Goal: Task Accomplishment & Management: Manage account settings

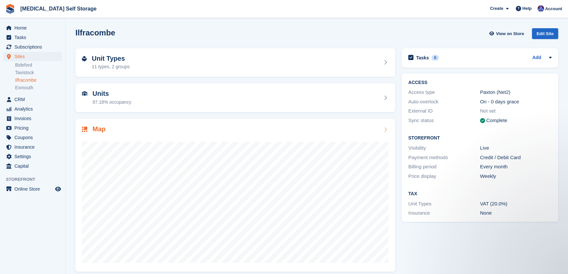
scroll to position [6, 0]
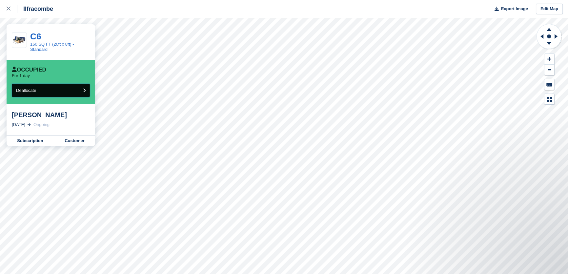
click at [49, 89] on button "Deallocate" at bounding box center [51, 90] width 78 height 13
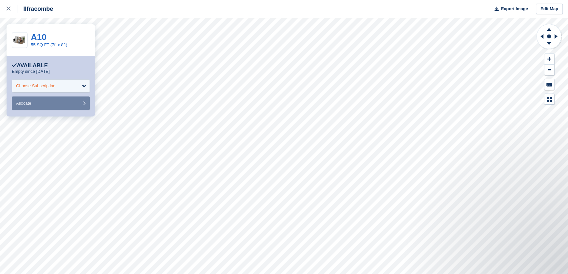
click at [61, 86] on div "Choose Subscription" at bounding box center [51, 85] width 78 height 13
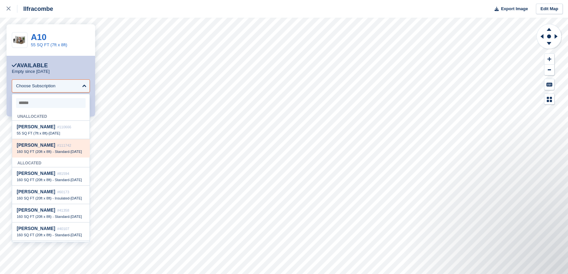
click at [44, 151] on span "160 SQ FT (20ft x 8ft) - Standard" at bounding box center [43, 151] width 53 height 4
select select "******"
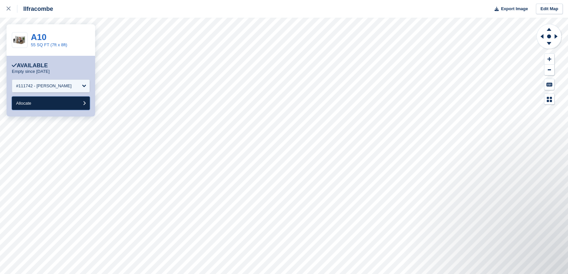
click at [41, 104] on button "Allocate" at bounding box center [51, 102] width 78 height 13
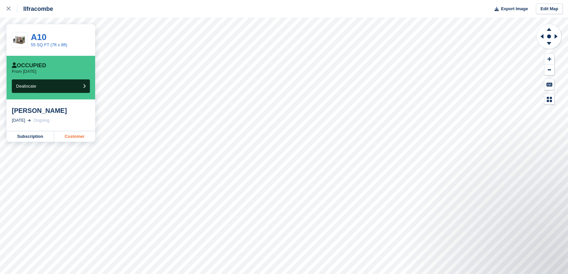
click at [76, 137] on link "Customer" at bounding box center [74, 136] width 41 height 10
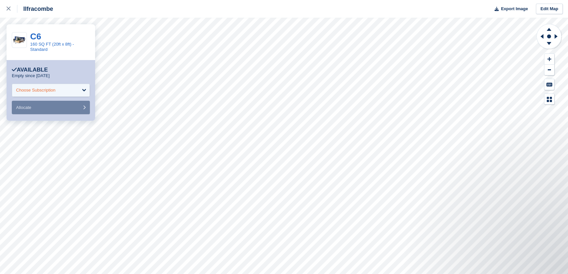
click at [62, 94] on div "Choose Subscription" at bounding box center [51, 90] width 78 height 13
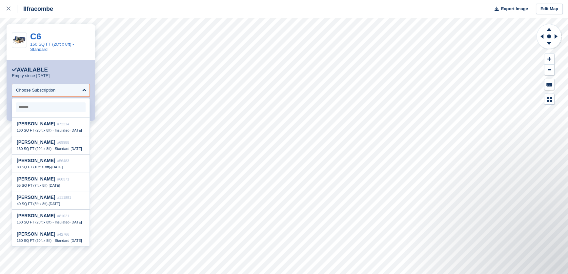
scroll to position [685, 0]
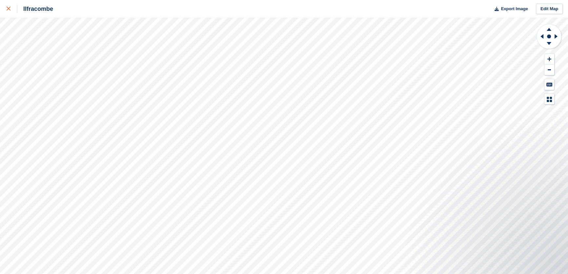
click at [8, 10] on icon at bounding box center [9, 9] width 4 height 4
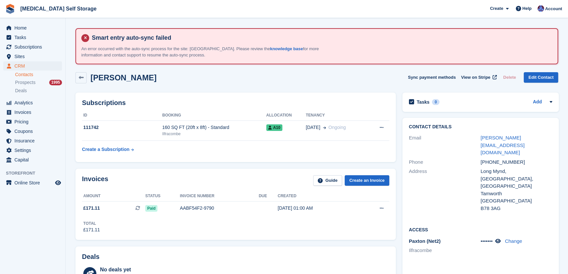
click at [203, 130] on div "160 SQ FT (20ft x 8ft) - Standard" at bounding box center [214, 127] width 104 height 7
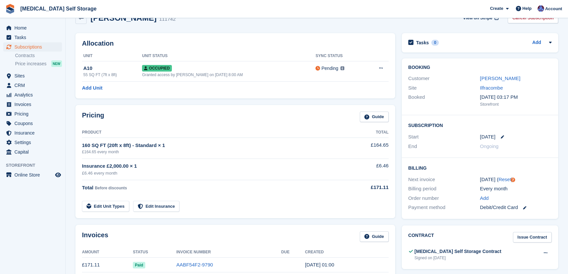
scroll to position [89, 0]
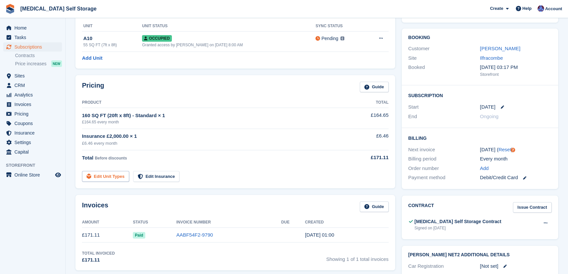
click at [107, 177] on link "Edit Unit Types" at bounding box center [105, 176] width 47 height 11
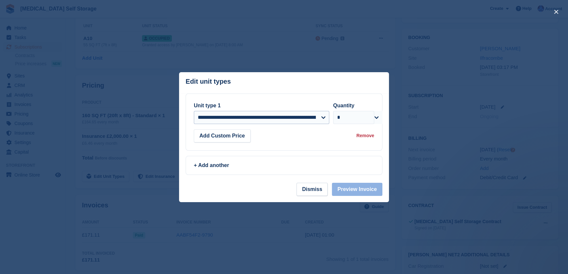
scroll to position [0, 0]
click at [264, 118] on select "**********" at bounding box center [261, 117] width 135 height 13
select select "*****"
click at [194, 111] on select "**********" at bounding box center [261, 117] width 135 height 13
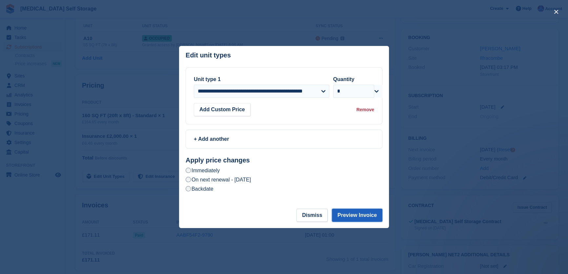
click at [359, 215] on button "Preview Invoice" at bounding box center [357, 214] width 50 height 13
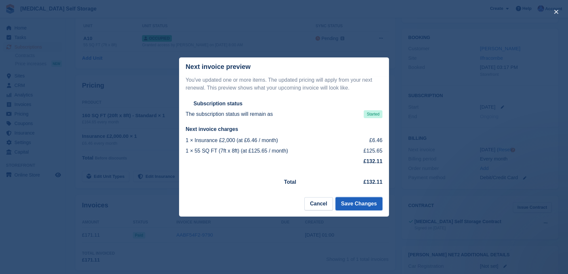
click at [357, 204] on button "Save Changes" at bounding box center [358, 203] width 47 height 13
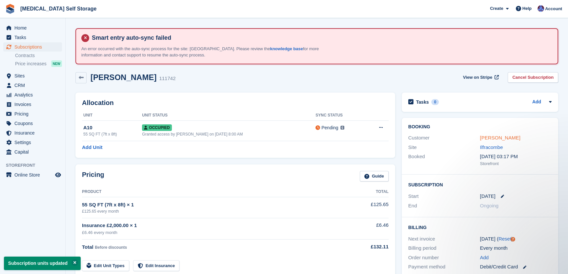
click at [493, 139] on link "[PERSON_NAME]" at bounding box center [499, 138] width 40 height 6
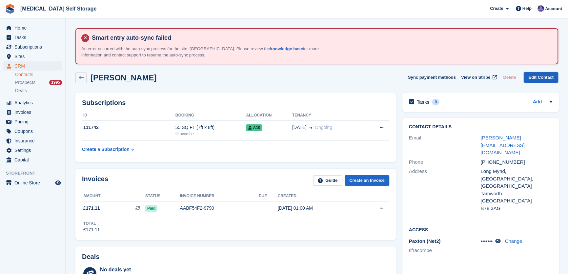
click at [541, 74] on link "Edit Contact" at bounding box center [540, 77] width 34 height 11
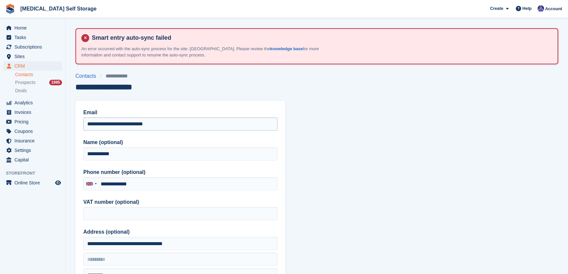
type input "**********"
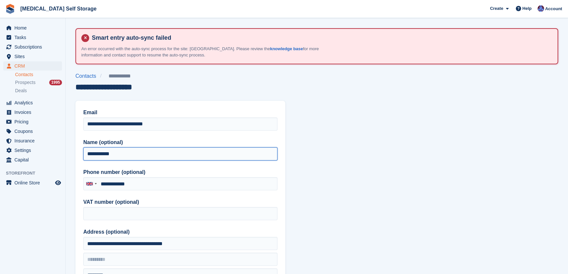
click at [102, 154] on input "**********" at bounding box center [180, 153] width 194 height 13
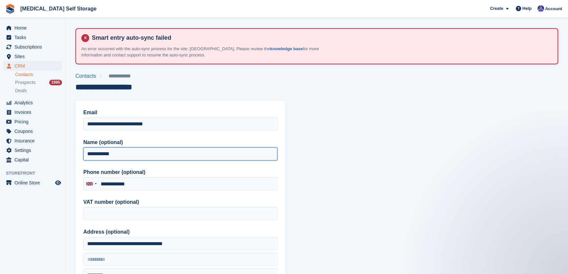
type input "**********"
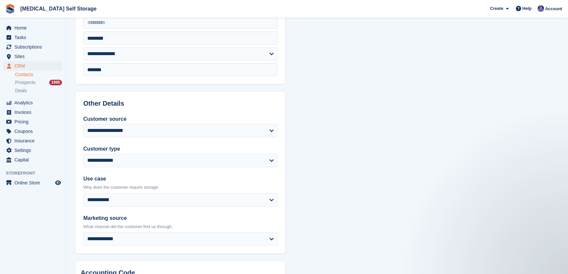
scroll to position [328, 0]
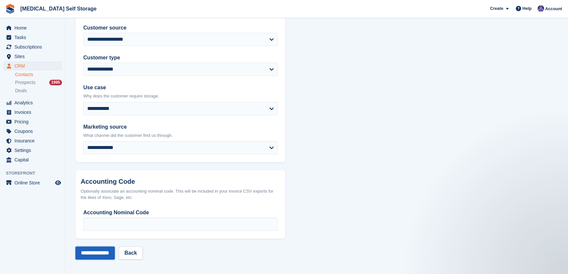
click at [105, 252] on input "**********" at bounding box center [94, 252] width 39 height 13
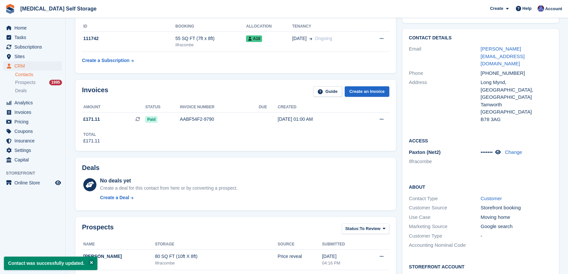
scroll to position [89, 0]
click at [500, 149] on icon at bounding box center [498, 151] width 6 height 5
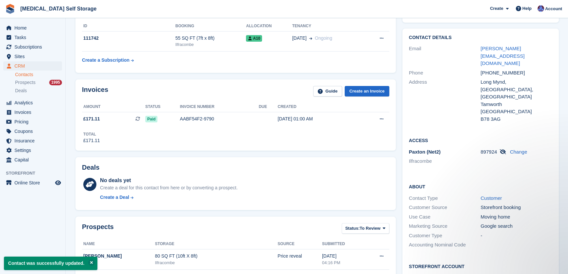
scroll to position [0, 0]
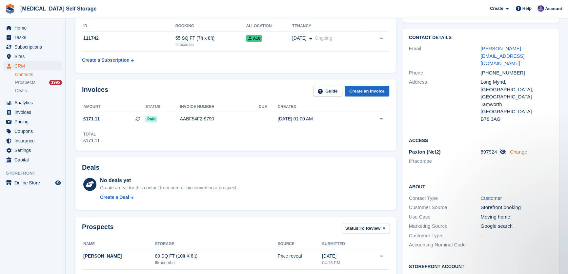
click at [518, 149] on link "Change" at bounding box center [518, 152] width 17 height 6
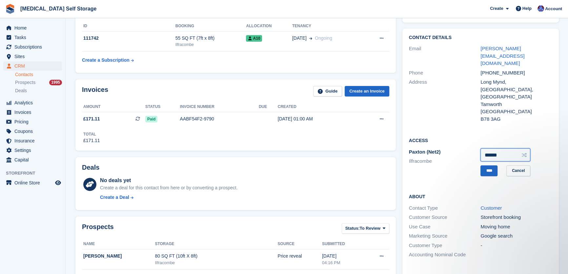
drag, startPoint x: 495, startPoint y: 131, endPoint x: 439, endPoint y: 136, distance: 56.3
click at [439, 147] on div "[PERSON_NAME] (Net2) [GEOGRAPHIC_DATA] ****** **** Cancel" at bounding box center [480, 162] width 143 height 30
type input "*"
type input "******"
click at [483, 165] on input "****" at bounding box center [488, 170] width 17 height 11
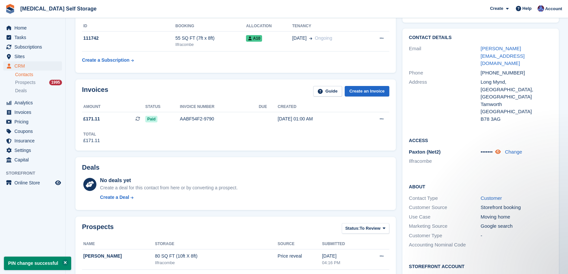
click at [497, 149] on icon at bounding box center [498, 151] width 6 height 5
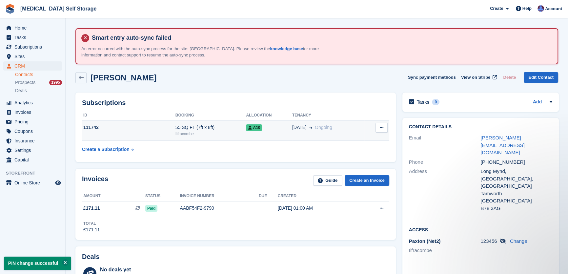
click at [275, 128] on div "A10" at bounding box center [269, 127] width 46 height 7
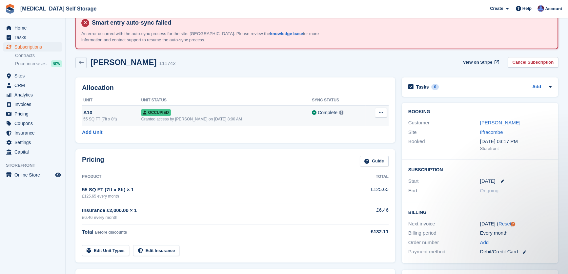
scroll to position [29, 0]
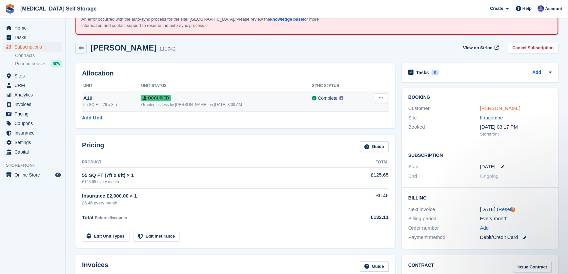
click at [481, 107] on link "Matt Warner" at bounding box center [499, 108] width 40 height 6
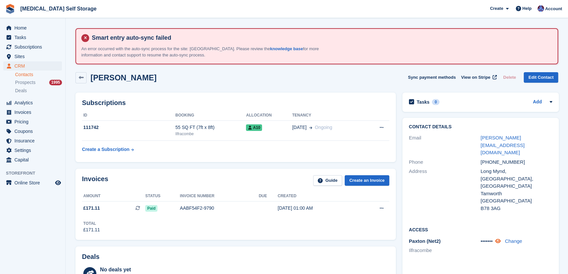
click at [500, 238] on icon at bounding box center [498, 240] width 6 height 5
click at [515, 238] on link "Change" at bounding box center [518, 241] width 17 height 6
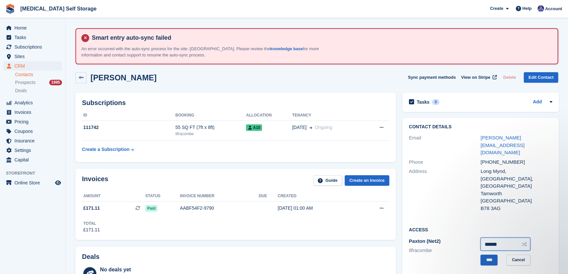
drag, startPoint x: 505, startPoint y: 224, endPoint x: 472, endPoint y: 221, distance: 32.6
click at [472, 236] on div "Paxton (Net2) Ilfracombe ****** **** Cancel" at bounding box center [480, 251] width 143 height 30
type input "******"
click at [489, 254] on input "****" at bounding box center [488, 259] width 17 height 11
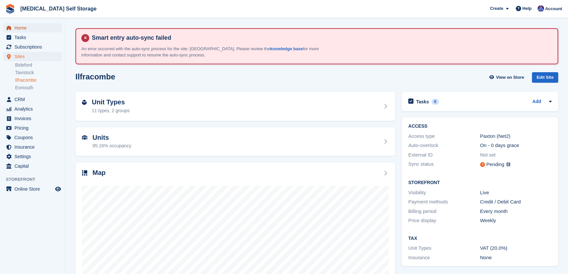
click at [22, 26] on span "Home" at bounding box center [33, 27] width 39 height 9
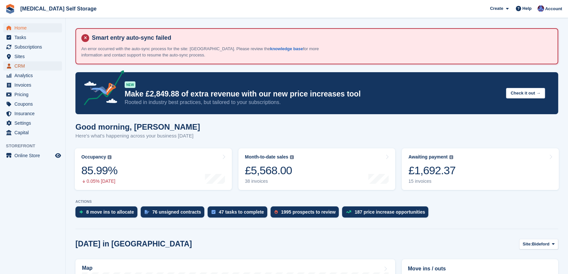
click at [22, 64] on span "CRM" at bounding box center [33, 65] width 39 height 9
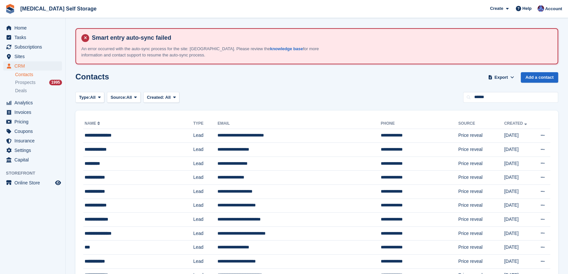
type input "******"
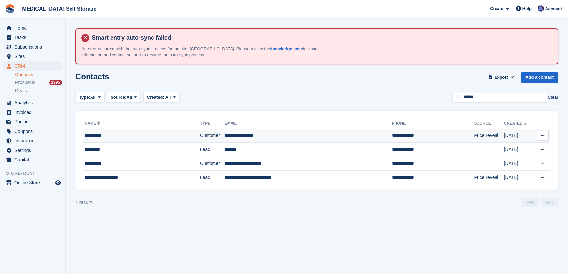
click at [213, 139] on td "Customer" at bounding box center [212, 135] width 25 height 14
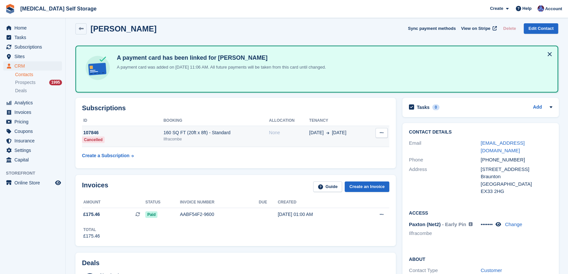
scroll to position [59, 0]
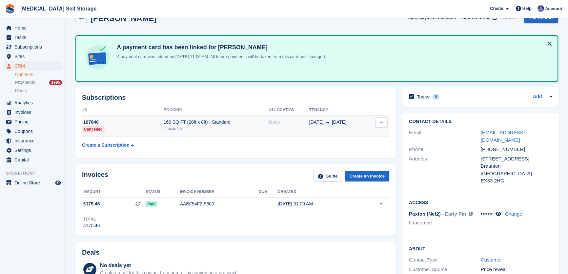
click at [376, 120] on button at bounding box center [381, 122] width 12 height 10
click at [275, 150] on table "ID Booking Allocation Tenancy 107846 Cancelled 160 SQ FT (20ft x 8ft) - Standar…" at bounding box center [235, 128] width 307 height 46
click at [258, 126] on div "Ilfracombe" at bounding box center [216, 129] width 106 height 6
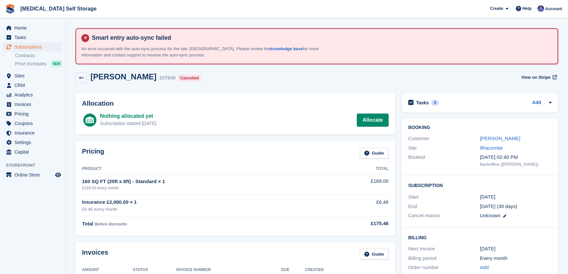
click at [374, 118] on link "Allocate" at bounding box center [372, 119] width 31 height 13
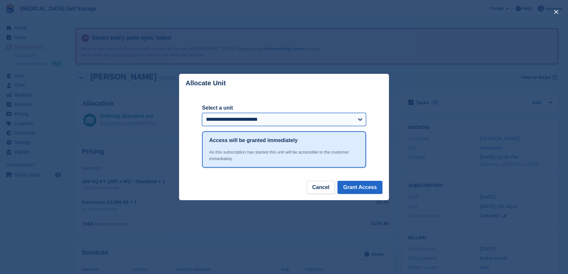
click at [267, 121] on select "**********" at bounding box center [284, 119] width 164 height 13
select select "******"
click at [202, 113] on select "**********" at bounding box center [284, 119] width 164 height 13
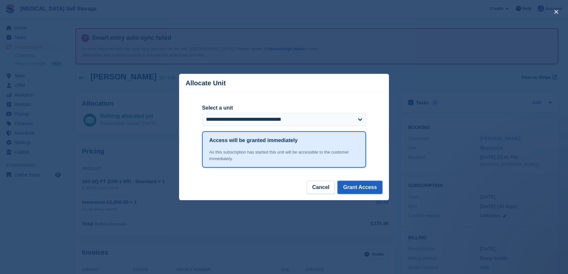
click at [357, 190] on button "Grant Access" at bounding box center [359, 187] width 45 height 13
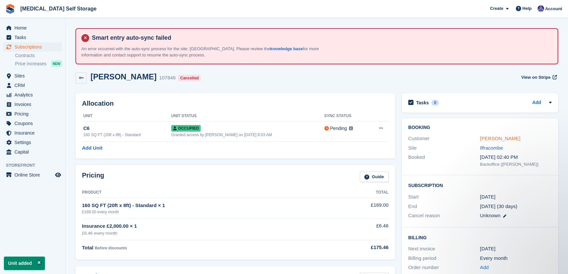
click at [492, 138] on link "[PERSON_NAME]" at bounding box center [499, 138] width 40 height 6
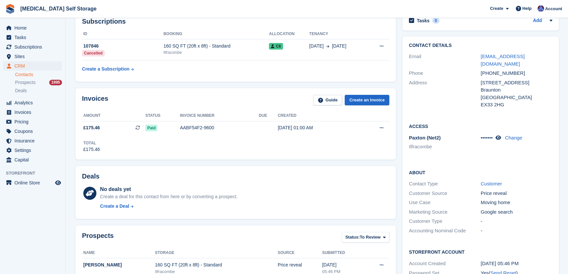
scroll to position [149, 0]
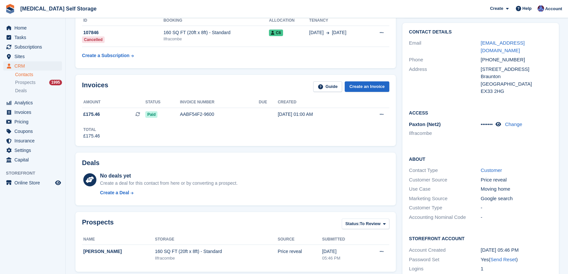
drag, startPoint x: 500, startPoint y: 115, endPoint x: 505, endPoint y: 130, distance: 15.3
click at [499, 122] on icon at bounding box center [498, 124] width 6 height 5
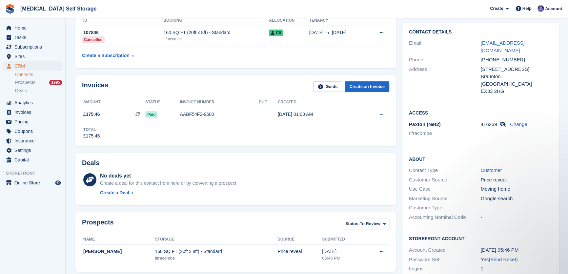
scroll to position [0, 0]
click at [517, 121] on link "Change" at bounding box center [518, 124] width 17 height 6
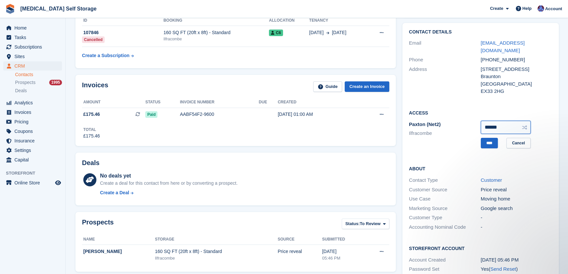
drag, startPoint x: 506, startPoint y: 119, endPoint x: 459, endPoint y: 119, distance: 46.9
click at [459, 120] on div "[PERSON_NAME] (Net2) [GEOGRAPHIC_DATA] ****** **** Cancel" at bounding box center [480, 135] width 143 height 30
type input "******"
click at [485, 138] on input "****" at bounding box center [488, 143] width 17 height 11
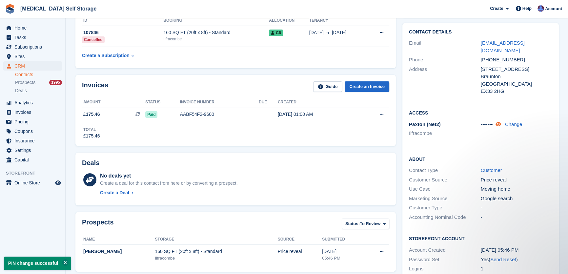
click at [497, 122] on icon at bounding box center [498, 124] width 6 height 5
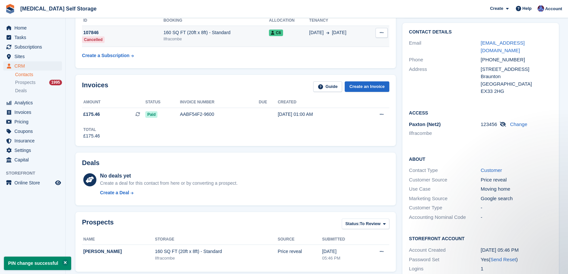
click at [239, 32] on div "160 SQ FT (20ft x 8ft) - Standard" at bounding box center [216, 32] width 106 height 7
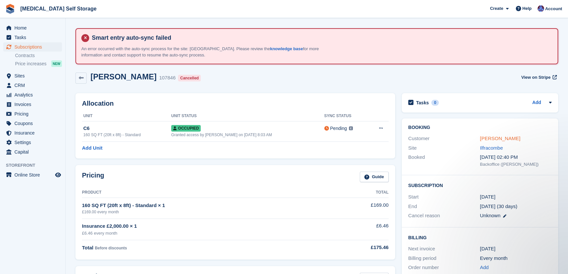
click at [487, 138] on link "[PERSON_NAME]" at bounding box center [499, 138] width 40 height 6
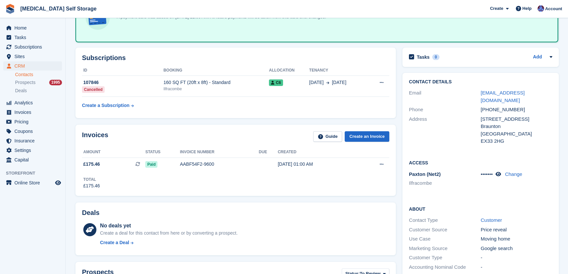
scroll to position [119, 0]
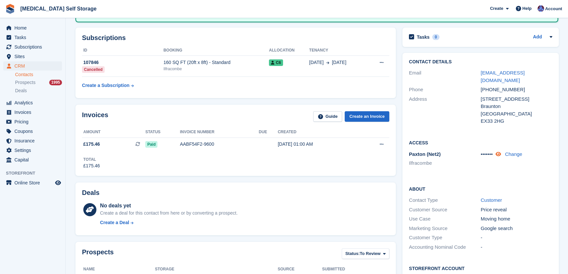
click at [500, 151] on icon at bounding box center [498, 153] width 6 height 5
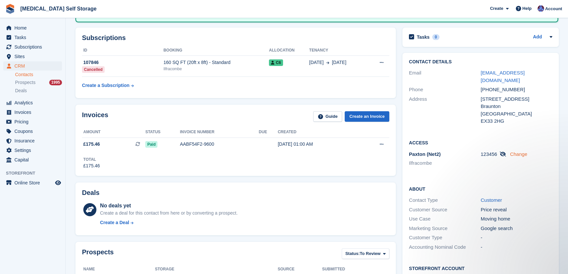
scroll to position [0, 0]
click at [515, 151] on link "Change" at bounding box center [518, 154] width 17 height 6
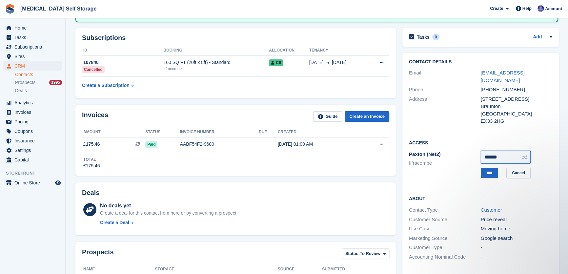
drag, startPoint x: 509, startPoint y: 146, endPoint x: 450, endPoint y: 148, distance: 59.4
click at [450, 149] on div "[PERSON_NAME] (Net2) [GEOGRAPHIC_DATA] ****** **** Cancel" at bounding box center [480, 164] width 143 height 30
type input "******"
click at [490, 167] on input "****" at bounding box center [488, 172] width 17 height 11
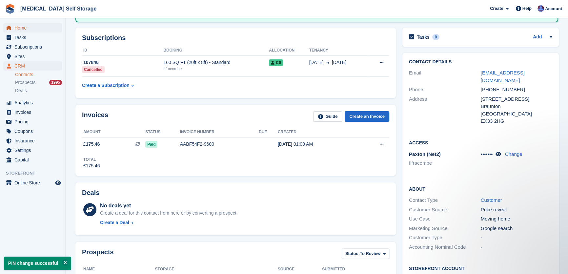
click at [29, 29] on span "Home" at bounding box center [33, 27] width 39 height 9
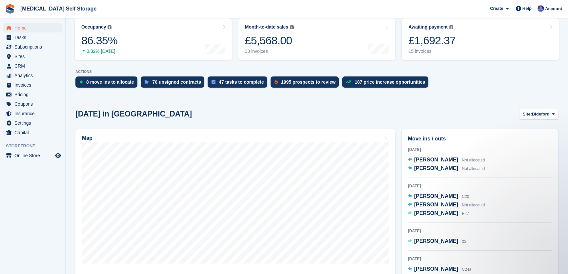
scroll to position [149, 0]
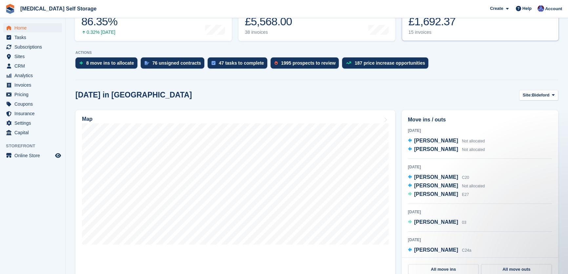
click at [426, 25] on div "£1,692.37" at bounding box center [431, 21] width 47 height 13
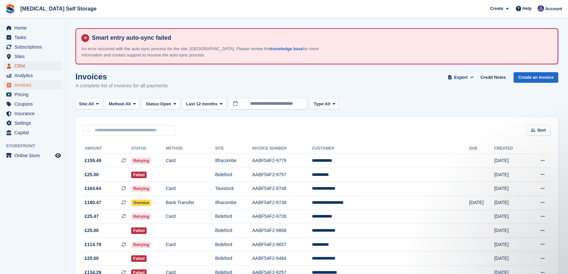
click at [17, 67] on span "CRM" at bounding box center [33, 65] width 39 height 9
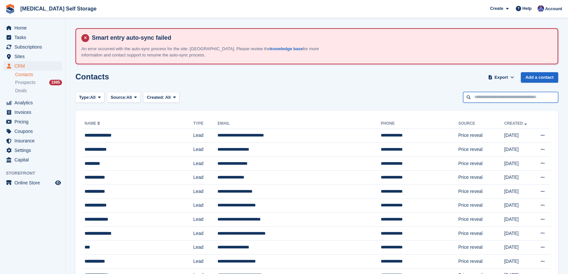
click at [488, 97] on input "text" at bounding box center [510, 97] width 95 height 11
type input "****"
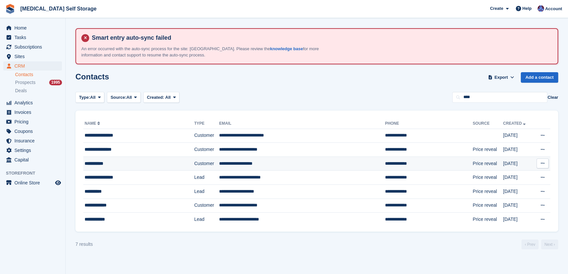
click at [239, 167] on td "**********" at bounding box center [302, 163] width 166 height 14
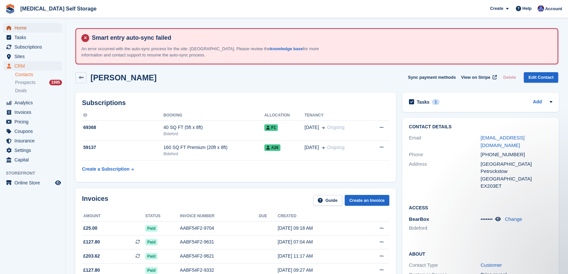
click at [18, 28] on span "Home" at bounding box center [33, 27] width 39 height 9
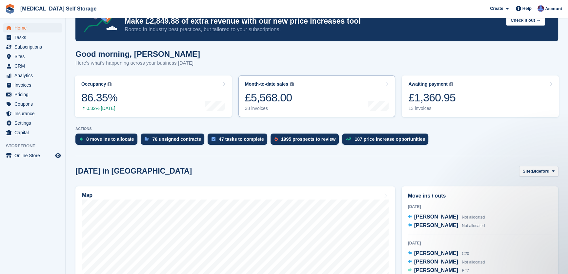
scroll to position [89, 0]
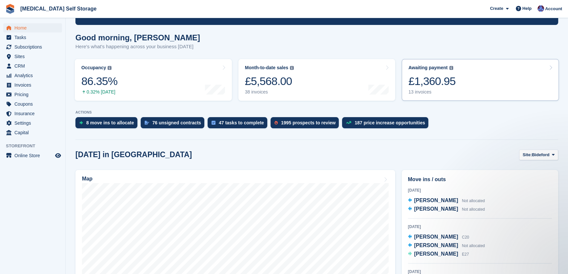
click at [430, 87] on div "£1,360.95" at bounding box center [431, 80] width 47 height 13
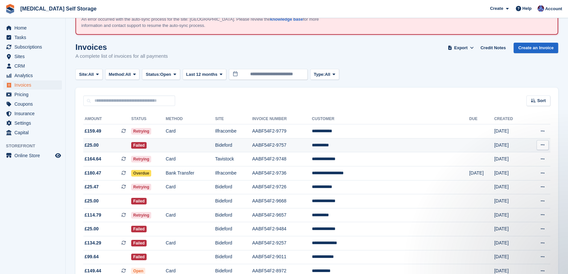
scroll to position [59, 0]
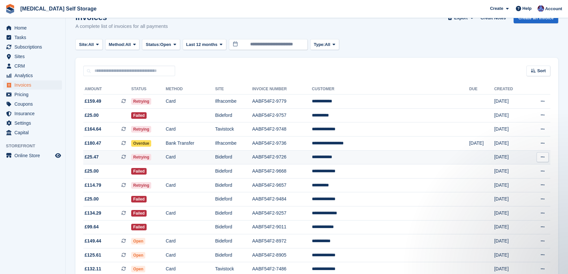
click at [215, 155] on td "Card" at bounding box center [189, 157] width 49 height 14
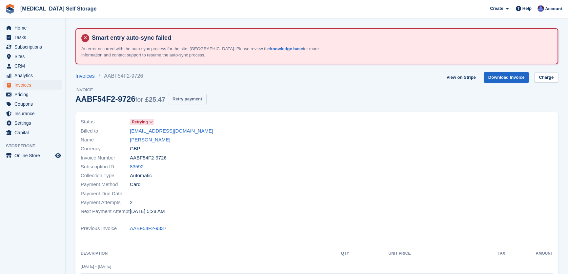
click at [188, 98] on button "Retry payment" at bounding box center [187, 99] width 39 height 11
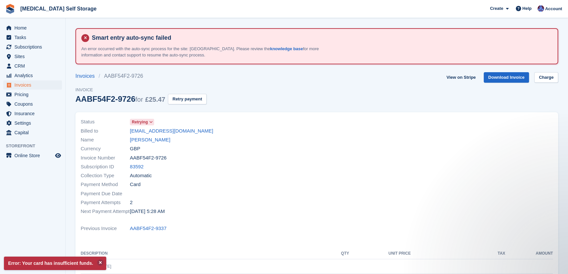
drag, startPoint x: 151, startPoint y: 141, endPoint x: 156, endPoint y: 148, distance: 8.7
click at [151, 141] on link "[PERSON_NAME]" at bounding box center [150, 140] width 40 height 8
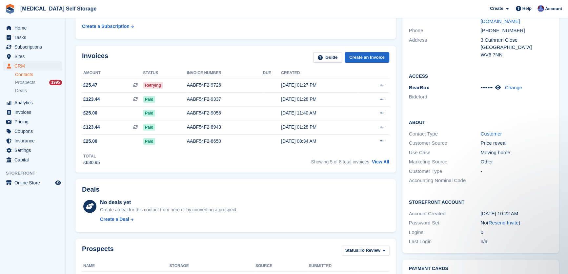
scroll to position [119, 0]
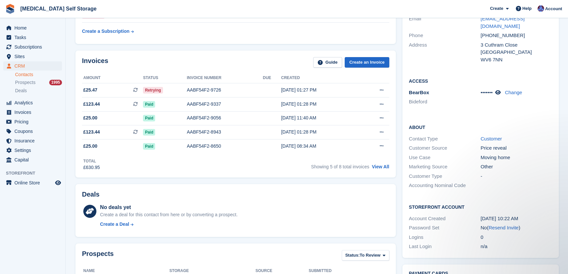
click at [326, 182] on div "Deals No deals yet Create a deal for this contact from here or by converting a …" at bounding box center [235, 210] width 327 height 59
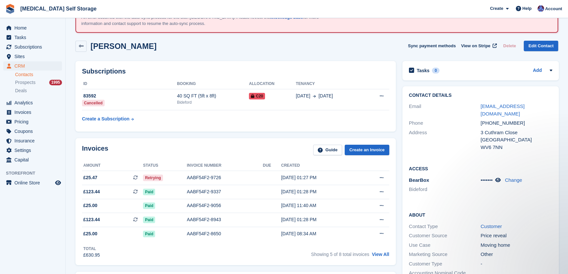
scroll to position [0, 0]
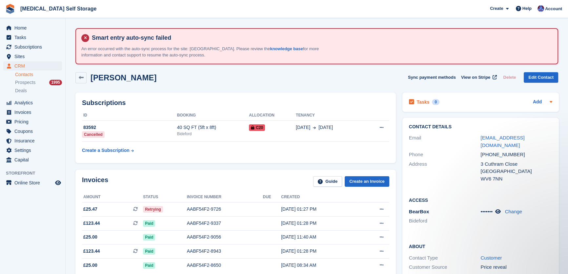
click at [421, 100] on h2 "Tasks" at bounding box center [423, 102] width 13 height 6
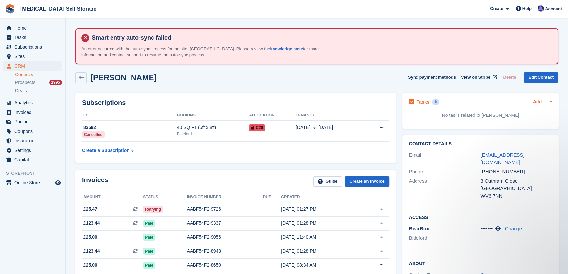
click at [535, 101] on link "Add" at bounding box center [537, 102] width 9 height 8
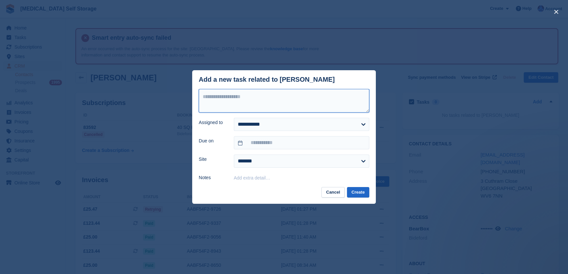
click at [267, 100] on textarea at bounding box center [284, 101] width 170 height 24
type textarea "**********"
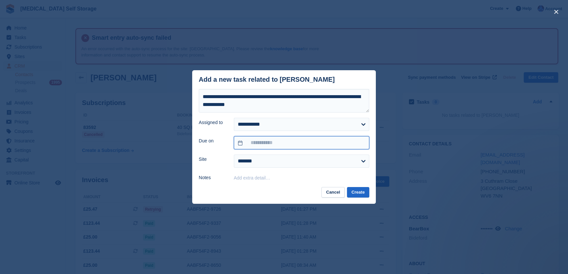
click at [264, 143] on input "text" at bounding box center [301, 142] width 135 height 13
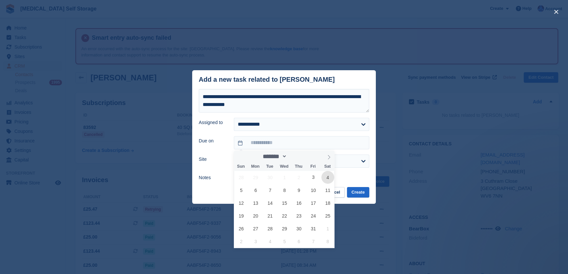
click at [326, 178] on span "4" at bounding box center [327, 177] width 13 height 13
type input "**********"
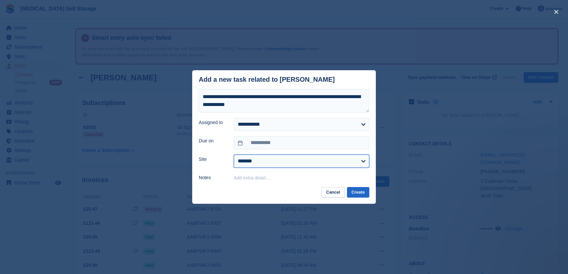
click at [264, 164] on select "**********" at bounding box center [301, 160] width 135 height 13
select select "**"
click at [234, 155] on select "**********" at bounding box center [301, 160] width 135 height 13
click at [365, 193] on button "Create" at bounding box center [358, 192] width 22 height 11
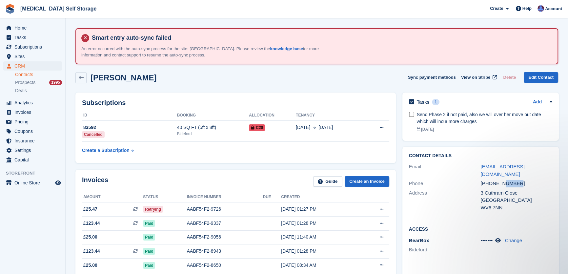
drag, startPoint x: 521, startPoint y: 173, endPoint x: 490, endPoint y: 176, distance: 31.6
click at [490, 180] on div "+447938818633" at bounding box center [516, 184] width 72 height 8
drag, startPoint x: 485, startPoint y: 177, endPoint x: 477, endPoint y: 179, distance: 8.4
click at [482, 180] on div "+447938818633" at bounding box center [516, 184] width 72 height 8
click at [477, 179] on div "Phone +447938818633" at bounding box center [480, 184] width 143 height 10
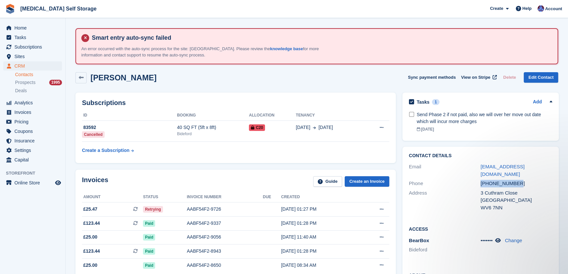
drag, startPoint x: 512, startPoint y: 175, endPoint x: 480, endPoint y: 175, distance: 32.4
click at [480, 180] on div "+447938818633" at bounding box center [516, 184] width 72 height 8
copy div "+447938818633"
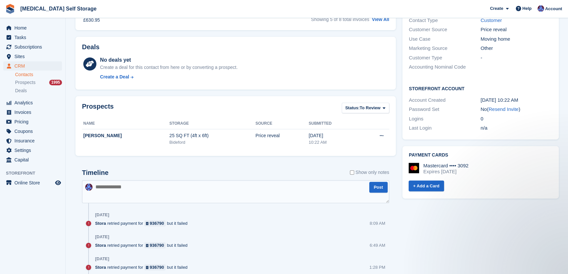
scroll to position [268, 0]
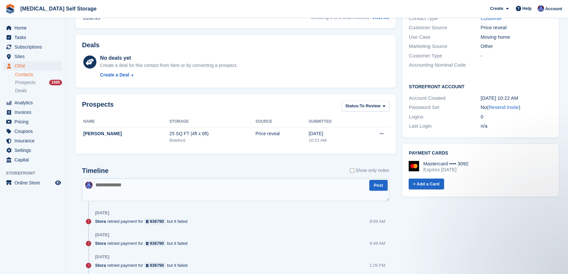
click at [129, 184] on textarea at bounding box center [235, 189] width 307 height 23
type textarea "**********"
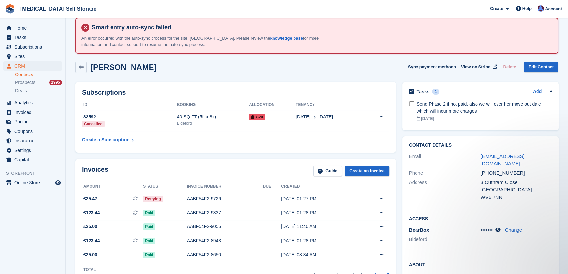
scroll to position [0, 0]
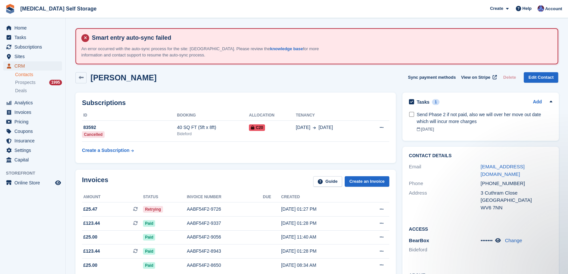
click at [24, 67] on span "CRM" at bounding box center [33, 65] width 39 height 9
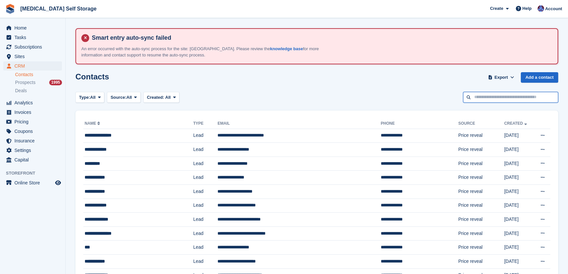
click at [487, 101] on input "text" at bounding box center [510, 97] width 95 height 11
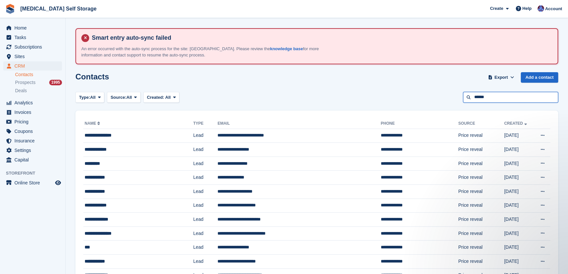
type input "******"
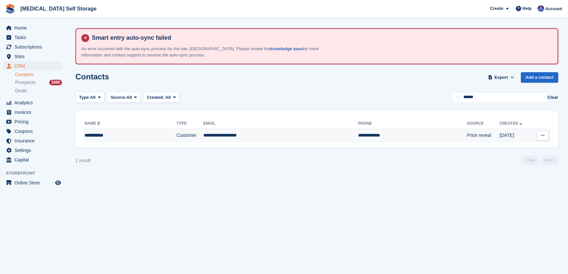
click at [218, 134] on td "**********" at bounding box center [280, 135] width 155 height 14
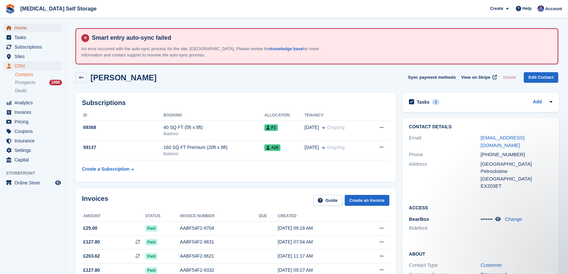
click at [29, 27] on span "Home" at bounding box center [33, 27] width 39 height 9
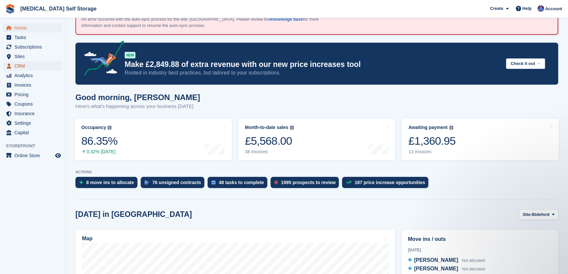
click at [28, 63] on span "CRM" at bounding box center [33, 65] width 39 height 9
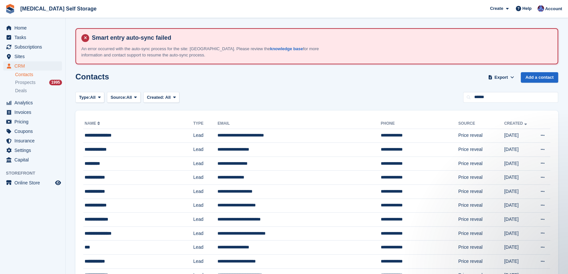
type input "******"
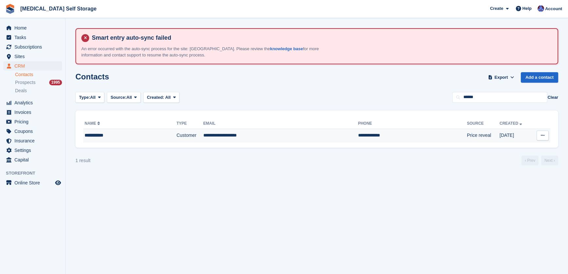
click at [215, 137] on td "**********" at bounding box center [280, 135] width 155 height 14
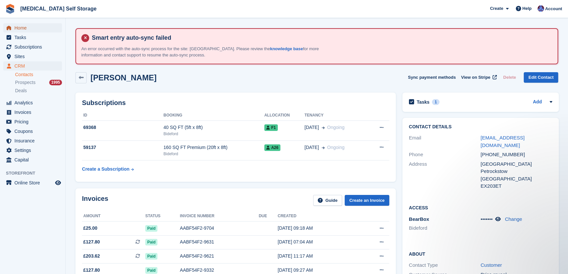
click at [26, 27] on span "Home" at bounding box center [33, 27] width 39 height 9
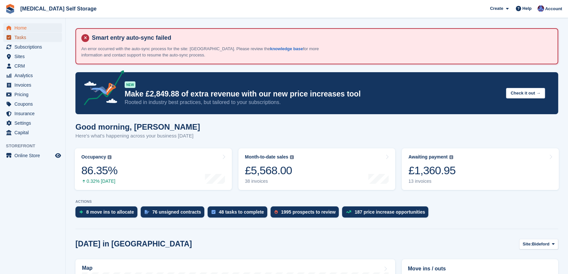
click at [19, 37] on span "Tasks" at bounding box center [33, 37] width 39 height 9
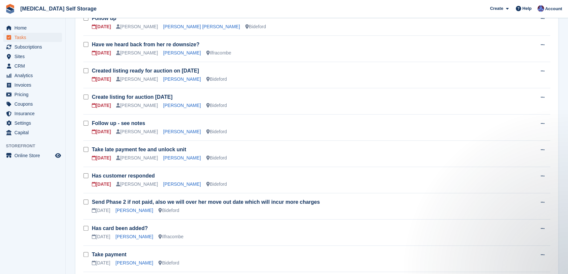
scroll to position [162, 0]
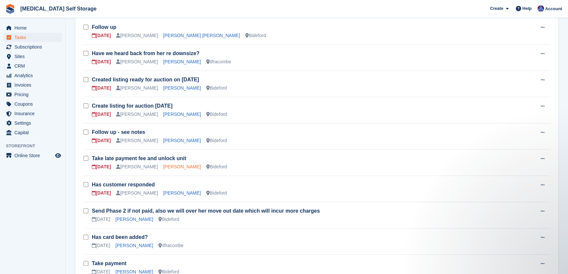
click at [164, 165] on link "Kirstene Reeve" at bounding box center [182, 166] width 38 height 5
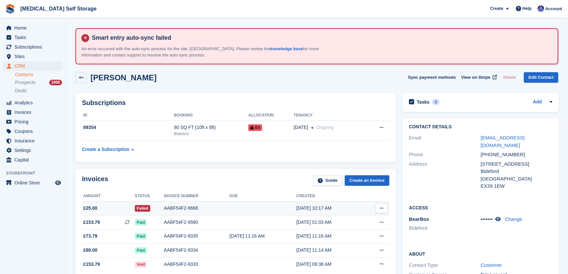
click at [189, 205] on div "AABF54F2-9668" at bounding box center [197, 207] width 66 height 7
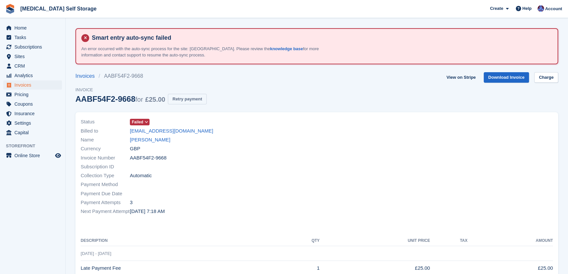
click at [188, 99] on button "Retry payment" at bounding box center [187, 99] width 39 height 11
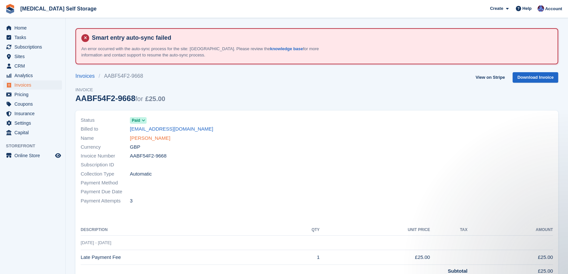
click at [156, 138] on link "Kirstene Reeve" at bounding box center [150, 138] width 40 height 8
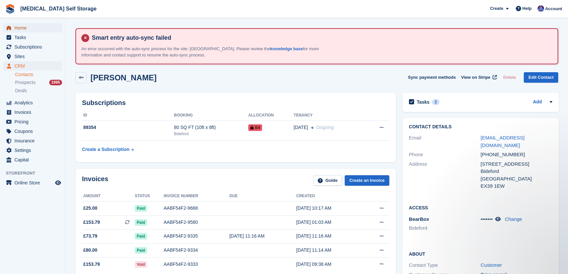
click at [23, 29] on span "Home" at bounding box center [33, 27] width 39 height 9
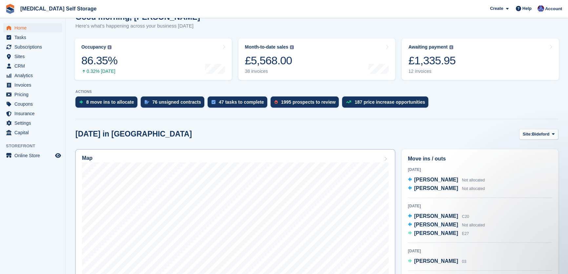
scroll to position [59, 0]
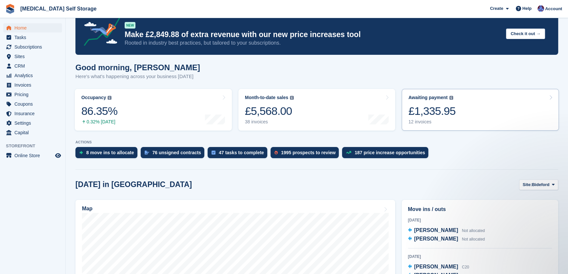
click at [442, 112] on div "£1,335.95" at bounding box center [431, 110] width 47 height 13
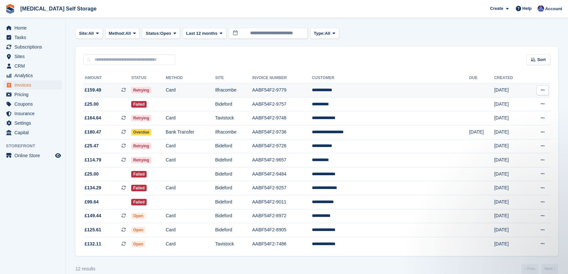
scroll to position [82, 0]
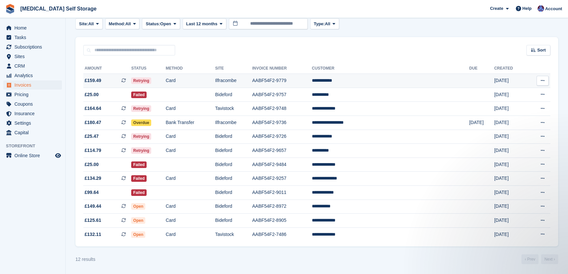
click at [252, 75] on td "Ilfracombe" at bounding box center [233, 81] width 37 height 14
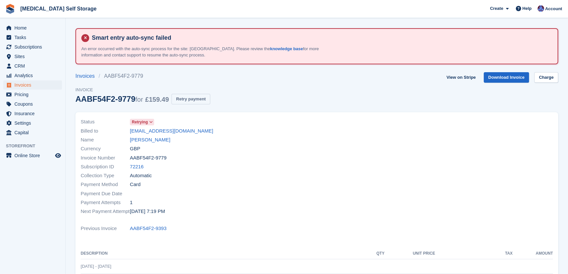
click at [188, 99] on button "Retry payment" at bounding box center [190, 99] width 39 height 11
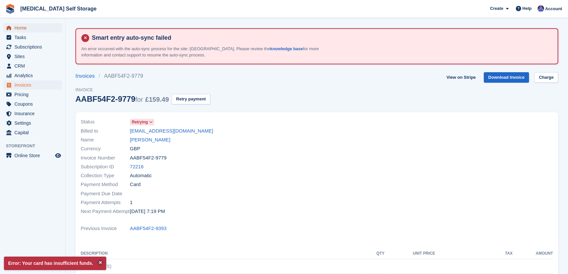
click at [25, 26] on span "Home" at bounding box center [33, 27] width 39 height 9
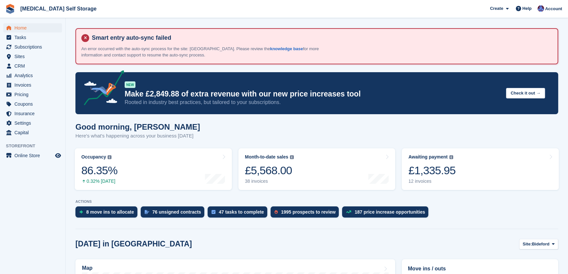
scroll to position [89, 0]
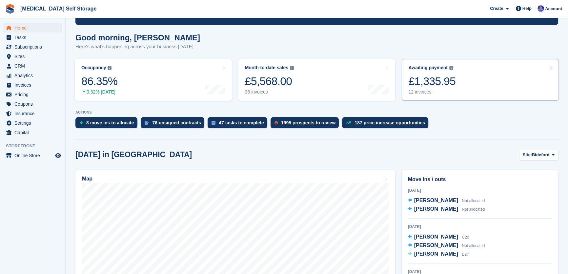
click at [431, 84] on div "£1,335.95" at bounding box center [431, 80] width 47 height 13
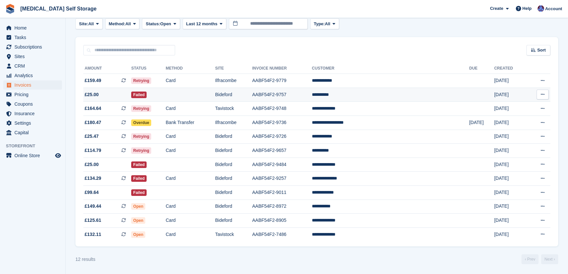
scroll to position [82, 0]
click at [246, 92] on td "Bideford" at bounding box center [233, 95] width 37 height 14
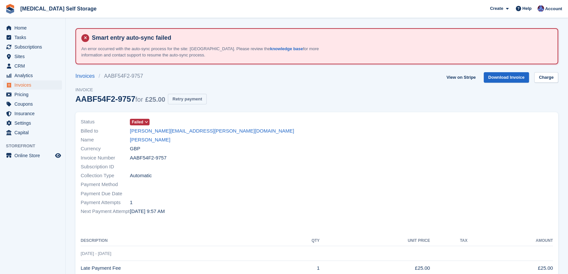
click at [195, 102] on button "Retry payment" at bounding box center [187, 99] width 39 height 11
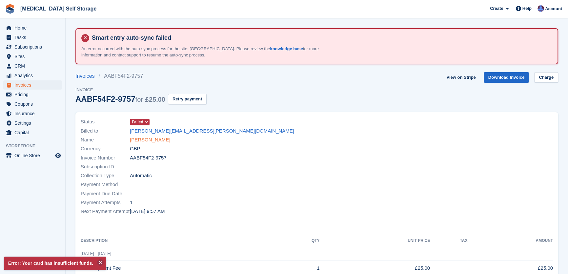
click at [148, 140] on link "Lee Stokes" at bounding box center [150, 140] width 40 height 8
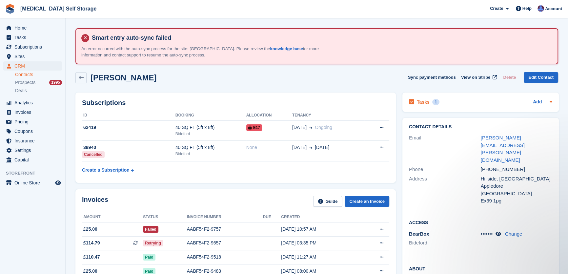
click at [415, 100] on div "Tasks 1" at bounding box center [424, 102] width 30 height 9
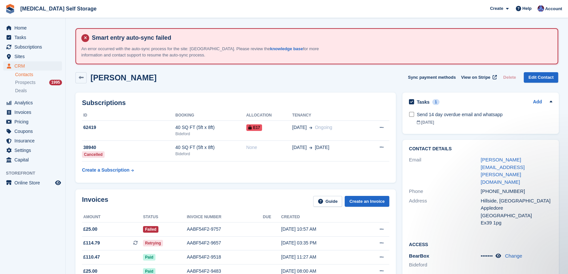
click at [327, 86] on div "Lee Stokes Sync payment methods View on Stripe Delete Edit Contact" at bounding box center [316, 79] width 489 height 20
click at [22, 26] on span "Home" at bounding box center [33, 27] width 39 height 9
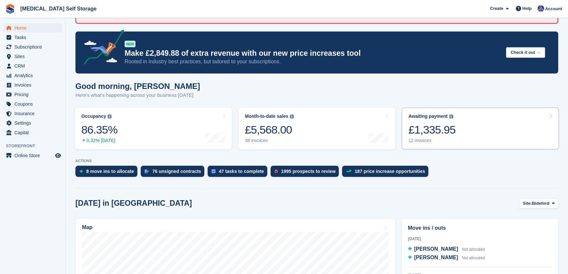
scroll to position [59, 0]
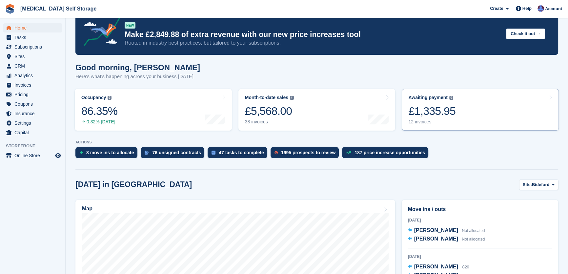
click at [439, 112] on div "£1,335.95" at bounding box center [431, 110] width 47 height 13
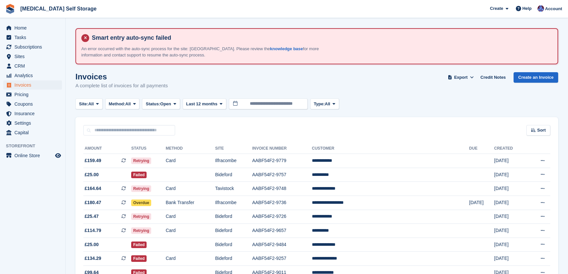
scroll to position [82, 0]
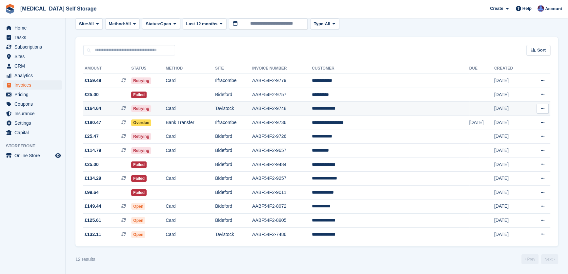
click at [215, 109] on td "Card" at bounding box center [189, 109] width 49 height 14
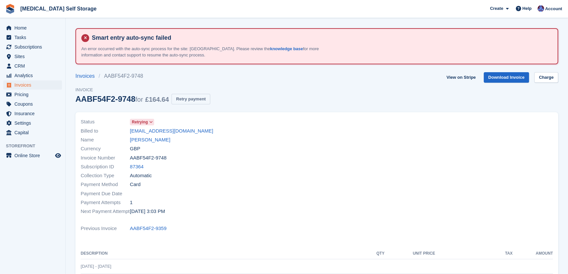
click at [201, 98] on button "Retry payment" at bounding box center [190, 99] width 39 height 11
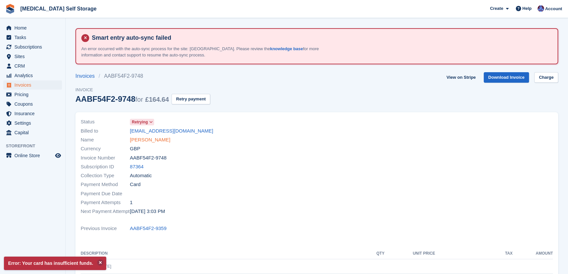
click at [150, 141] on link "Russell Lumley" at bounding box center [150, 140] width 40 height 8
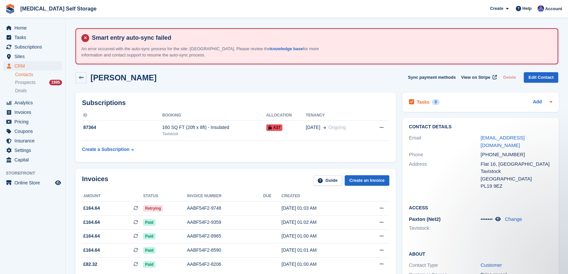
click at [421, 104] on h2 "Tasks" at bounding box center [423, 102] width 13 height 6
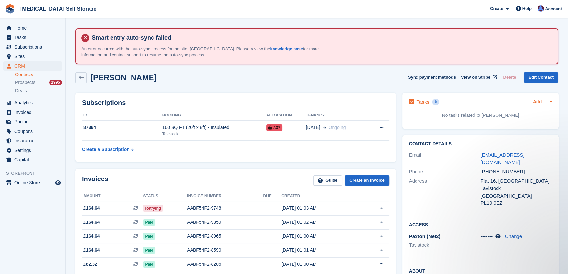
click at [534, 100] on link "Add" at bounding box center [537, 102] width 9 height 8
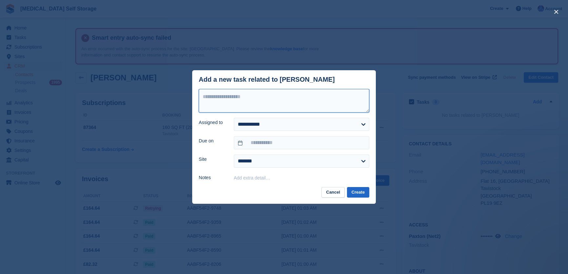
click at [278, 98] on textarea at bounding box center [284, 101] width 170 height 24
type textarea "**********"
click at [281, 143] on input "text" at bounding box center [301, 142] width 135 height 13
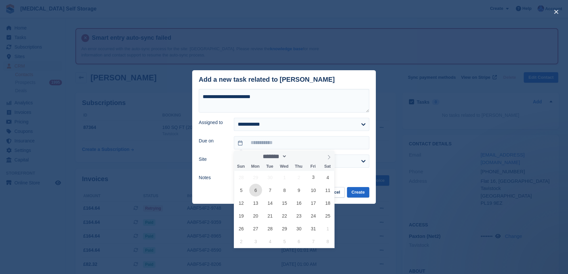
click at [257, 193] on span "6" at bounding box center [255, 190] width 13 height 13
type input "**********"
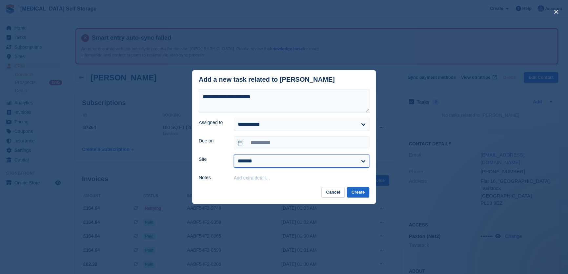
click at [272, 164] on select "**********" at bounding box center [301, 160] width 135 height 13
select select "****"
click at [234, 155] on select "**********" at bounding box center [301, 160] width 135 height 13
click at [358, 190] on button "Create" at bounding box center [358, 192] width 22 height 11
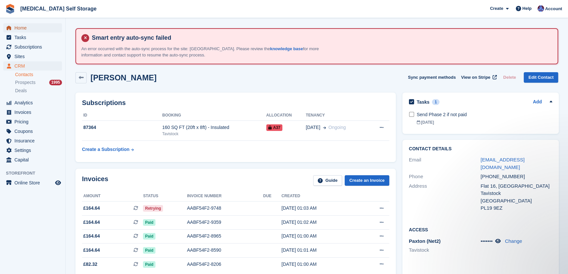
click at [18, 27] on span "Home" at bounding box center [33, 27] width 39 height 9
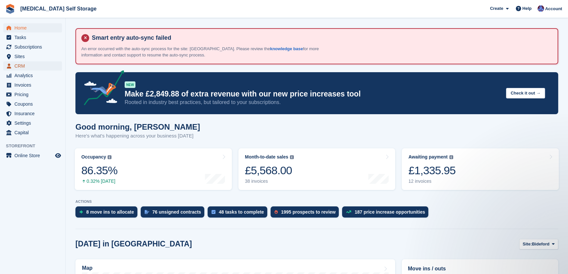
click at [28, 66] on span "CRM" at bounding box center [33, 65] width 39 height 9
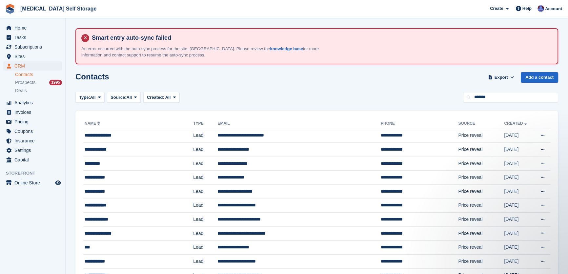
type input "*******"
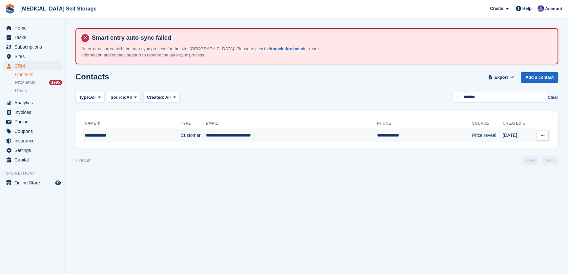
click at [217, 134] on td "**********" at bounding box center [291, 135] width 171 height 14
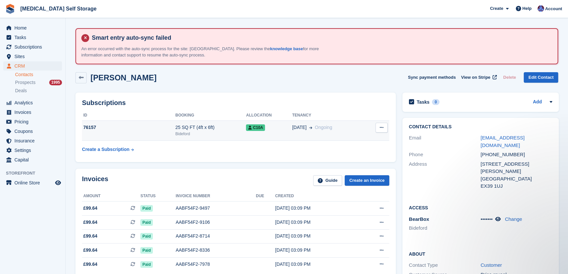
click at [380, 128] on icon at bounding box center [382, 127] width 4 height 4
click at [361, 141] on p "Cancel subscription" at bounding box center [355, 140] width 57 height 9
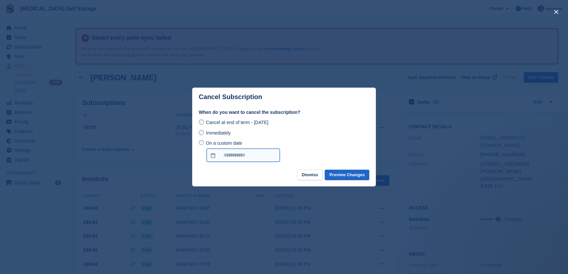
click at [257, 156] on input "On a custom date" at bounding box center [242, 154] width 73 height 13
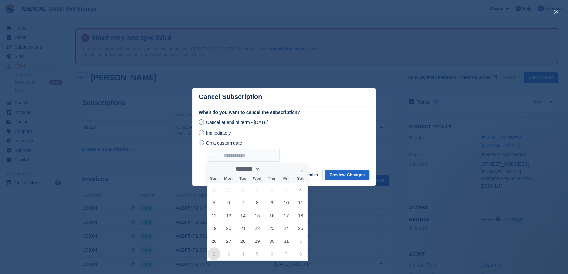
click at [215, 252] on span "2" at bounding box center [213, 253] width 13 height 13
type input "**********"
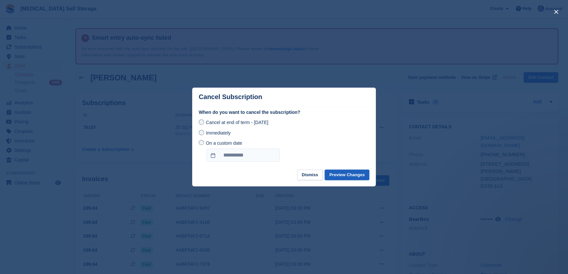
click at [347, 174] on button "Preview Changes" at bounding box center [346, 174] width 45 height 11
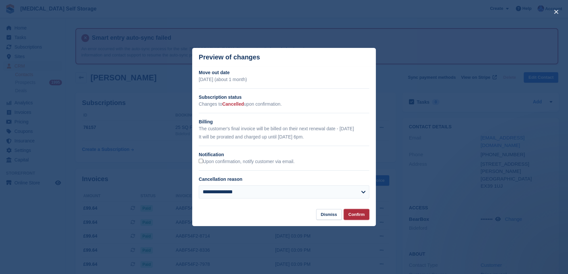
click at [358, 217] on button "Confirm" at bounding box center [356, 214] width 26 height 11
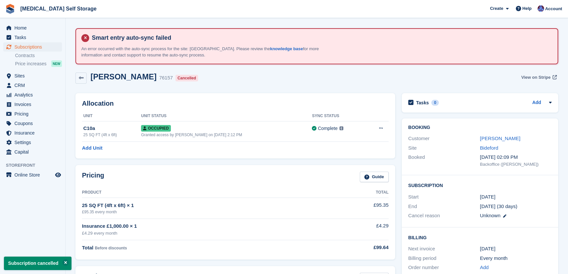
click at [523, 76] on span "View on Stripe" at bounding box center [535, 77] width 29 height 7
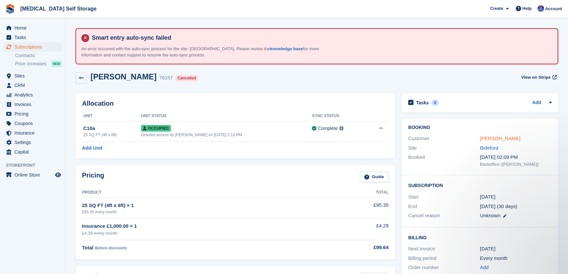
click at [505, 138] on link "[PERSON_NAME]" at bounding box center [499, 138] width 40 height 6
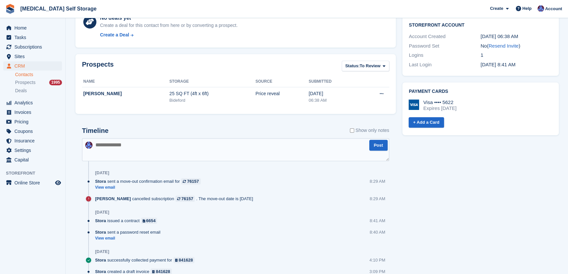
scroll to position [298, 0]
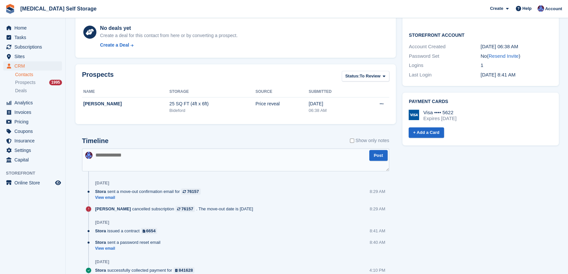
click at [156, 159] on textarea at bounding box center [235, 159] width 307 height 23
type textarea "**********"
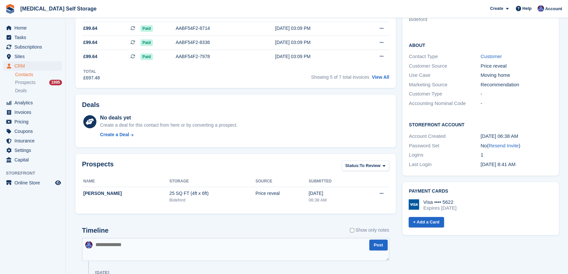
scroll to position [0, 0]
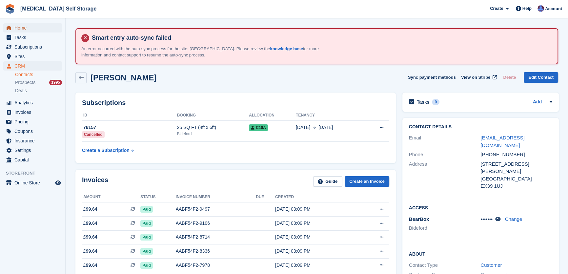
click at [35, 29] on span "Home" at bounding box center [33, 27] width 39 height 9
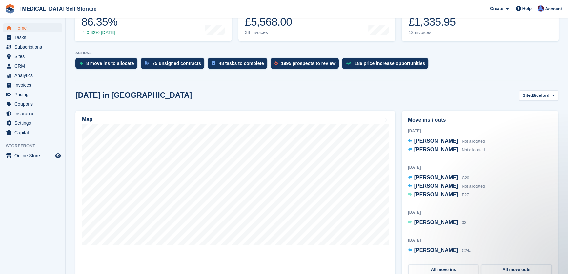
scroll to position [149, 0]
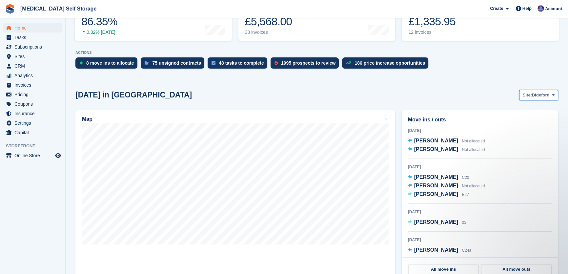
click at [533, 92] on span "Bideford" at bounding box center [540, 95] width 17 height 7
click at [513, 121] on link "Tavistock" at bounding box center [526, 122] width 57 height 12
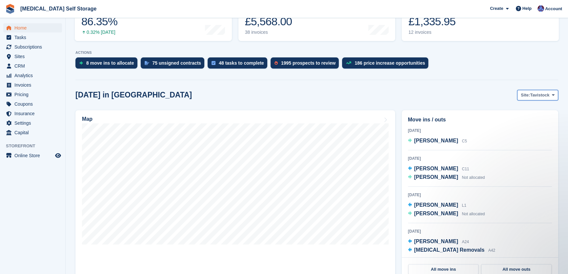
click at [538, 92] on span "Tavistock" at bounding box center [539, 95] width 19 height 7
click at [518, 111] on link "Bideford" at bounding box center [526, 111] width 57 height 12
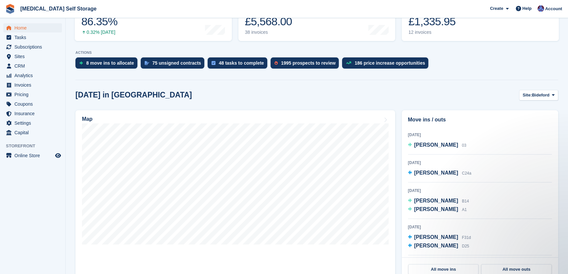
scroll to position [89, 0]
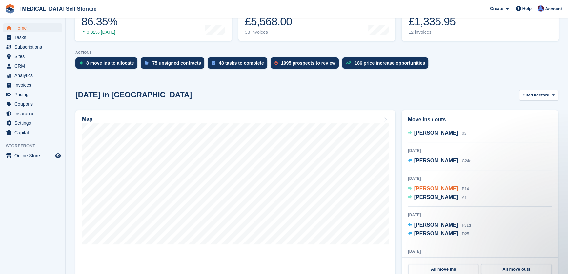
click at [430, 189] on span "[PERSON_NAME]" at bounding box center [436, 188] width 44 height 6
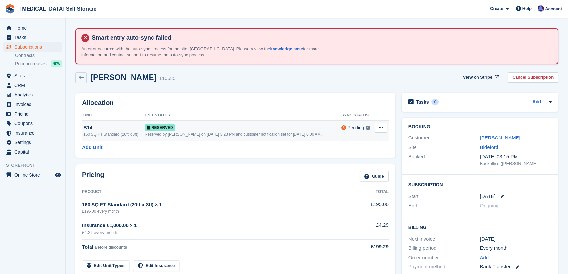
click at [381, 126] on icon at bounding box center [381, 127] width 4 height 4
click at [340, 154] on p "Deallocate" at bounding box center [355, 154] width 57 height 9
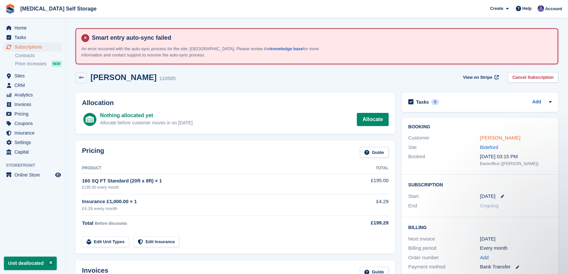
click at [496, 137] on link "[PERSON_NAME]" at bounding box center [499, 138] width 40 height 6
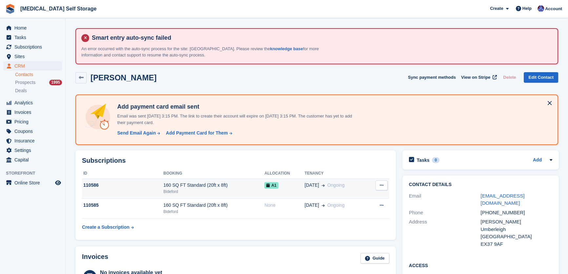
click at [212, 188] on div "160 SQ FT Standard (20ft x 8ft)" at bounding box center [213, 185] width 101 height 7
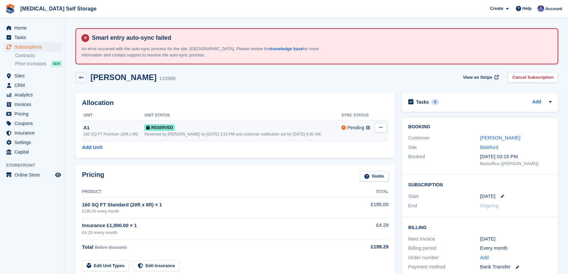
click at [383, 127] on button at bounding box center [381, 128] width 12 height 10
click at [344, 153] on p "Deallocate" at bounding box center [355, 154] width 57 height 9
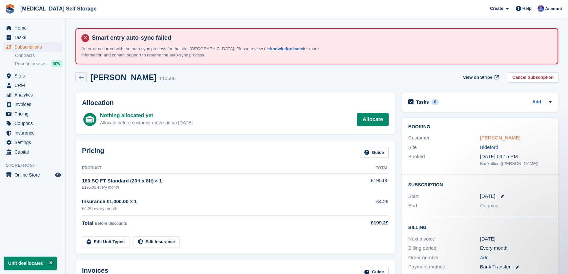
click at [487, 135] on link "[PERSON_NAME]" at bounding box center [499, 138] width 40 height 6
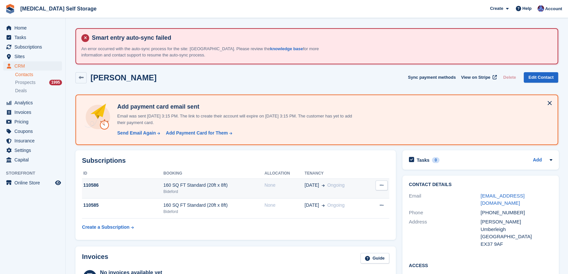
click at [385, 184] on button at bounding box center [381, 185] width 12 height 10
click at [363, 198] on p "Cancel subscription" at bounding box center [355, 198] width 57 height 9
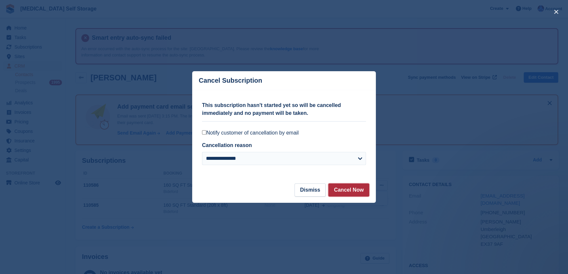
click at [340, 190] on button "Cancel Now" at bounding box center [348, 189] width 41 height 13
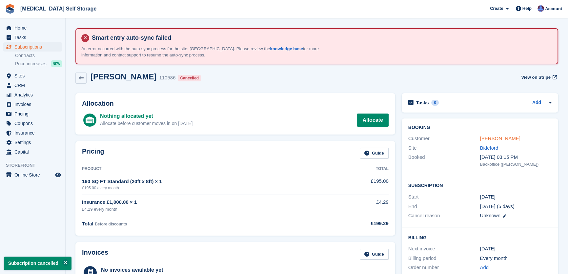
click at [494, 135] on link "[PERSON_NAME]" at bounding box center [499, 138] width 40 height 6
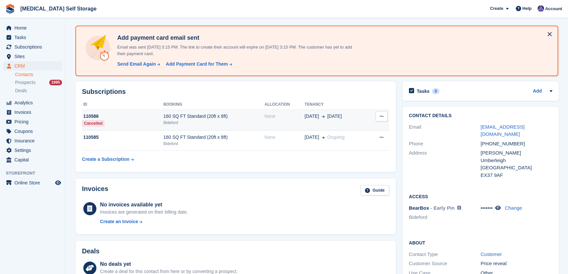
scroll to position [89, 0]
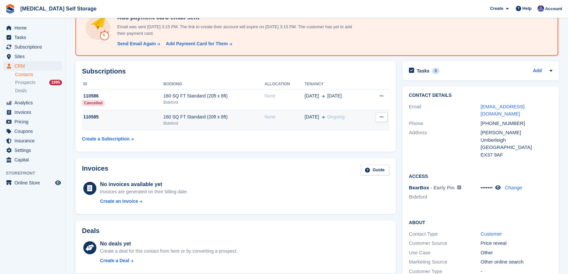
click at [382, 116] on icon at bounding box center [382, 117] width 4 height 4
click at [362, 131] on p "Cancel subscription" at bounding box center [355, 130] width 57 height 9
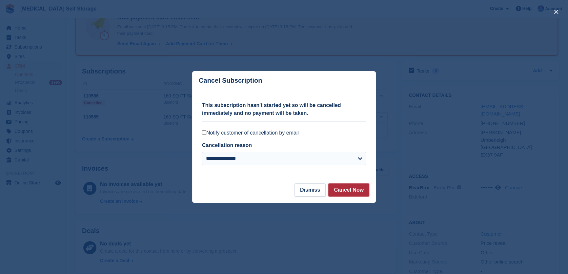
click at [355, 191] on button "Cancel Now" at bounding box center [348, 189] width 41 height 13
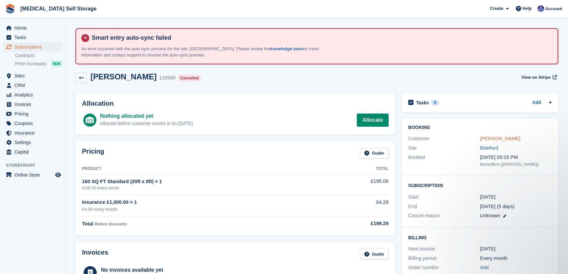
click at [489, 138] on link "Antonia Faust" at bounding box center [499, 138] width 40 height 6
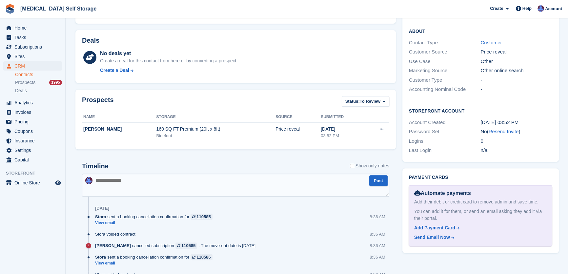
scroll to position [328, 0]
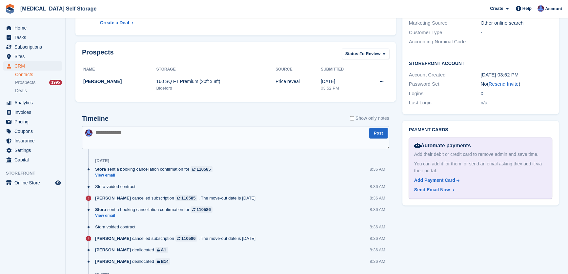
click at [178, 131] on textarea at bounding box center [235, 137] width 307 height 23
type textarea "**********"
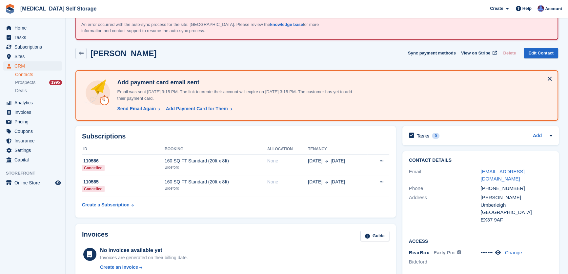
scroll to position [0, 0]
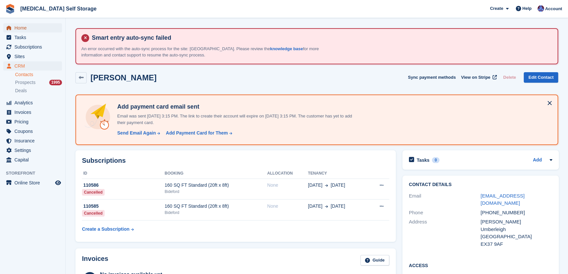
click at [21, 29] on span "Home" at bounding box center [33, 27] width 39 height 9
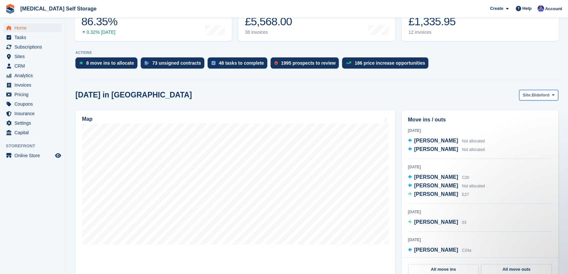
click at [541, 94] on span "Bideford" at bounding box center [540, 95] width 17 height 7
click at [515, 121] on link "Tavistock" at bounding box center [526, 122] width 57 height 12
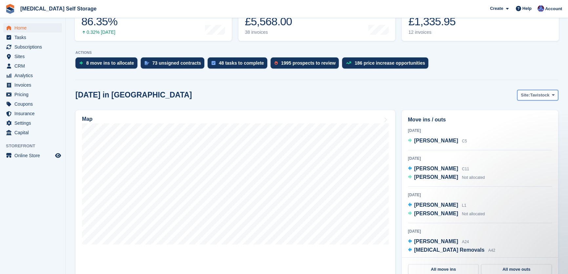
click at [535, 92] on span "Tavistock" at bounding box center [539, 95] width 19 height 7
click at [525, 133] on link "Ilfracombe" at bounding box center [526, 134] width 57 height 12
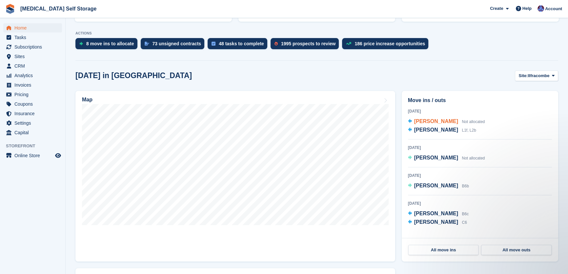
scroll to position [179, 0]
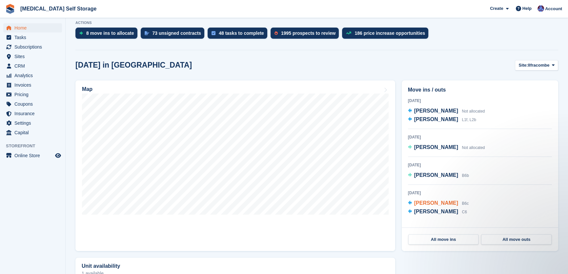
click at [432, 200] on span "Helen Vowles" at bounding box center [436, 203] width 44 height 6
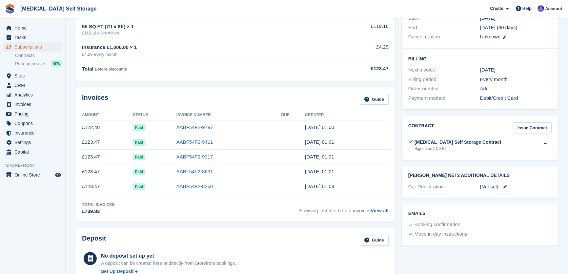
scroll to position [59, 0]
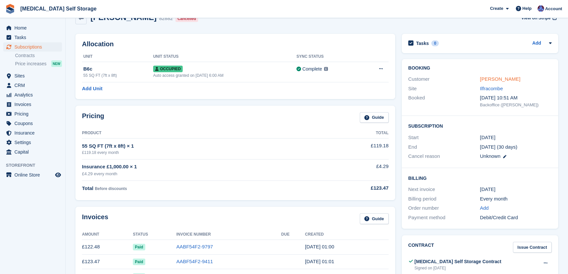
click at [497, 79] on link "Helen Vowles" at bounding box center [499, 79] width 40 height 6
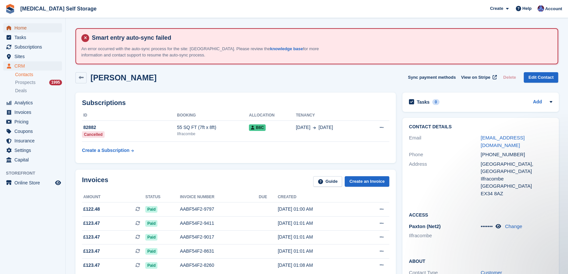
click at [22, 26] on span "Home" at bounding box center [33, 27] width 39 height 9
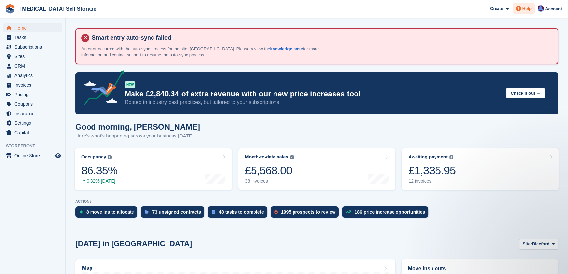
click at [527, 8] on span "Help" at bounding box center [526, 8] width 9 height 7
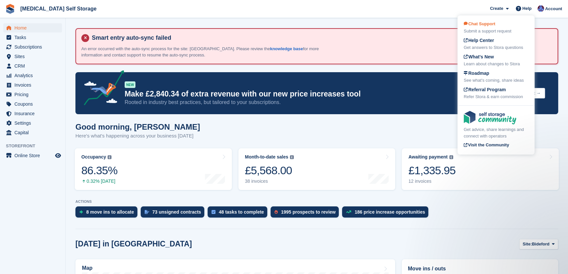
click at [490, 26] on span "Chat Support" at bounding box center [478, 23] width 31 height 5
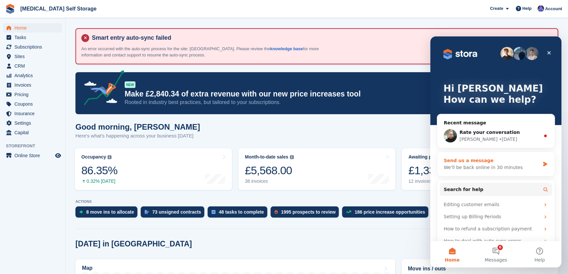
click at [475, 162] on div "Send us a message" at bounding box center [491, 160] width 96 height 7
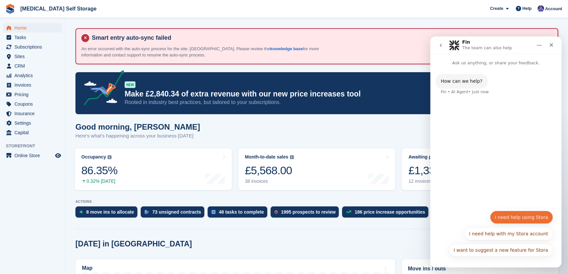
click at [521, 217] on button "I need help using Stora" at bounding box center [521, 216] width 63 height 13
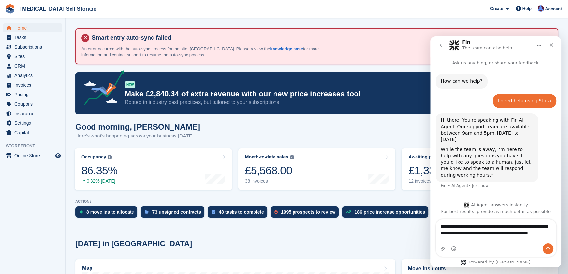
type textarea "**********"
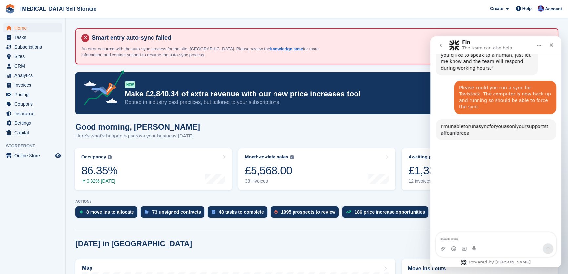
scroll to position [122, 0]
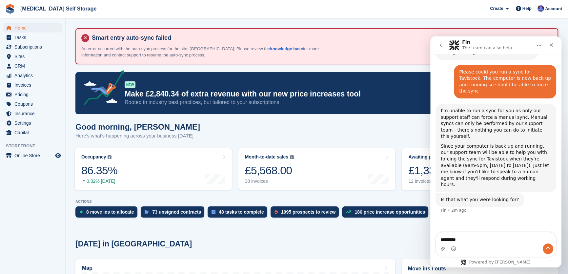
type textarea "**********"
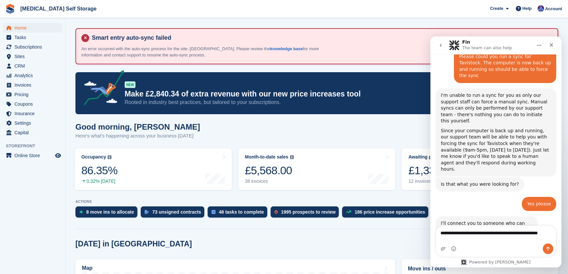
scroll to position [144, 0]
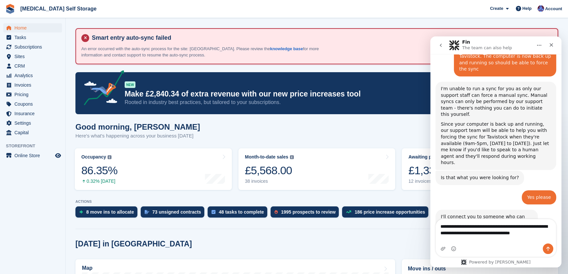
type textarea "**********"
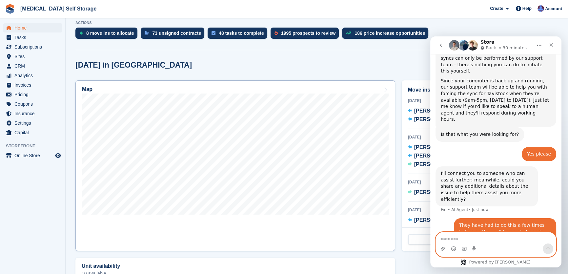
scroll to position [119, 0]
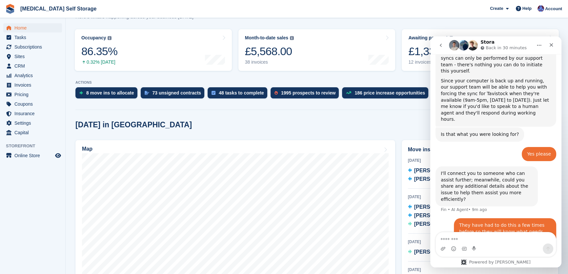
click at [250, 124] on div "Today in Bideford Site: Bideford Bideford Tavistock Ilfracombe Exmouth" at bounding box center [316, 125] width 482 height 11
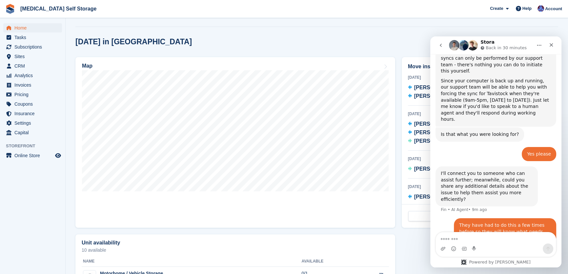
scroll to position [208, 0]
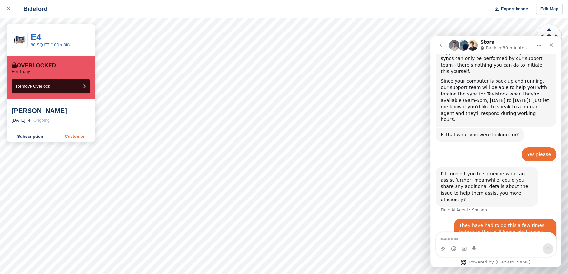
scroll to position [188, 0]
click at [73, 136] on link "Customer" at bounding box center [74, 136] width 41 height 10
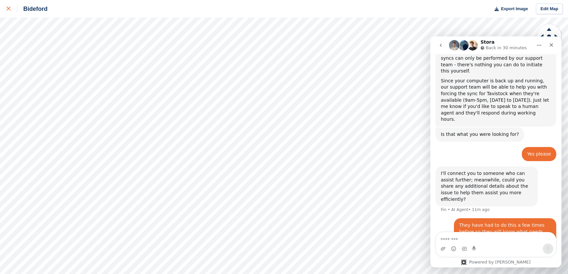
click at [9, 9] on icon at bounding box center [9, 9] width 4 height 4
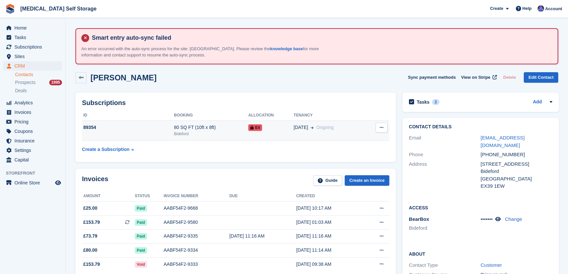
click at [381, 128] on icon at bounding box center [382, 127] width 4 height 4
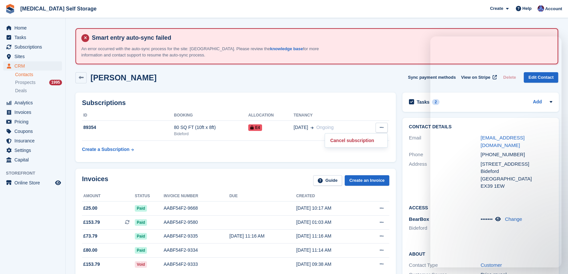
click at [290, 152] on table "ID Booking Allocation Tenancy 89354 80 SQ FT (10ft x 8ft) [GEOGRAPHIC_DATA] E4 …" at bounding box center [235, 132] width 307 height 45
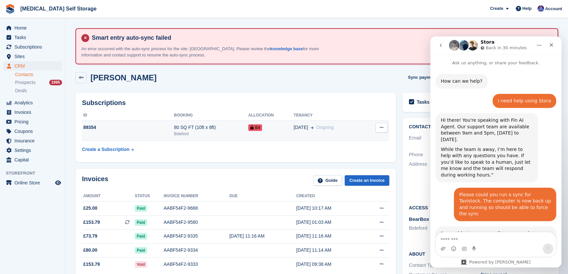
scroll to position [188, 0]
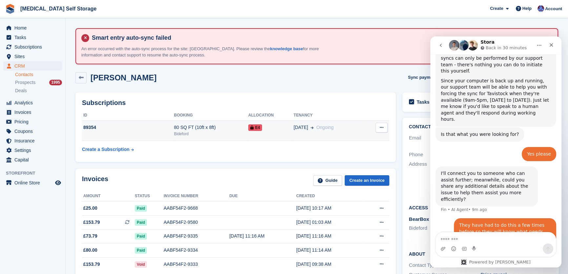
click at [281, 130] on div "E4" at bounding box center [270, 127] width 45 height 7
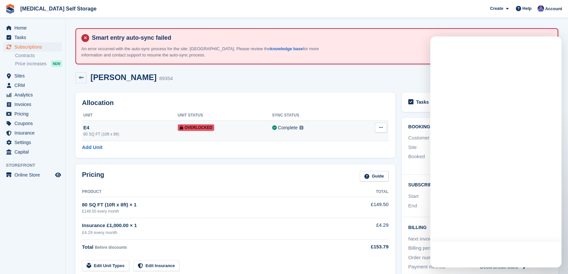
click at [380, 128] on icon at bounding box center [381, 127] width 4 height 4
click at [349, 141] on p "Remove Overlock" at bounding box center [355, 140] width 57 height 9
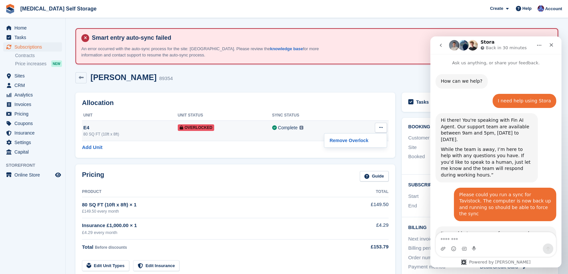
scroll to position [188, 0]
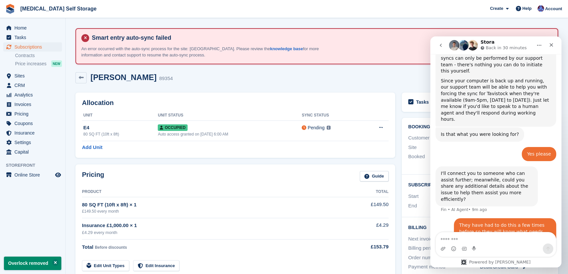
click at [257, 89] on div "Allocation Unit Unit Status Sync Status E4 80 SQ FT (10ft x 8ft) Occupied Auto …" at bounding box center [235, 125] width 326 height 72
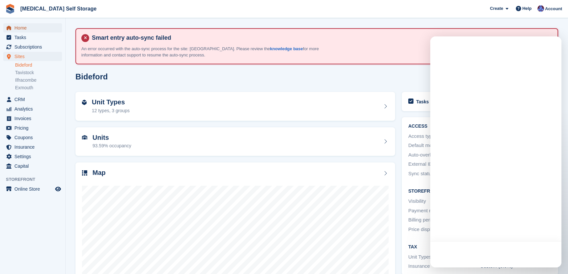
click at [22, 27] on span "Home" at bounding box center [33, 27] width 39 height 9
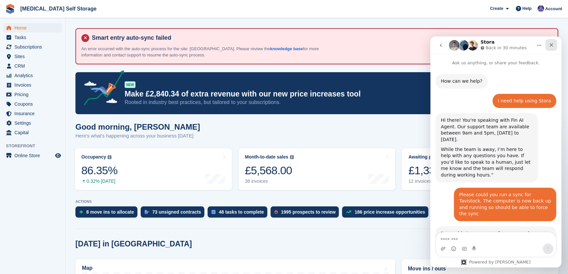
click at [551, 44] on icon "Close" at bounding box center [551, 45] width 4 height 4
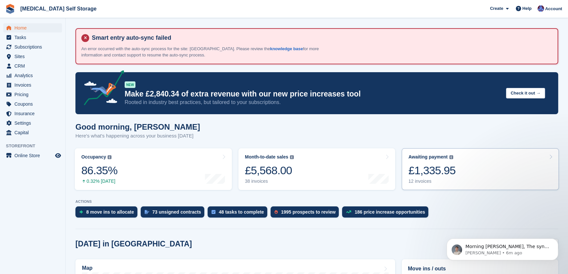
click at [463, 177] on link "Awaiting payment The total outstanding balance on all open invoices. £1,335.95 …" at bounding box center [479, 169] width 157 height 42
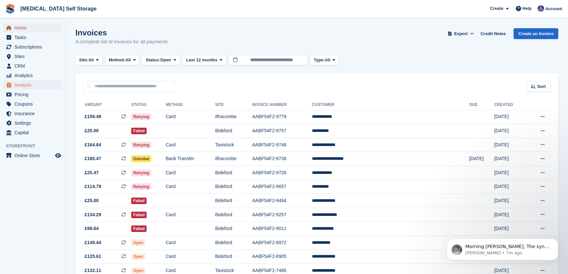
click at [20, 26] on span "Home" at bounding box center [33, 27] width 39 height 9
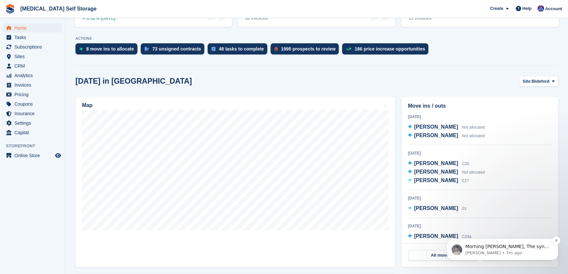
click at [516, 251] on p "[PERSON_NAME] • 7m ago" at bounding box center [507, 253] width 85 height 6
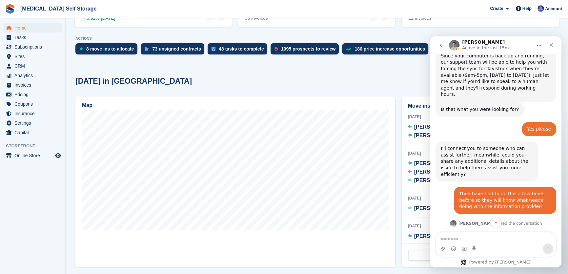
scroll to position [224, 0]
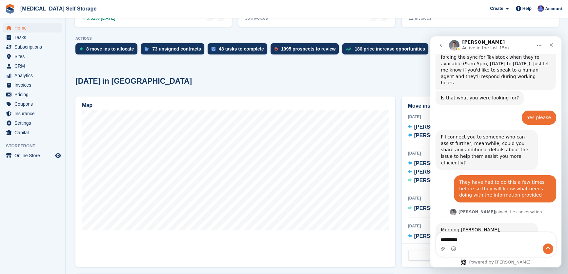
type textarea "**********"
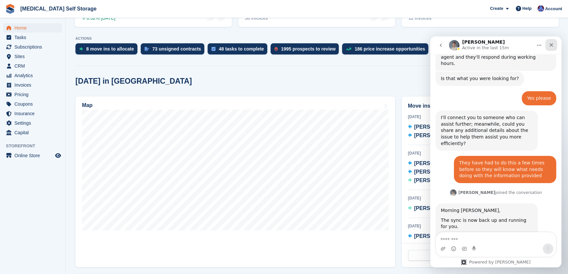
click at [551, 45] on icon "Close" at bounding box center [550, 44] width 5 height 5
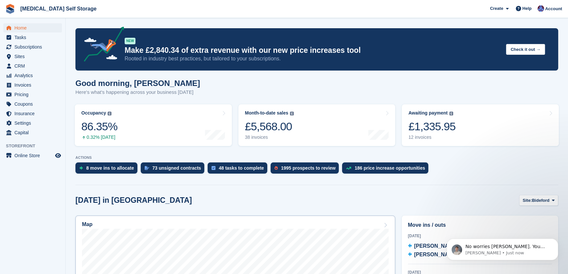
scroll to position [279, 0]
click at [521, 248] on span "No worries [PERSON_NAME]. You happy for me to get this one closed down now?" at bounding box center [506, 252] width 82 height 18
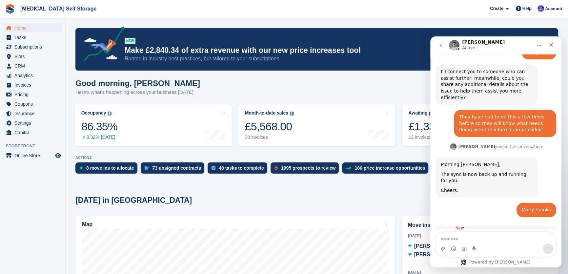
scroll to position [289, 0]
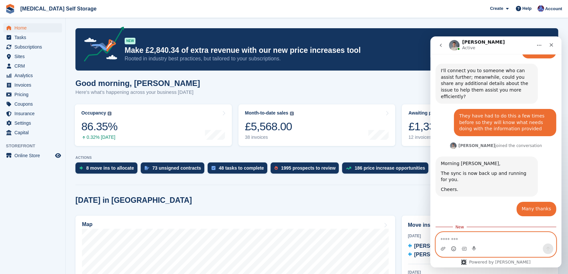
click at [453, 248] on icon "Emoji picker" at bounding box center [453, 248] width 5 height 5
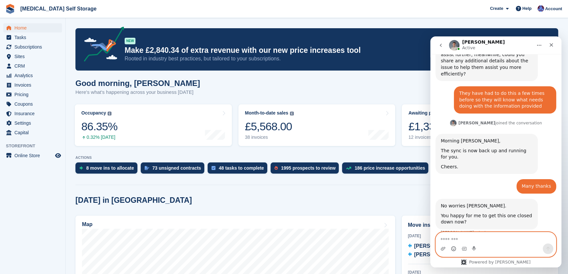
scroll to position [315, 0]
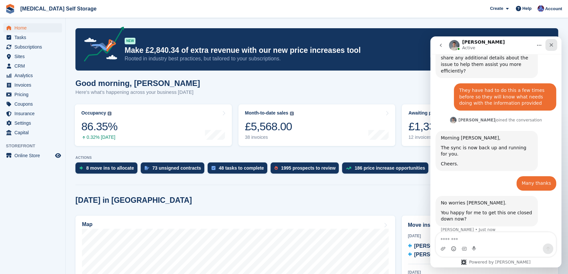
click at [551, 45] on icon "Close" at bounding box center [550, 44] width 5 height 5
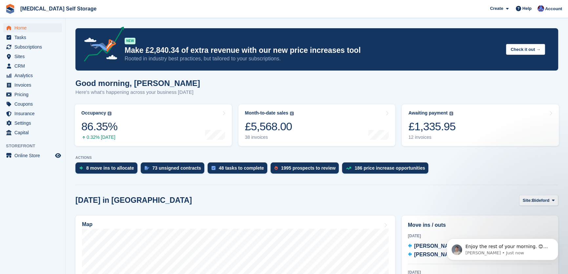
scroll to position [335, 0]
click at [555, 240] on icon "Dismiss notification" at bounding box center [556, 240] width 4 height 4
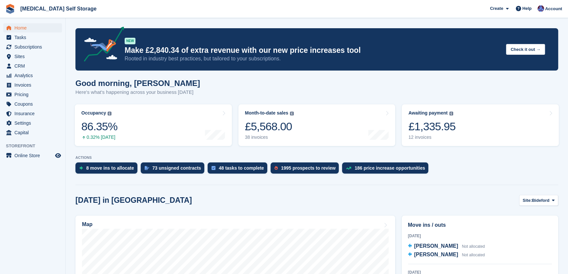
scroll to position [373, 0]
click at [541, 201] on span "Bideford" at bounding box center [540, 200] width 17 height 7
click at [533, 255] on link "Exmouth" at bounding box center [526, 251] width 57 height 12
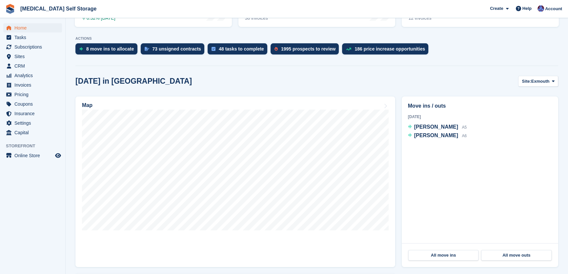
scroll to position [89, 0]
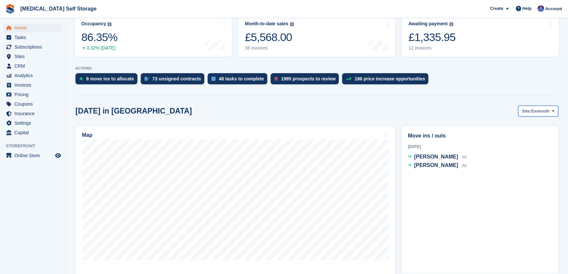
click at [533, 110] on span "Exmouth" at bounding box center [540, 111] width 18 height 7
click at [534, 125] on link "Bideford" at bounding box center [526, 127] width 57 height 12
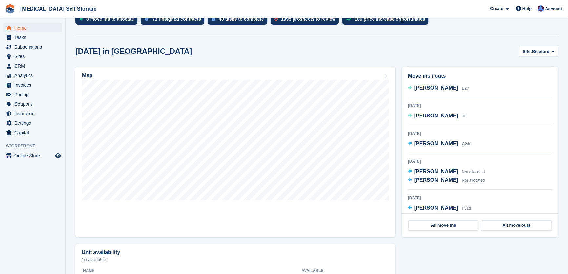
scroll to position [0, 0]
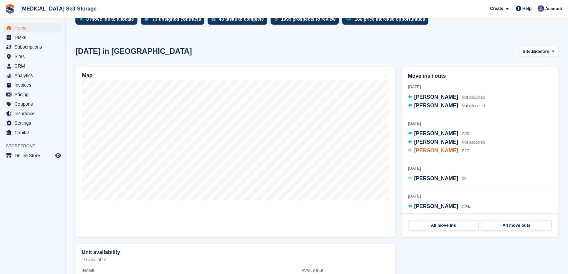
click at [419, 149] on span "Darren Smith" at bounding box center [436, 150] width 44 height 6
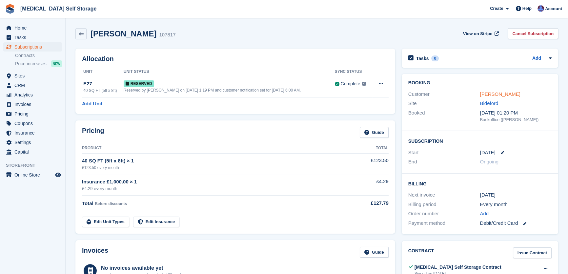
click at [497, 95] on link "[PERSON_NAME]" at bounding box center [499, 94] width 40 height 6
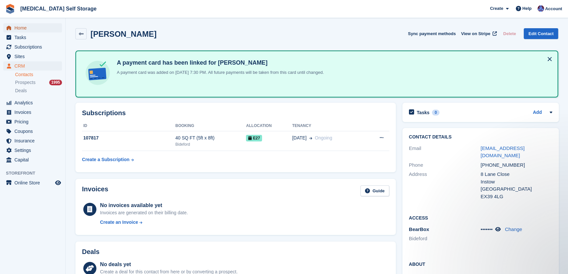
click at [20, 26] on span "Home" at bounding box center [33, 27] width 39 height 9
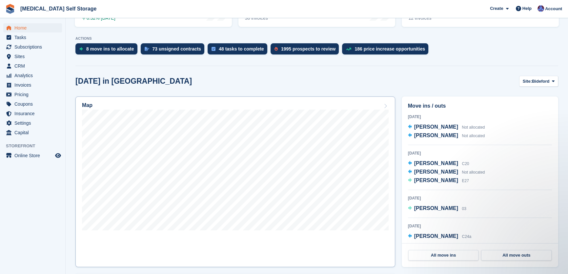
scroll to position [59, 0]
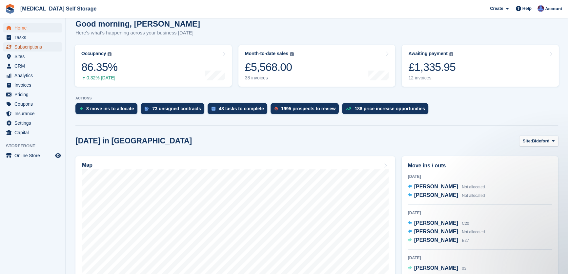
click at [16, 48] on span "Subscriptions" at bounding box center [33, 46] width 39 height 9
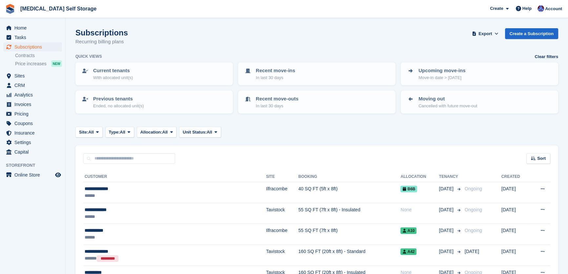
click at [380, 133] on div "Site: All All Bideford Tavistock Ilfracombe Exmouth Type: All All Upcoming Prev…" at bounding box center [316, 132] width 482 height 11
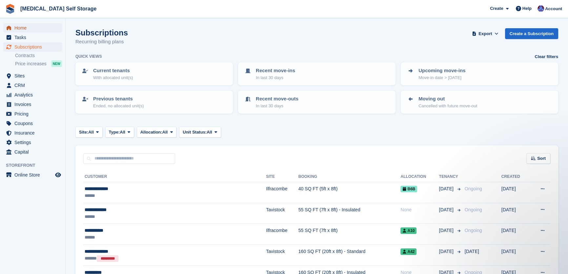
click at [16, 26] on span "Home" at bounding box center [33, 27] width 39 height 9
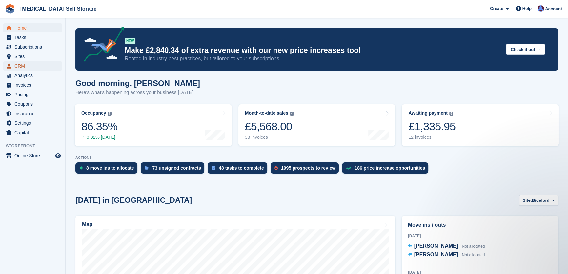
click at [27, 66] on span "CRM" at bounding box center [33, 65] width 39 height 9
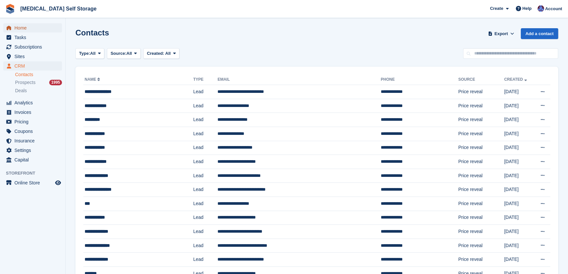
click at [25, 27] on span "Home" at bounding box center [33, 27] width 39 height 9
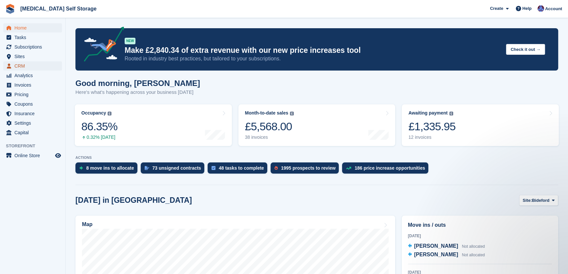
click at [24, 67] on span "CRM" at bounding box center [33, 65] width 39 height 9
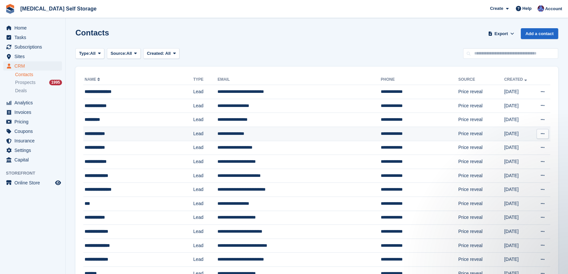
click at [243, 132] on td "**********" at bounding box center [298, 134] width 163 height 14
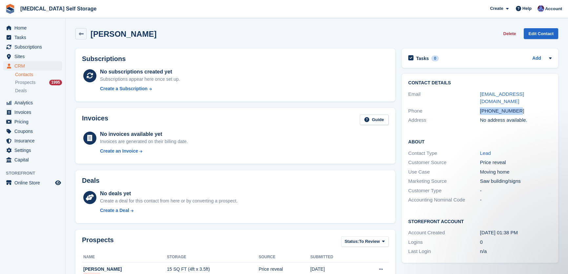
drag, startPoint x: 517, startPoint y: 105, endPoint x: 480, endPoint y: 105, distance: 36.7
click at [480, 107] on div "+447788970212" at bounding box center [515, 111] width 72 height 8
copy div "+447788970212"
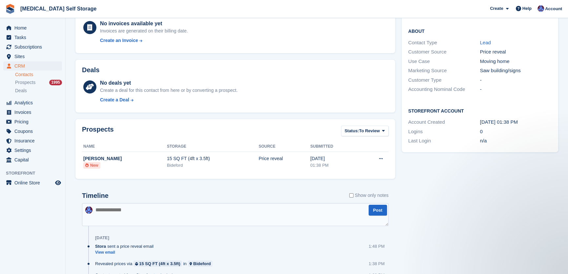
scroll to position [143, 0]
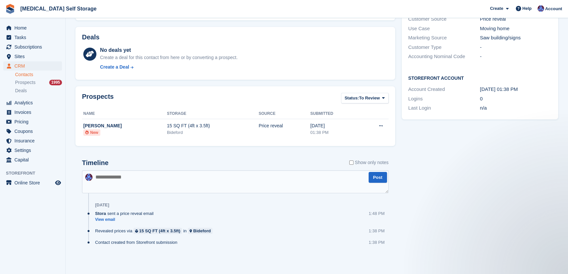
click at [129, 174] on textarea at bounding box center [235, 181] width 306 height 23
type textarea "**********"
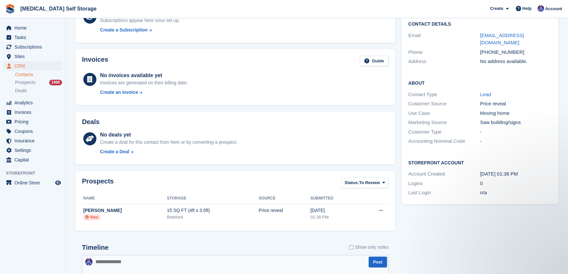
scroll to position [0, 0]
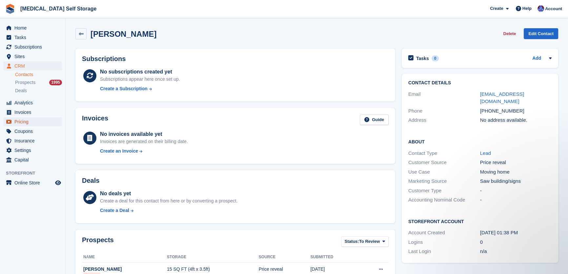
click at [25, 123] on span "Pricing" at bounding box center [33, 121] width 39 height 9
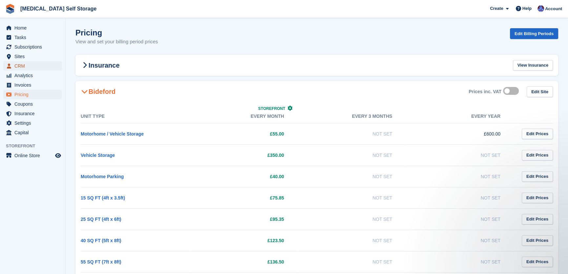
click at [21, 66] on span "CRM" at bounding box center [33, 65] width 39 height 9
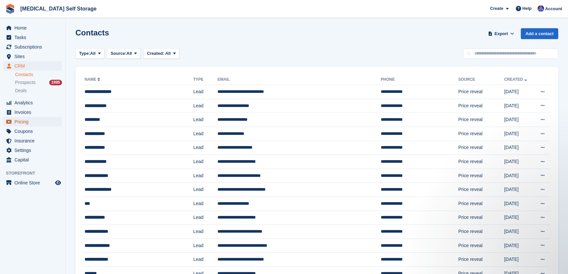
click at [25, 123] on span "Pricing" at bounding box center [33, 121] width 39 height 9
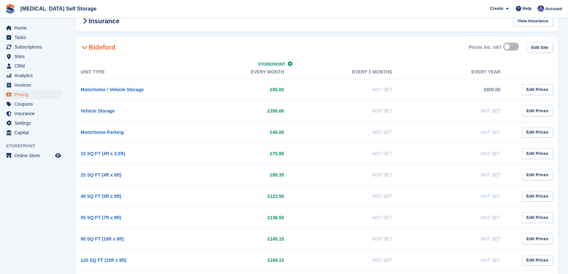
scroll to position [149, 0]
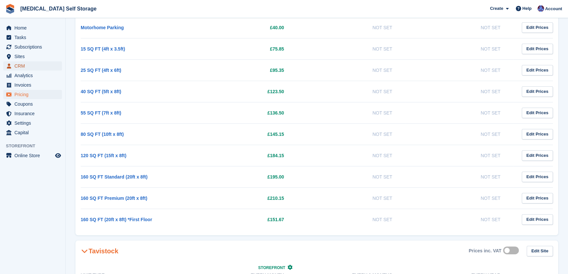
click at [23, 64] on span "CRM" at bounding box center [33, 65] width 39 height 9
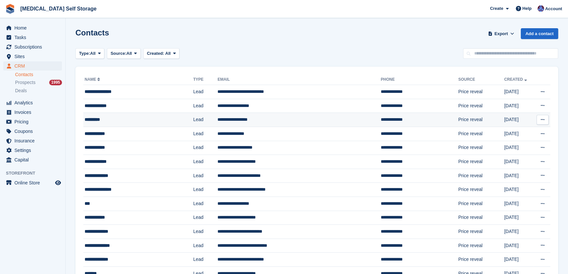
click at [228, 120] on td "**********" at bounding box center [298, 120] width 163 height 14
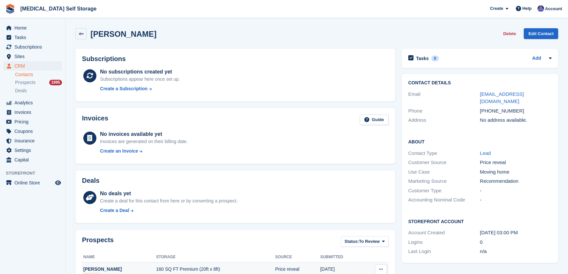
scroll to position [143, 0]
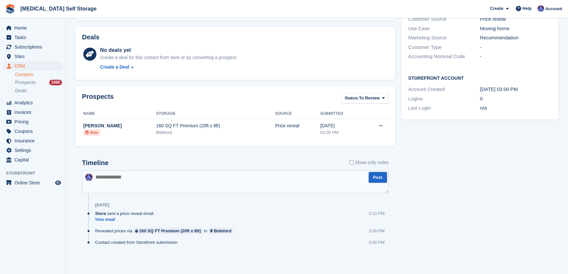
click at [157, 178] on textarea at bounding box center [235, 181] width 306 height 23
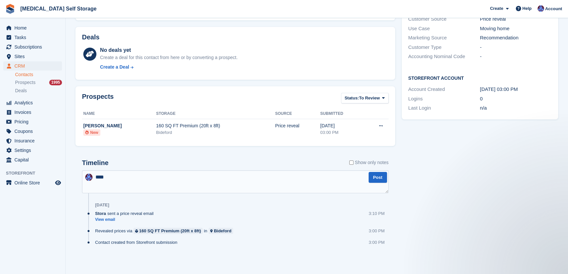
scroll to position [0, 0]
type textarea "**********"
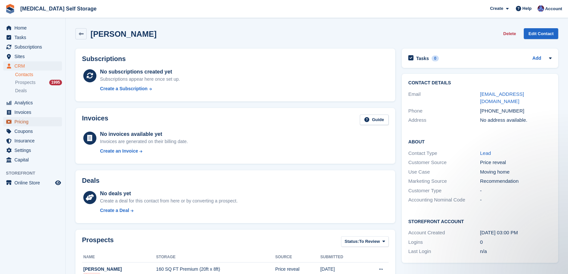
click at [23, 121] on span "Pricing" at bounding box center [33, 121] width 39 height 9
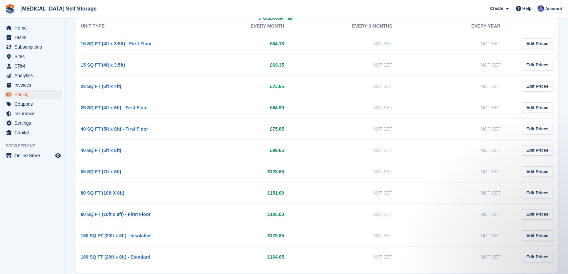
scroll to position [655, 0]
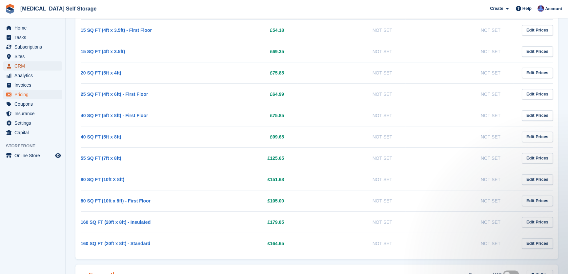
click at [22, 65] on span "CRM" at bounding box center [33, 65] width 39 height 9
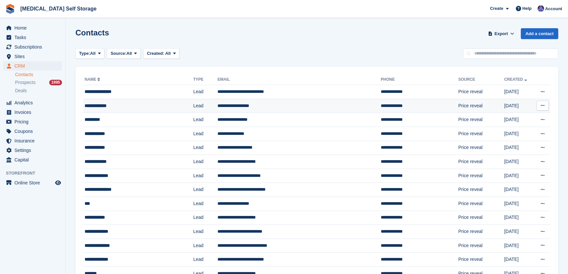
click at [245, 108] on td "**********" at bounding box center [298, 106] width 163 height 14
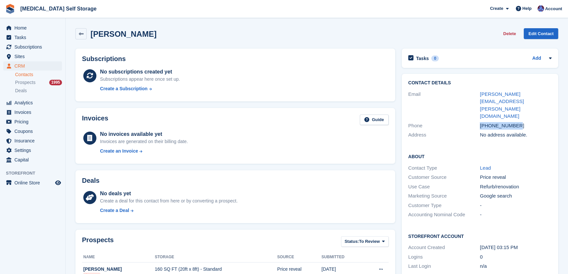
drag, startPoint x: 509, startPoint y: 102, endPoint x: 477, endPoint y: 107, distance: 32.7
click at [477, 121] on div "Phone [PHONE_NUMBER]" at bounding box center [479, 126] width 143 height 10
copy div "+447774766733"
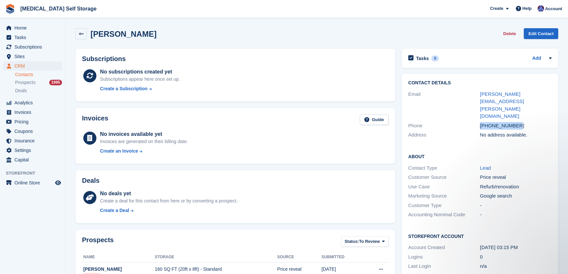
scroll to position [143, 0]
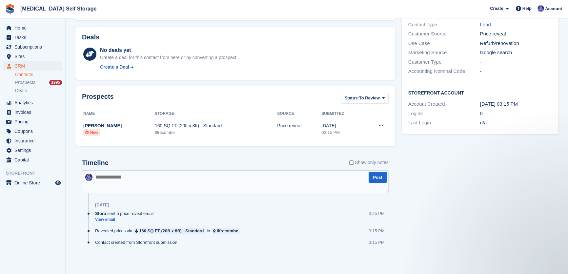
click at [112, 179] on textarea at bounding box center [235, 181] width 306 height 23
type textarea "**********"
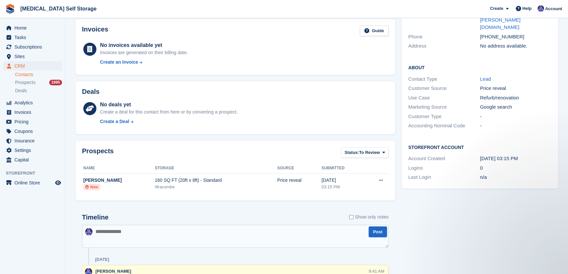
scroll to position [0, 0]
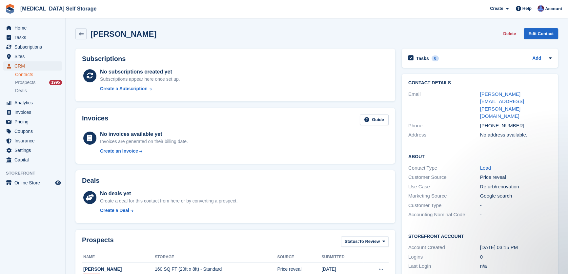
click at [17, 66] on span "CRM" at bounding box center [33, 65] width 39 height 9
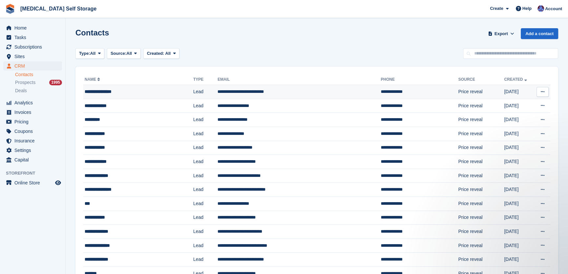
click at [233, 87] on td "**********" at bounding box center [298, 92] width 163 height 14
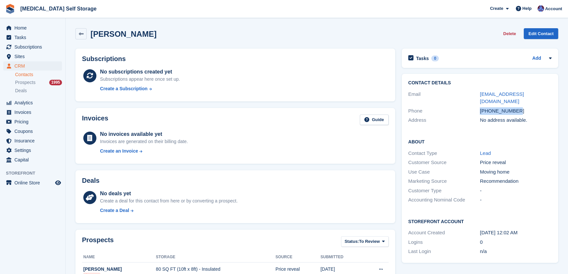
drag, startPoint x: 528, startPoint y: 103, endPoint x: 474, endPoint y: 102, distance: 54.7
click at [474, 106] on div "Phone [PHONE_NUMBER]" at bounding box center [479, 111] width 143 height 10
copy div "[PHONE_NUMBER]"
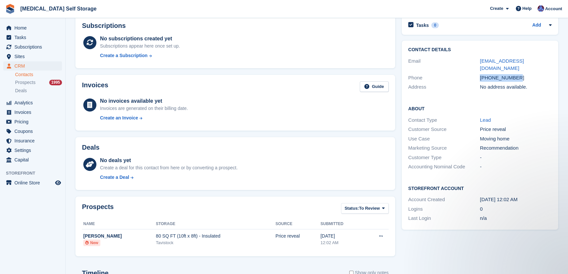
scroll to position [143, 0]
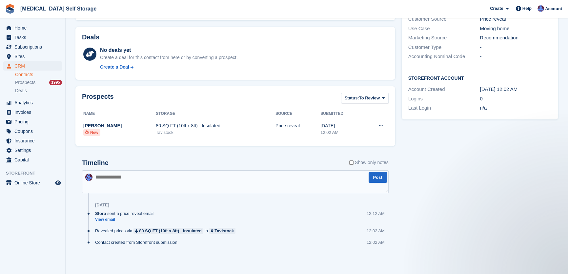
click at [138, 177] on textarea at bounding box center [235, 181] width 306 height 23
type textarea "**********"
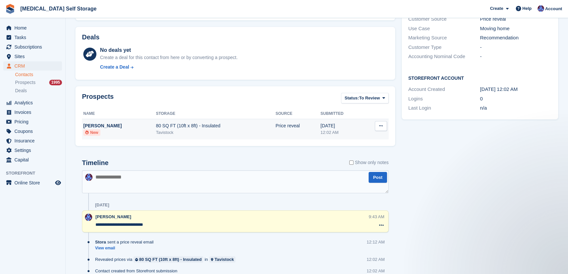
scroll to position [0, 0]
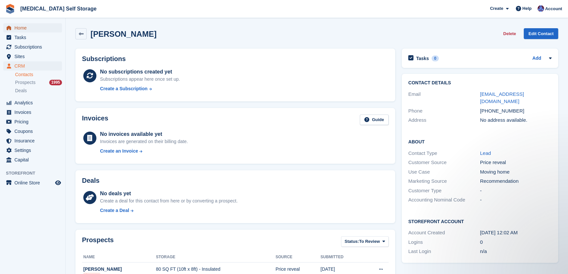
click at [22, 24] on span "Home" at bounding box center [33, 27] width 39 height 9
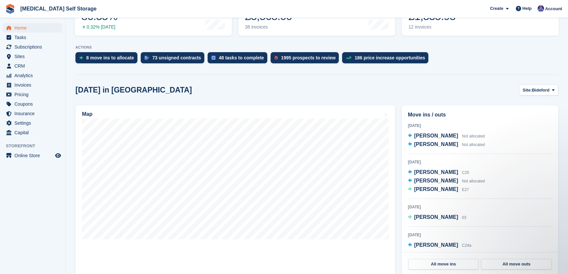
scroll to position [119, 0]
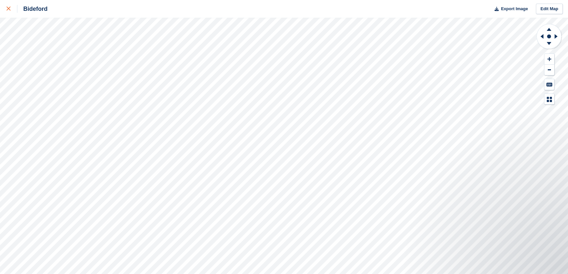
click at [8, 8] on icon at bounding box center [9, 9] width 4 height 4
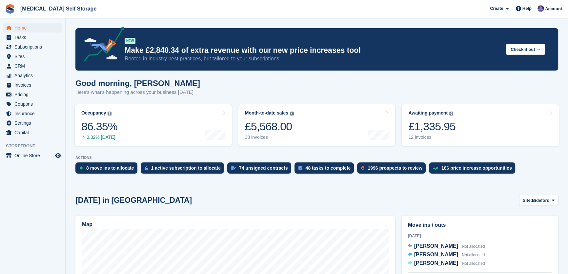
scroll to position [119, 0]
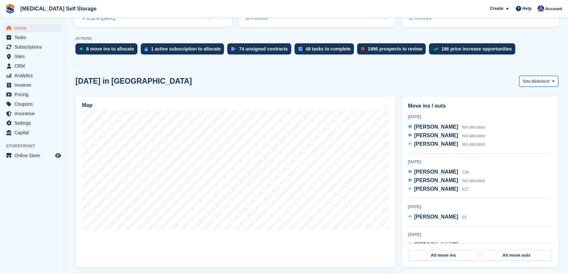
click at [535, 80] on span "Bideford" at bounding box center [540, 81] width 17 height 7
click at [518, 118] on link "Ilfracombe" at bounding box center [526, 120] width 57 height 12
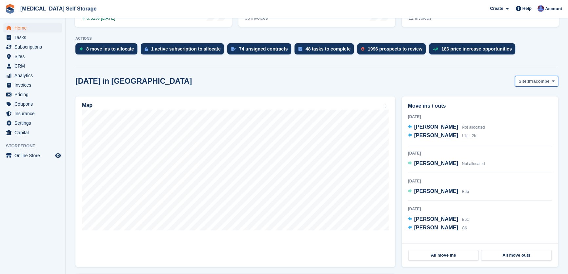
click at [522, 83] on span "Site:" at bounding box center [522, 81] width 9 height 7
click at [521, 106] on link "Tavistock" at bounding box center [526, 109] width 57 height 12
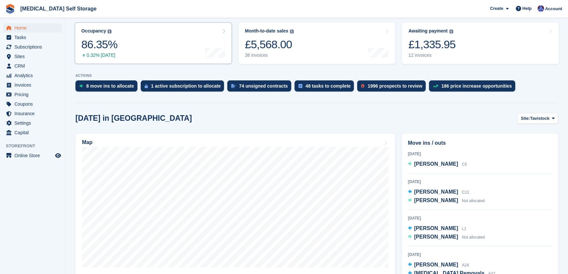
scroll to position [29, 0]
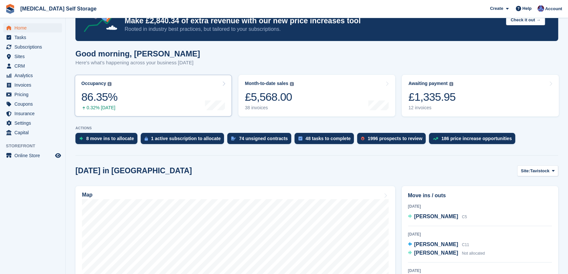
click at [121, 92] on link "Occupancy The percentage of all currently allocated units in terms of area. Inc…" at bounding box center [153, 96] width 157 height 42
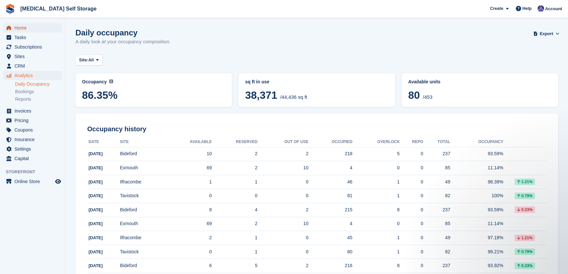
click at [22, 25] on span "Home" at bounding box center [33, 27] width 39 height 9
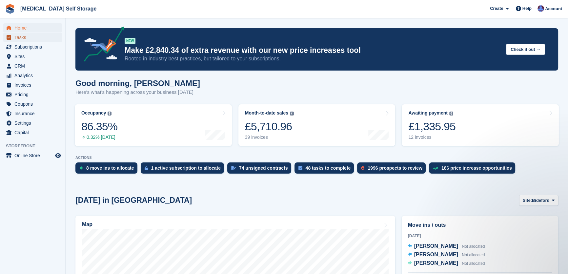
click at [23, 39] on span "Tasks" at bounding box center [33, 37] width 39 height 9
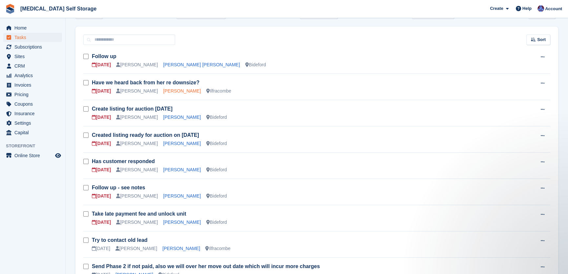
click at [170, 91] on link "[PERSON_NAME]" at bounding box center [182, 90] width 38 height 5
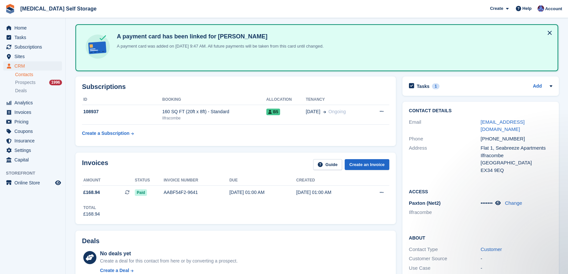
scroll to position [24, 0]
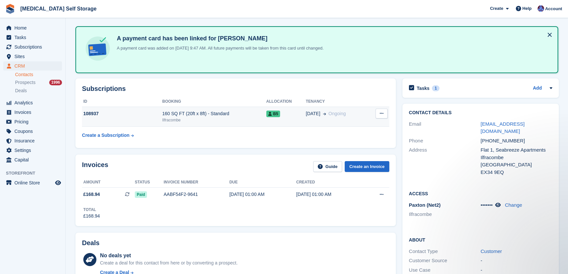
click at [177, 117] on div "Ilfracombe" at bounding box center [214, 120] width 104 height 6
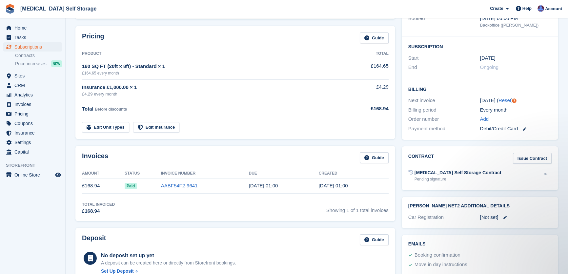
scroll to position [29, 0]
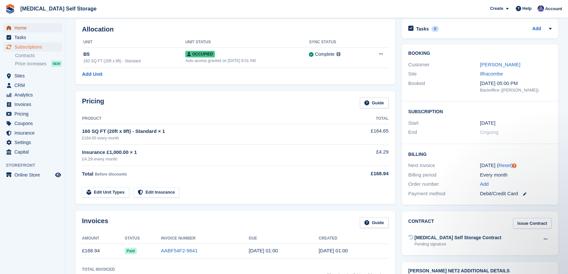
click at [31, 27] on span "Home" at bounding box center [33, 27] width 39 height 9
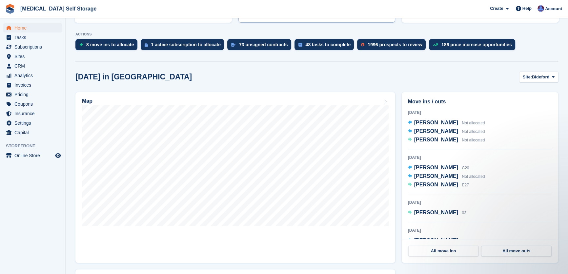
scroll to position [119, 0]
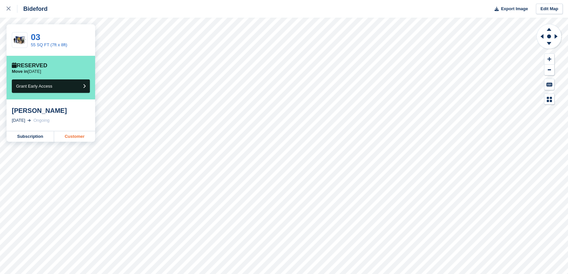
click at [77, 138] on link "Customer" at bounding box center [74, 136] width 41 height 10
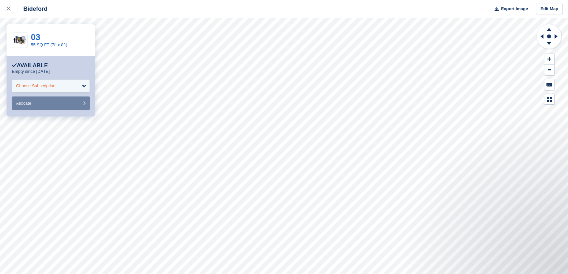
click at [38, 86] on div "Choose Subscription" at bounding box center [35, 86] width 39 height 7
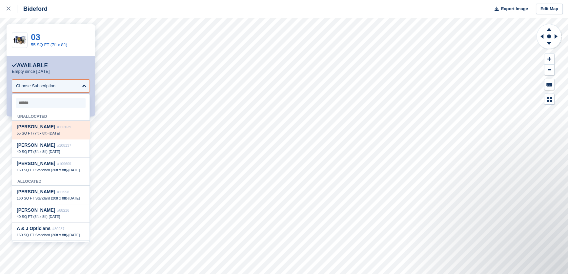
click at [36, 129] on span "[PERSON_NAME]" at bounding box center [36, 126] width 38 height 5
select select "******"
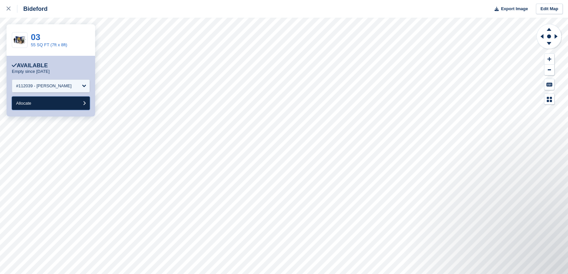
click at [32, 108] on button "Allocate" at bounding box center [51, 102] width 78 height 13
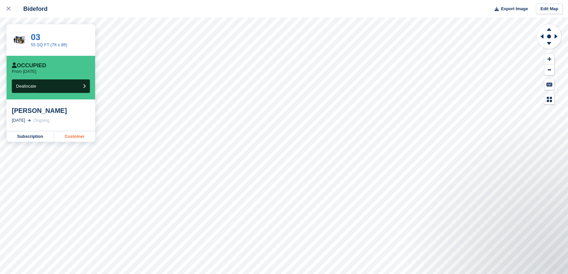
click at [78, 131] on link "Customer" at bounding box center [74, 136] width 41 height 10
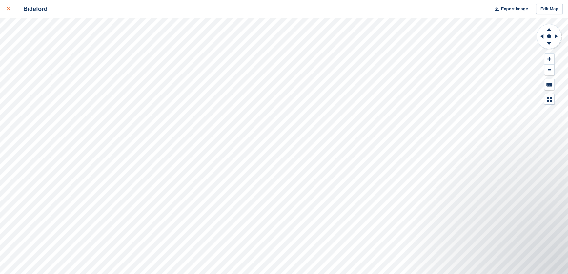
click at [9, 8] on icon at bounding box center [9, 9] width 4 height 4
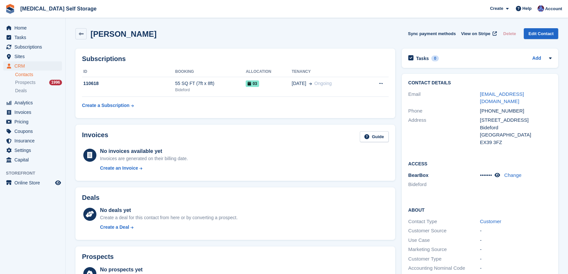
click at [382, 83] on button at bounding box center [381, 84] width 12 height 10
click at [297, 114] on div "Subscriptions ID Booking Allocation Tenancy 110618 55 SQ FT (7ft x 8ft) Bidefor…" at bounding box center [235, 83] width 320 height 69
click at [278, 83] on div "03" at bounding box center [268, 83] width 46 height 7
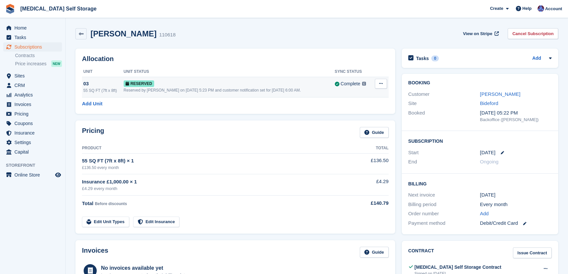
click at [381, 82] on icon at bounding box center [381, 83] width 4 height 4
click at [347, 110] on p "Deallocate" at bounding box center [355, 110] width 57 height 9
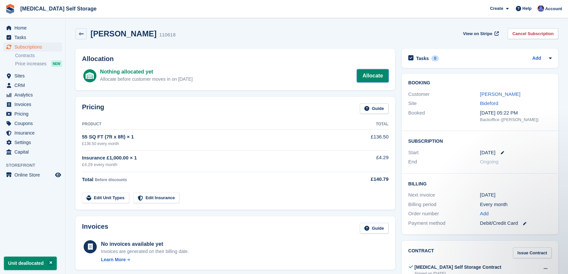
click at [377, 72] on link "Allocate" at bounding box center [372, 75] width 31 height 13
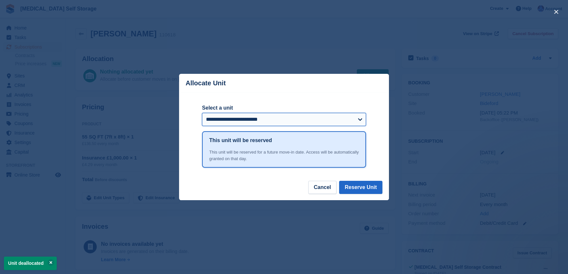
click at [262, 122] on select "**********" at bounding box center [284, 119] width 164 height 13
select select "*****"
click at [202, 113] on select "**********" at bounding box center [284, 119] width 164 height 13
click at [363, 187] on button "Reserve Unit" at bounding box center [360, 187] width 43 height 13
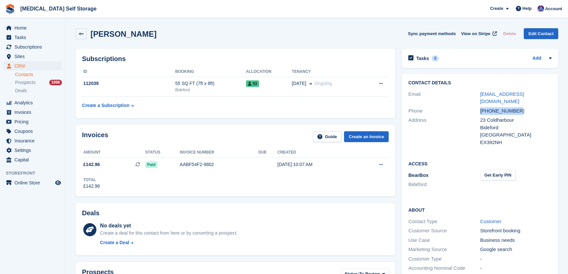
drag, startPoint x: 518, startPoint y: 103, endPoint x: 470, endPoint y: 107, distance: 48.9
click at [470, 107] on div "Phone [PHONE_NUMBER]" at bounding box center [479, 111] width 143 height 10
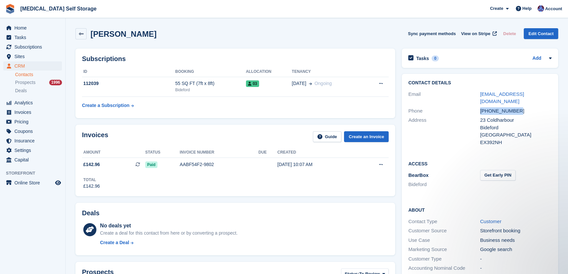
copy div "[PHONE_NUMBER]"
click at [491, 170] on button "Get Early PIN" at bounding box center [497, 175] width 35 height 11
click at [498, 172] on icon at bounding box center [498, 174] width 6 height 5
drag, startPoint x: 495, startPoint y: 167, endPoint x: 480, endPoint y: 167, distance: 15.1
click at [480, 172] on span "844112" at bounding box center [488, 175] width 16 height 6
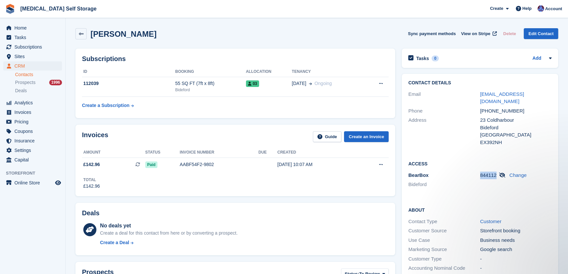
copy span "844112"
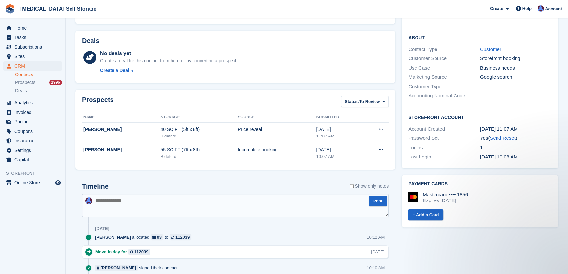
scroll to position [179, 0]
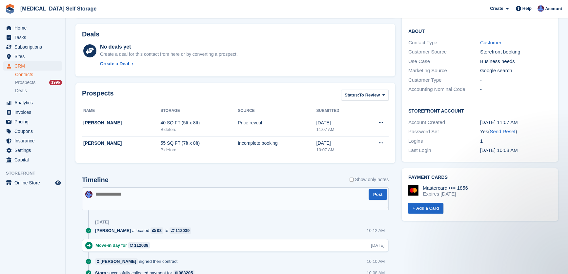
click at [151, 190] on textarea at bounding box center [235, 198] width 306 height 23
type textarea "**********"
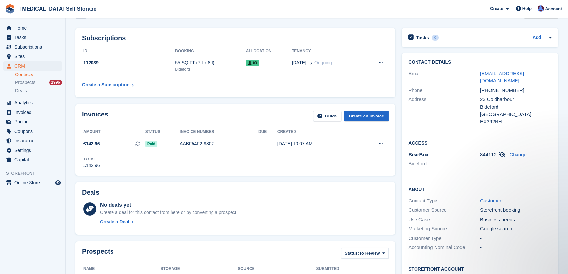
scroll to position [0, 0]
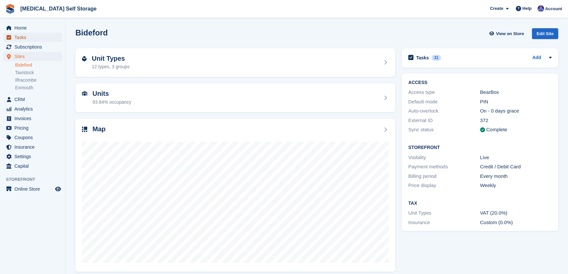
click at [19, 37] on span "Tasks" at bounding box center [33, 37] width 39 height 9
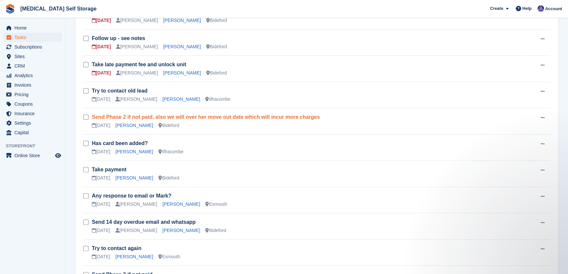
scroll to position [268, 0]
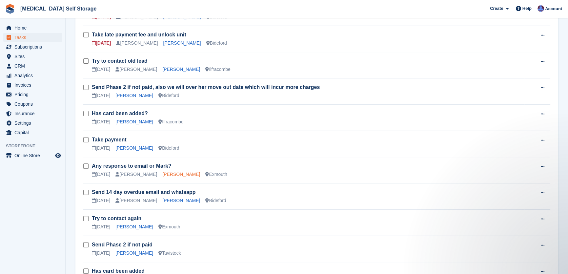
click at [164, 175] on link "David Lee" at bounding box center [181, 173] width 38 height 5
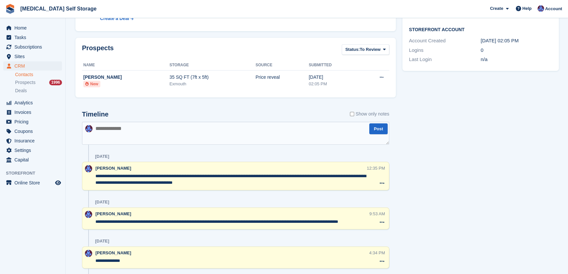
scroll to position [179, 0]
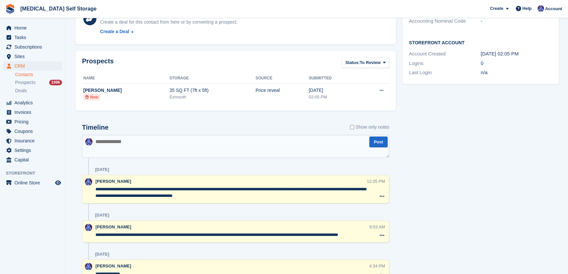
click at [168, 151] on textarea at bounding box center [235, 146] width 307 height 23
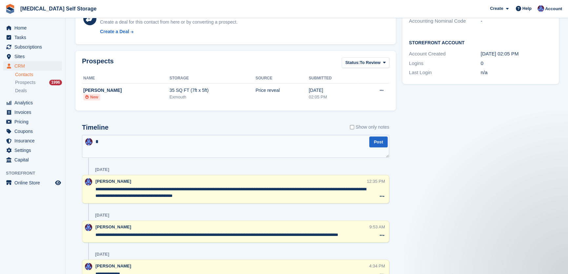
scroll to position [0, 0]
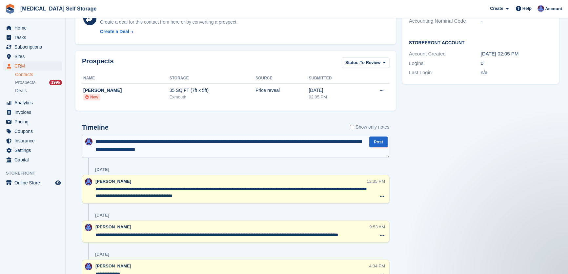
type textarea "**********"
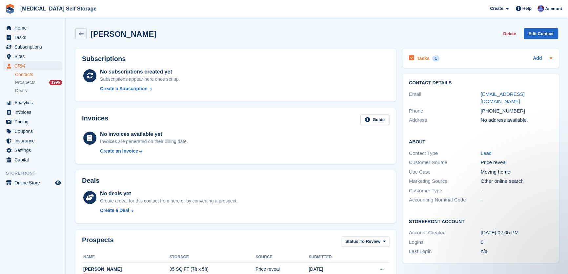
click at [420, 56] on h2 "Tasks" at bounding box center [423, 58] width 13 height 6
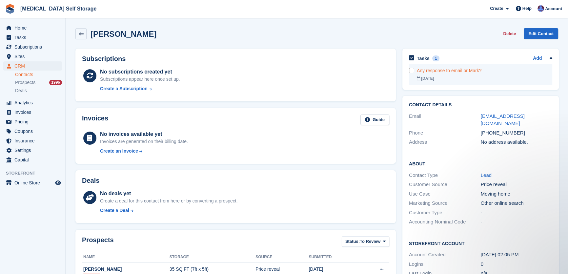
click at [465, 71] on div "Any response to email or Mark?" at bounding box center [484, 70] width 135 height 7
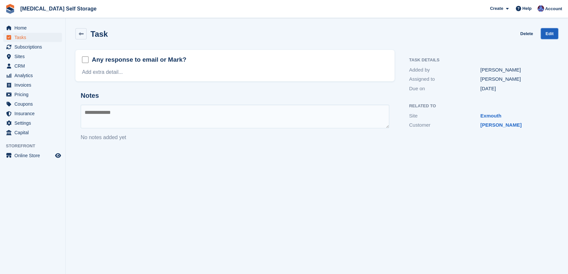
click at [551, 32] on link "Edit" at bounding box center [548, 33] width 17 height 11
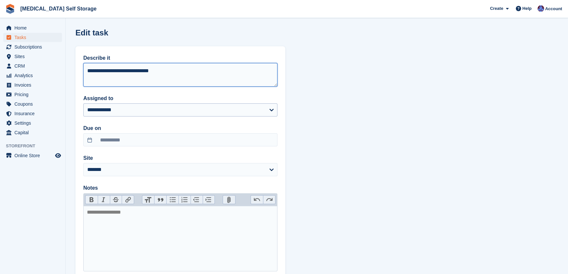
drag, startPoint x: 173, startPoint y: 70, endPoint x: 105, endPoint y: 105, distance: 77.1
click at [83, 74] on div "**********" at bounding box center [180, 162] width 210 height 233
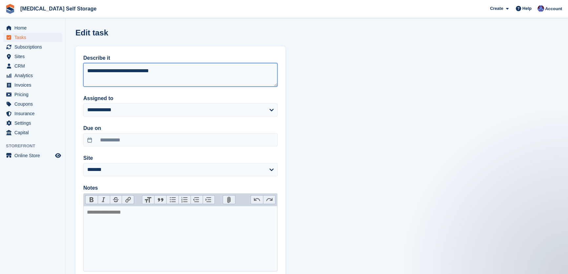
type textarea "**********"
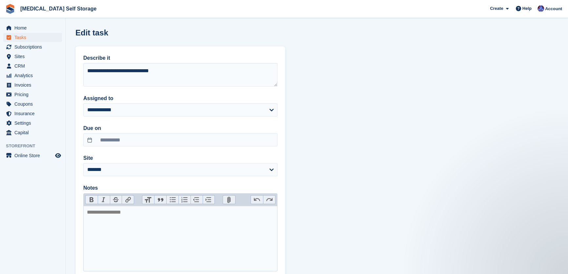
click at [174, 92] on div "**********" at bounding box center [180, 162] width 210 height 233
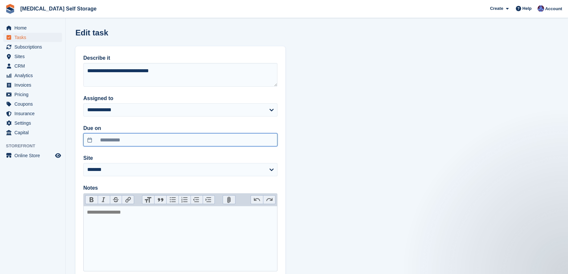
click at [132, 139] on input "**********" at bounding box center [180, 139] width 194 height 13
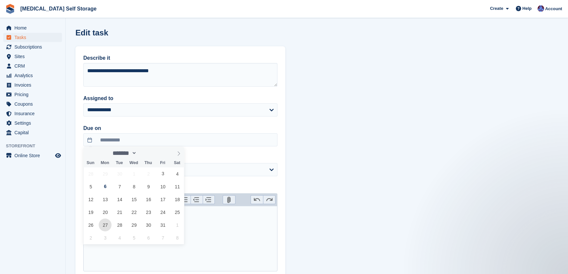
click at [104, 223] on span "27" at bounding box center [105, 224] width 13 height 13
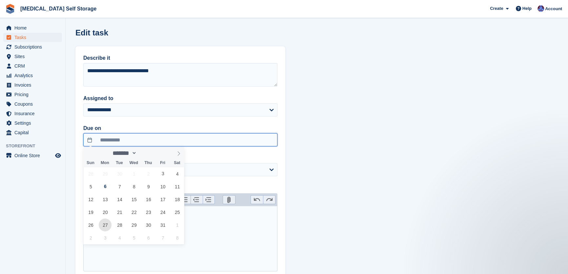
type input "**********"
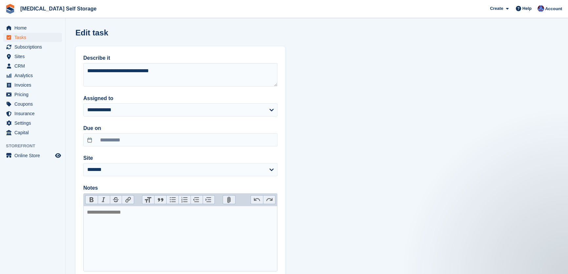
click at [129, 157] on label "Site" at bounding box center [180, 158] width 194 height 8
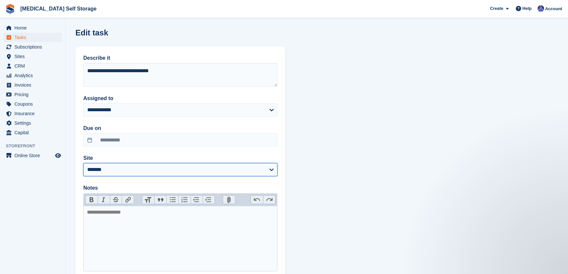
click at [129, 163] on select "**********" at bounding box center [180, 169] width 194 height 13
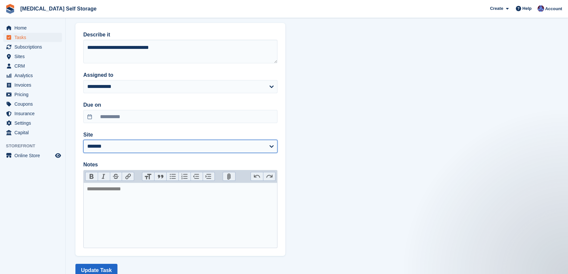
scroll to position [44, 0]
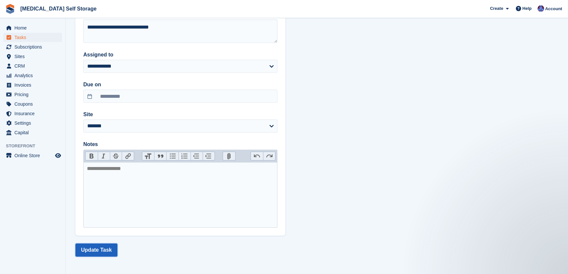
click at [104, 251] on button "Update Task" at bounding box center [96, 249] width 42 height 13
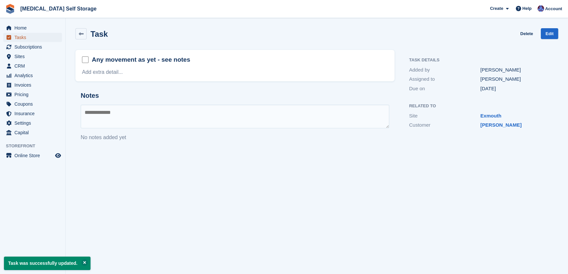
click at [24, 35] on span "Tasks" at bounding box center [33, 37] width 39 height 9
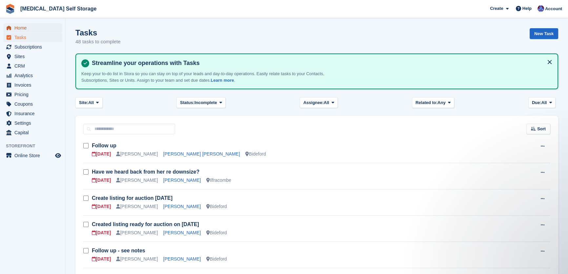
click at [22, 26] on span "Home" at bounding box center [33, 27] width 39 height 9
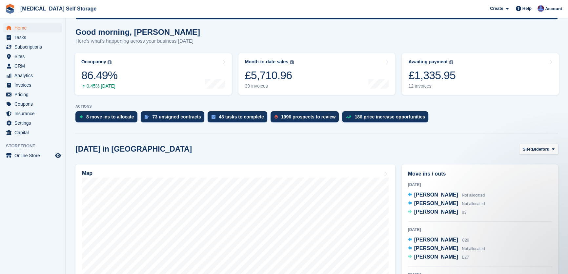
scroll to position [119, 0]
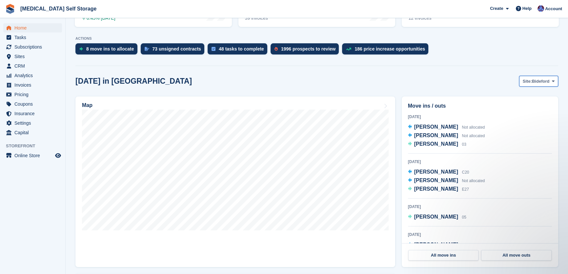
click at [541, 78] on span "Bideford" at bounding box center [540, 81] width 17 height 7
click at [512, 119] on link "Ilfracombe" at bounding box center [526, 120] width 57 height 12
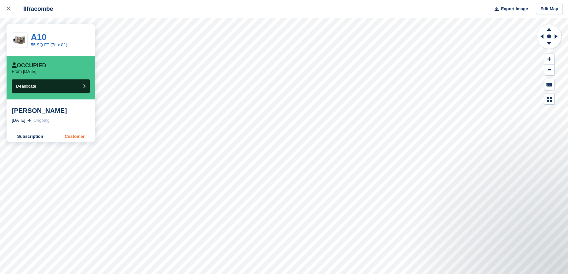
click at [85, 135] on link "Customer" at bounding box center [74, 136] width 41 height 10
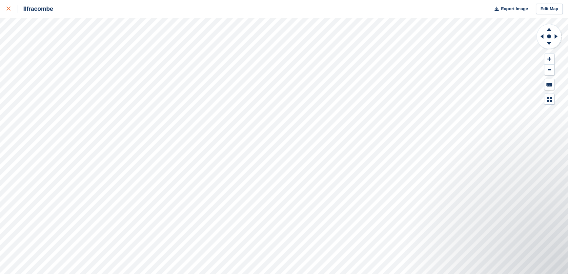
click at [7, 7] on icon at bounding box center [9, 9] width 4 height 4
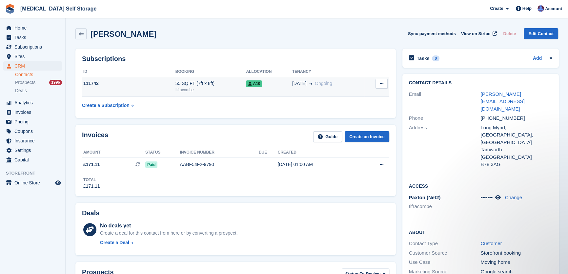
click at [190, 87] on div "Ilfracombe" at bounding box center [210, 90] width 71 height 6
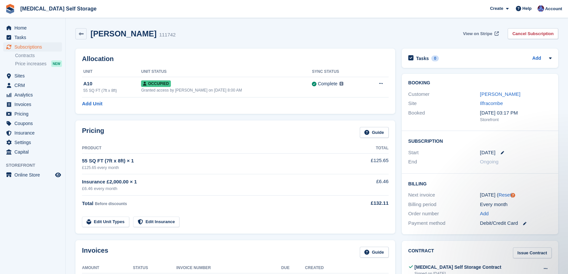
click at [484, 33] on span "View on Stripe" at bounding box center [477, 33] width 29 height 7
click at [488, 88] on div "Booking Customer [PERSON_NAME] Site [GEOGRAPHIC_DATA] Booked [DATE] 03:17 PM St…" at bounding box center [479, 102] width 156 height 57
click at [489, 91] on link "[PERSON_NAME]" at bounding box center [499, 94] width 40 height 6
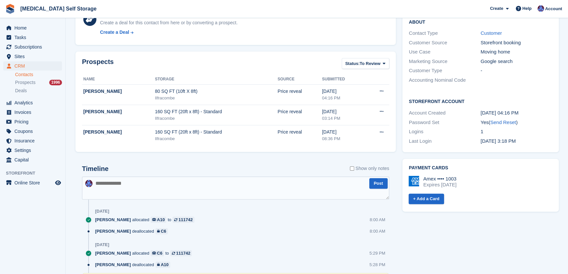
scroll to position [268, 0]
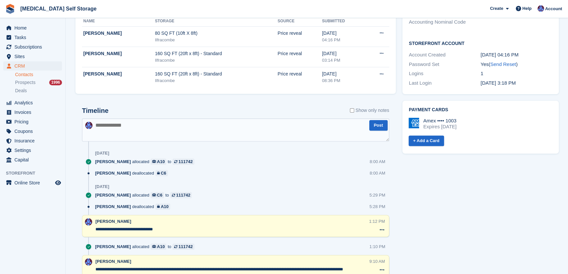
click at [154, 131] on textarea at bounding box center [235, 129] width 307 height 23
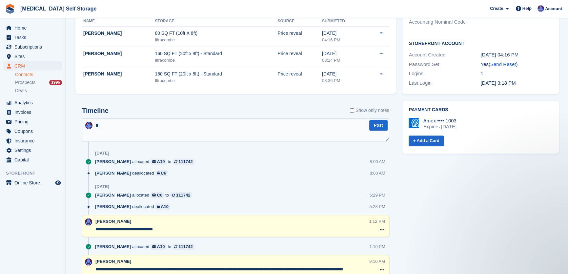
scroll to position [0, 0]
type textarea "**********"
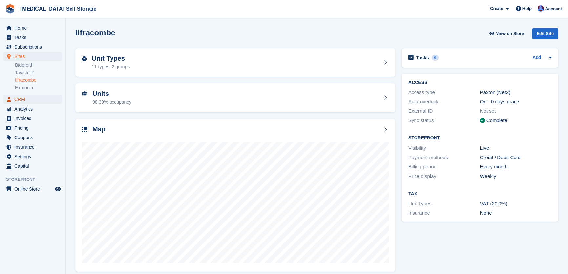
click at [19, 98] on span "CRM" at bounding box center [33, 99] width 39 height 9
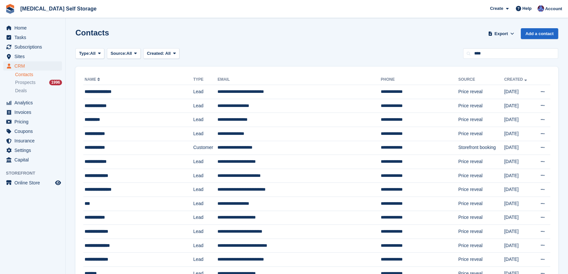
type input "****"
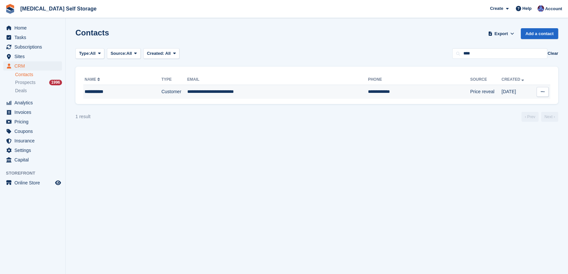
click at [191, 94] on td "**********" at bounding box center [277, 92] width 181 height 14
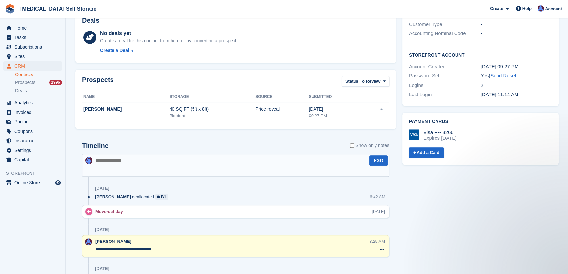
scroll to position [298, 0]
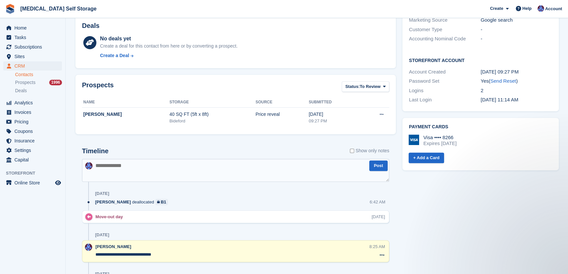
click at [156, 168] on textarea at bounding box center [235, 170] width 307 height 23
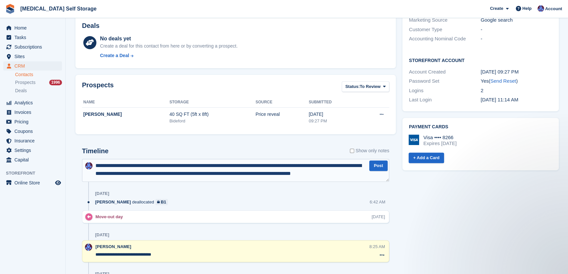
scroll to position [3, 0]
type textarea "**********"
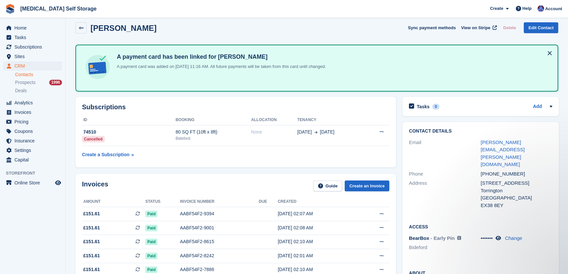
scroll to position [0, 0]
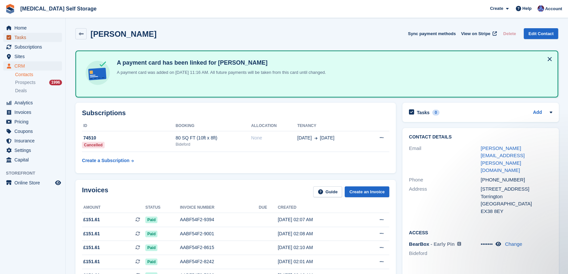
click at [20, 34] on span "Tasks" at bounding box center [33, 37] width 39 height 9
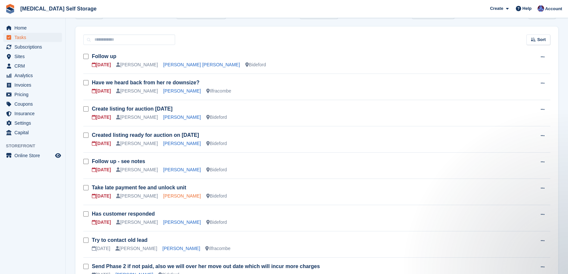
click at [177, 195] on link "Kirstene Reeve" at bounding box center [182, 195] width 38 height 5
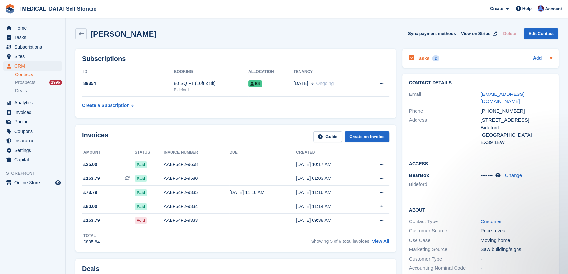
click at [420, 57] on h2 "Tasks" at bounding box center [423, 58] width 13 height 6
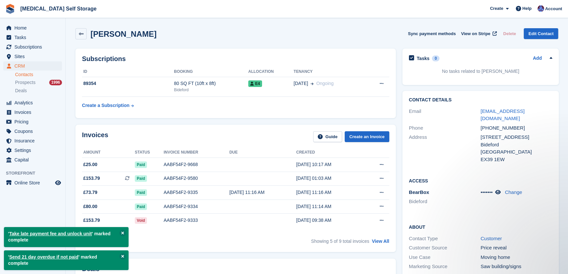
click at [24, 36] on span "Tasks" at bounding box center [33, 37] width 39 height 9
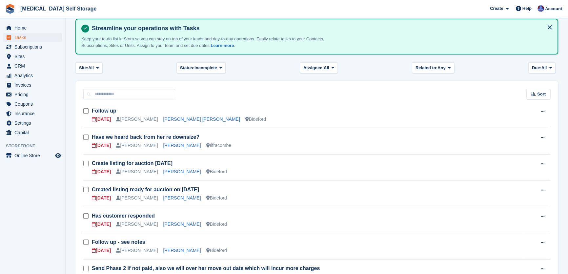
scroll to position [29, 0]
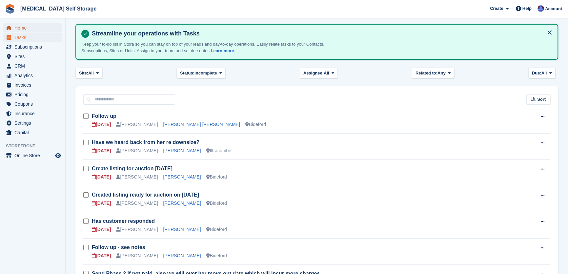
click at [25, 28] on span "Home" at bounding box center [33, 27] width 39 height 9
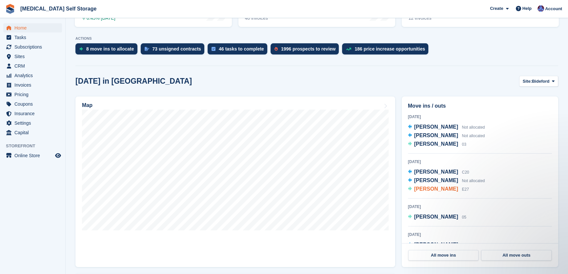
click at [427, 187] on span "[PERSON_NAME]" at bounding box center [436, 189] width 44 height 6
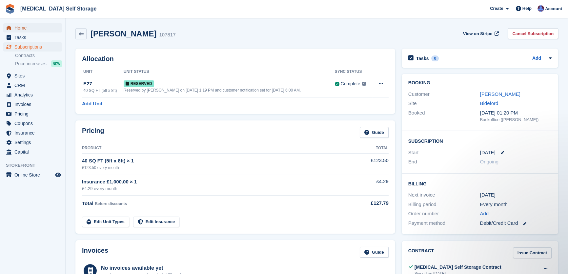
click at [25, 26] on span "Home" at bounding box center [33, 27] width 39 height 9
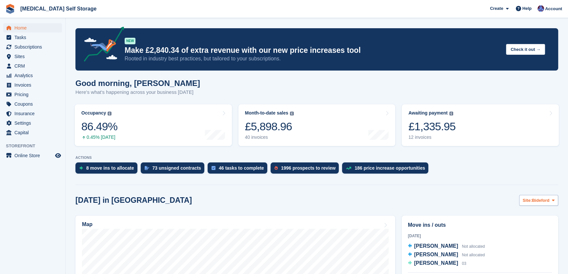
scroll to position [89, 0]
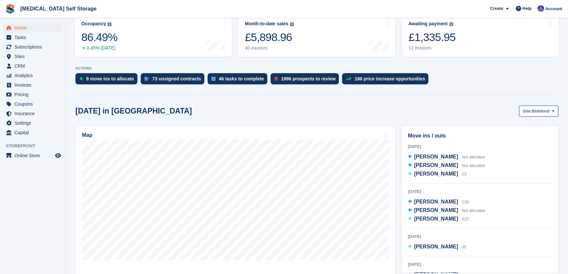
click at [543, 108] on span "Bideford" at bounding box center [540, 111] width 17 height 7
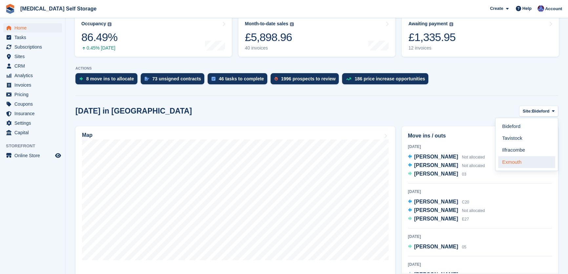
click at [528, 163] on link "Exmouth" at bounding box center [526, 162] width 57 height 12
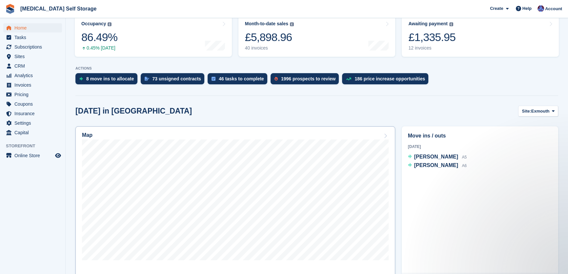
scroll to position [0, 0]
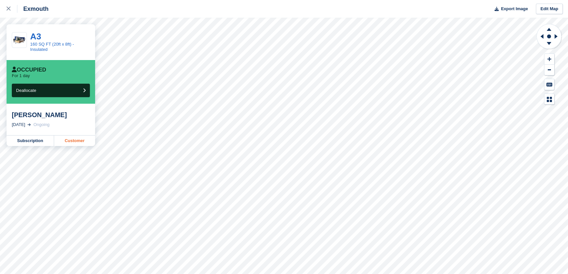
click at [88, 141] on link "Customer" at bounding box center [74, 140] width 41 height 10
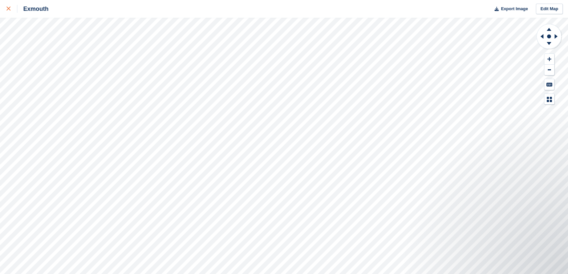
click at [7, 12] on div at bounding box center [12, 9] width 11 height 8
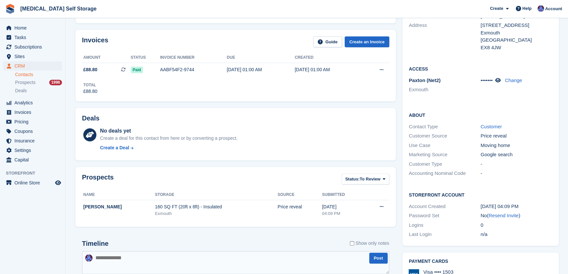
scroll to position [149, 0]
click at [498, 78] on icon at bounding box center [498, 80] width 6 height 5
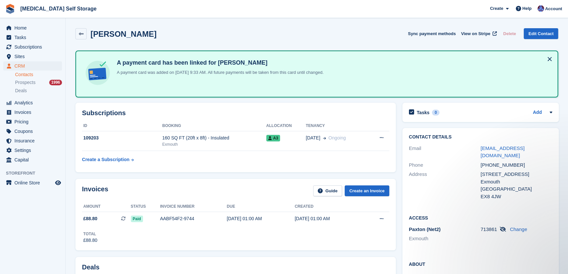
scroll to position [0, 0]
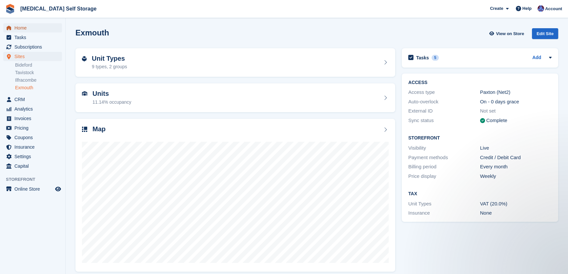
click at [26, 25] on span "Home" at bounding box center [33, 27] width 39 height 9
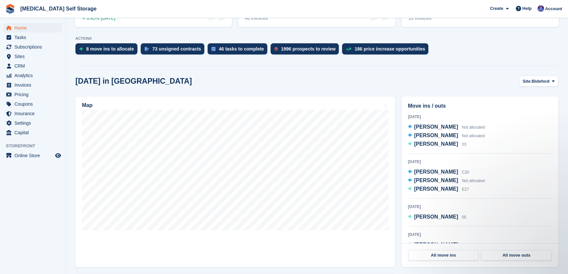
scroll to position [29, 0]
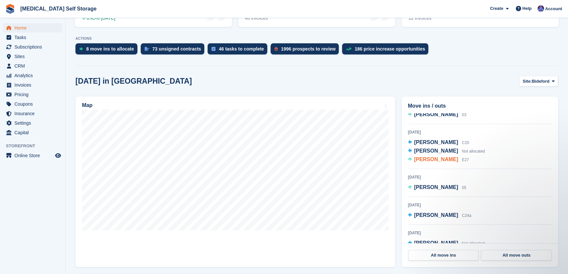
click at [417, 160] on span "Darren Smith" at bounding box center [436, 159] width 44 height 6
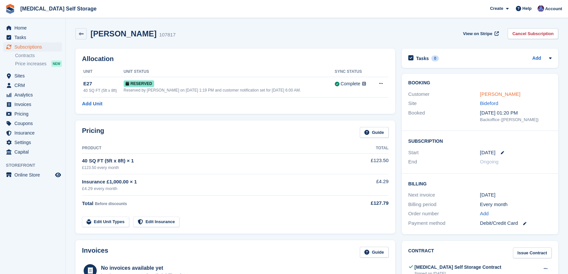
click at [499, 93] on link "[PERSON_NAME]" at bounding box center [499, 94] width 40 height 6
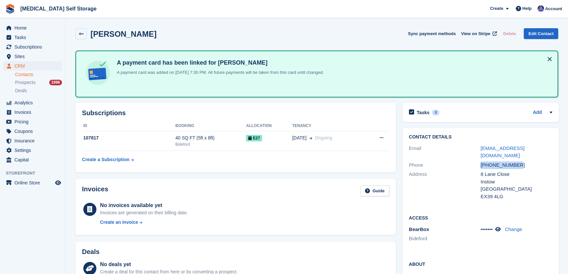
drag, startPoint x: 516, startPoint y: 157, endPoint x: 480, endPoint y: 157, distance: 36.1
click at [480, 161] on div "[PHONE_NUMBER]" at bounding box center [516, 165] width 72 height 8
copy div "[PHONE_NUMBER]"
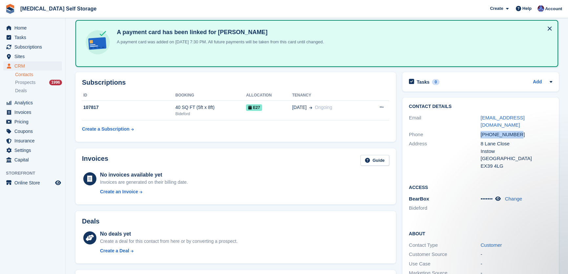
scroll to position [59, 0]
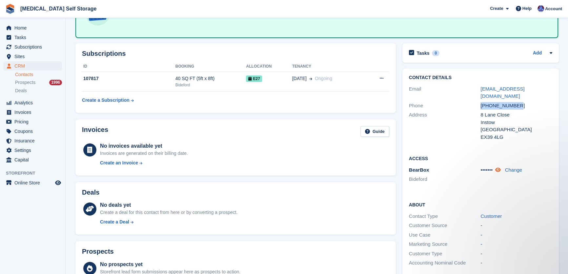
click at [497, 167] on icon at bounding box center [498, 169] width 6 height 5
drag, startPoint x: 495, startPoint y: 163, endPoint x: 480, endPoint y: 162, distance: 14.5
click at [480, 167] on span "739559" at bounding box center [488, 170] width 16 height 6
copy span "739559"
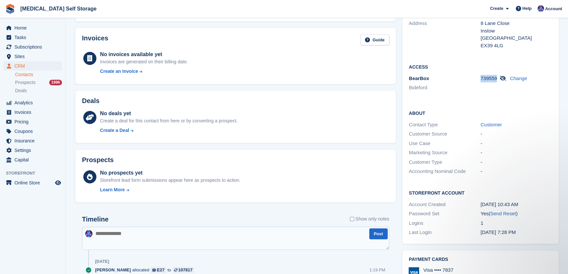
scroll to position [179, 0]
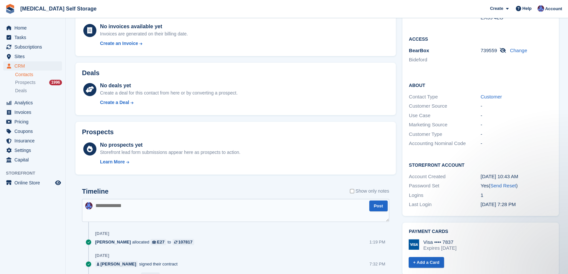
click at [151, 204] on textarea at bounding box center [235, 210] width 307 height 23
type textarea "**********"
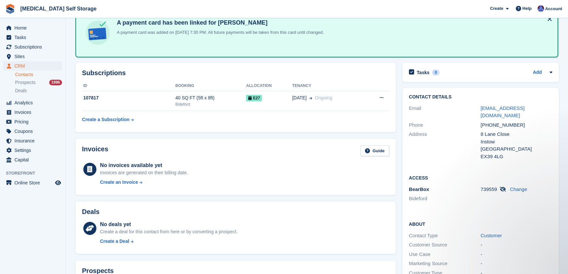
scroll to position [0, 0]
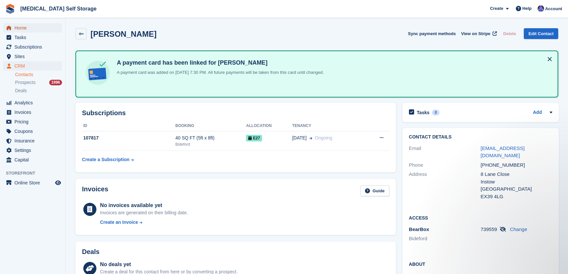
click at [17, 29] on span "Home" at bounding box center [33, 27] width 39 height 9
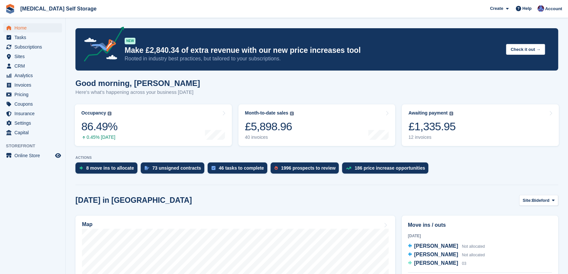
scroll to position [149, 0]
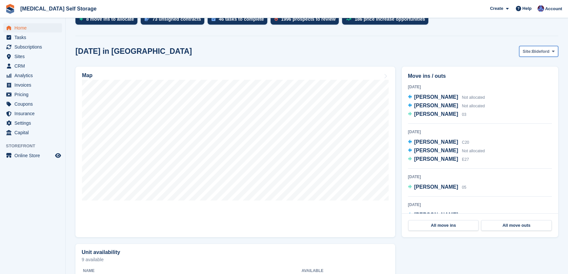
click at [532, 50] on span "Site:" at bounding box center [526, 51] width 9 height 7
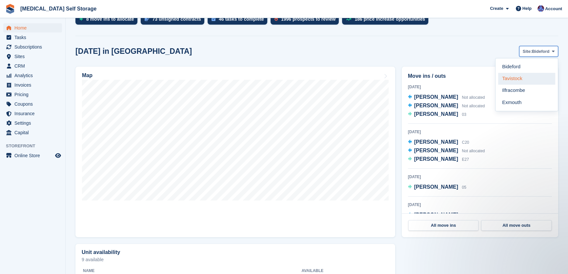
scroll to position [0, 0]
click at [529, 80] on link "Tavistock" at bounding box center [526, 79] width 57 height 12
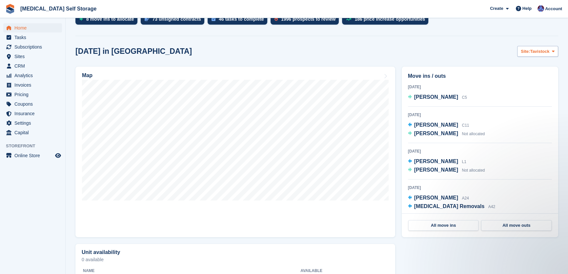
click at [532, 46] on section "NEW Make £2,840.34 of extra revenue with our new price increases tool Rooted in…" at bounding box center [317, 164] width 502 height 627
click at [535, 55] on button "Site: Tavistock" at bounding box center [537, 51] width 41 height 11
click at [528, 90] on link "Ilfracombe" at bounding box center [526, 91] width 57 height 12
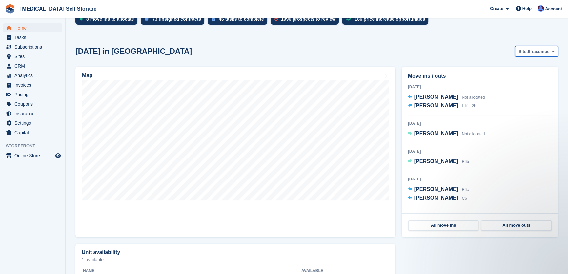
click at [536, 49] on span "Ilfracombe" at bounding box center [539, 51] width 22 height 7
click at [523, 67] on link "Bideford" at bounding box center [526, 67] width 57 height 12
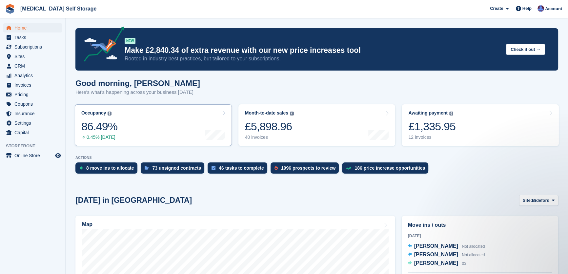
scroll to position [149, 0]
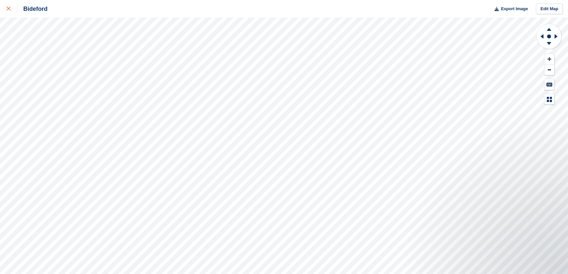
click at [8, 9] on icon at bounding box center [9, 9] width 4 height 4
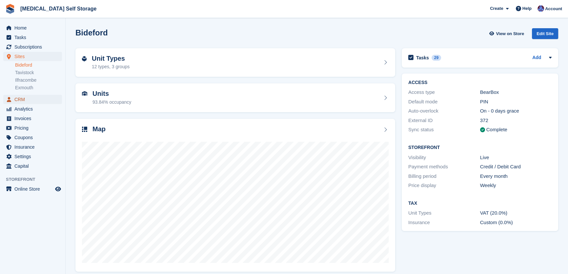
click at [19, 99] on span "CRM" at bounding box center [33, 99] width 39 height 9
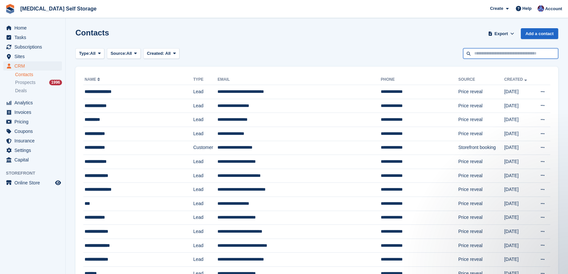
click at [487, 55] on input "text" at bounding box center [510, 53] width 95 height 11
type input "**********"
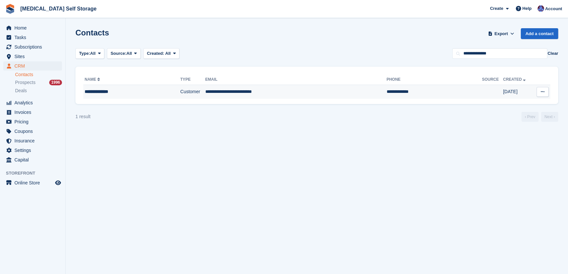
click at [268, 92] on td "**********" at bounding box center [295, 92] width 181 height 14
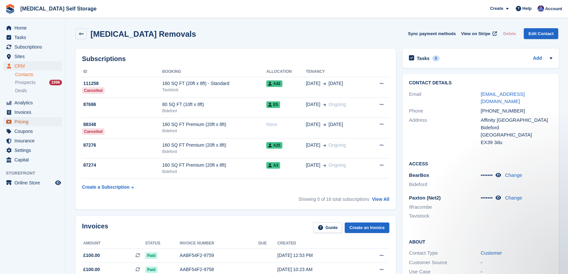
click at [28, 120] on span "Pricing" at bounding box center [33, 121] width 39 height 9
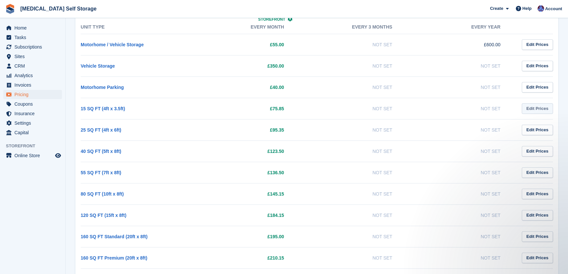
click at [529, 107] on link "Edit Prices" at bounding box center [536, 108] width 31 height 11
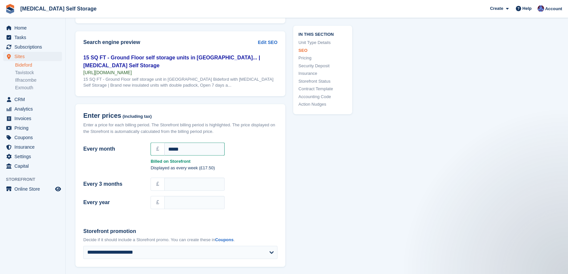
click at [28, 66] on link "Bideford" at bounding box center [38, 65] width 47 height 6
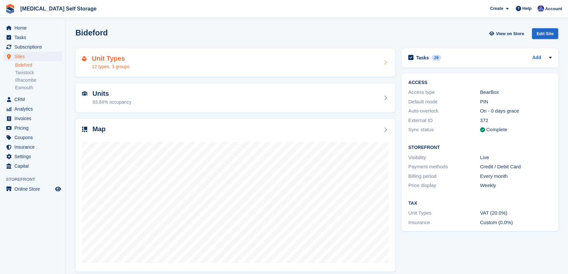
click at [164, 62] on div "Unit Types 12 types, 3 groups" at bounding box center [235, 63] width 306 height 16
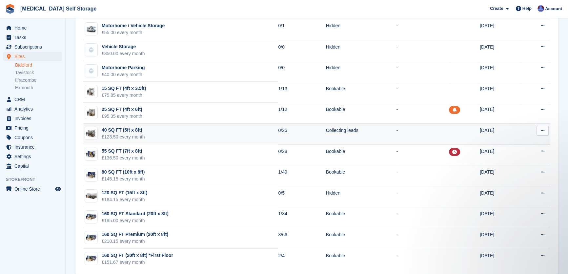
scroll to position [101, 0]
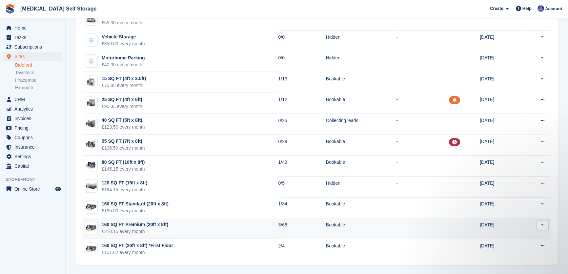
click at [209, 226] on td "160 SQ FT Premium (20ft x 8ft) £210.15 every month" at bounding box center [180, 228] width 195 height 21
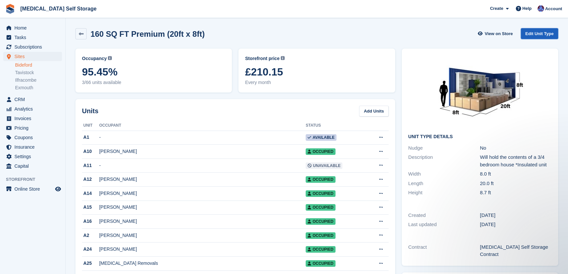
click at [539, 32] on link "Edit Unit Type" at bounding box center [538, 33] width 37 height 11
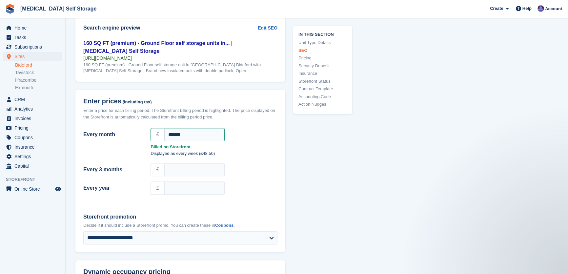
scroll to position [536, 0]
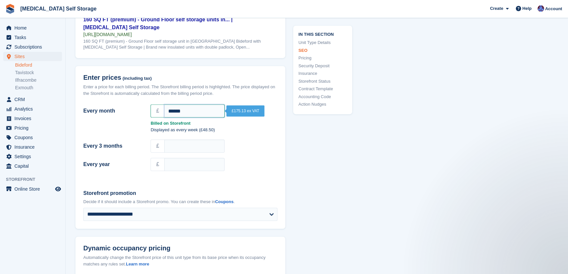
drag, startPoint x: 183, startPoint y: 113, endPoint x: 156, endPoint y: 111, distance: 27.3
click at [156, 111] on div "£ ******" at bounding box center [213, 110] width 127 height 13
type input "*****"
click at [136, 127] on div "Displayed as every week (£11.54)" at bounding box center [180, 131] width 202 height 9
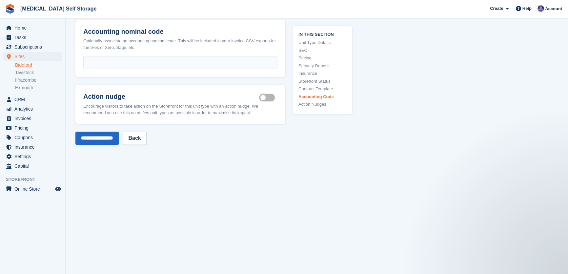
scroll to position [1212, 0]
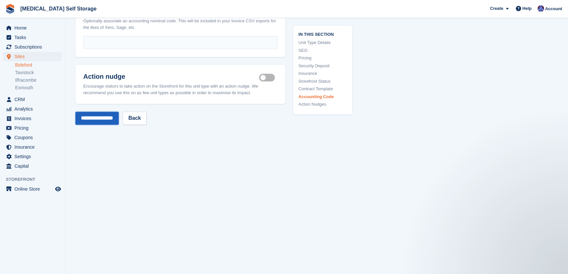
click at [114, 116] on input "**********" at bounding box center [96, 117] width 43 height 13
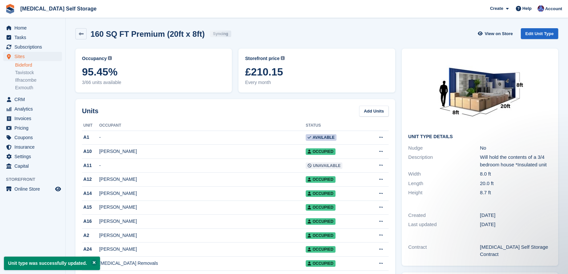
click at [26, 65] on link "Bideford" at bounding box center [38, 65] width 47 height 6
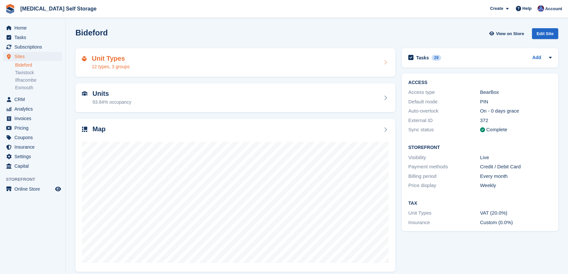
click at [172, 63] on div "Unit Types 12 types, 3 groups" at bounding box center [235, 63] width 306 height 16
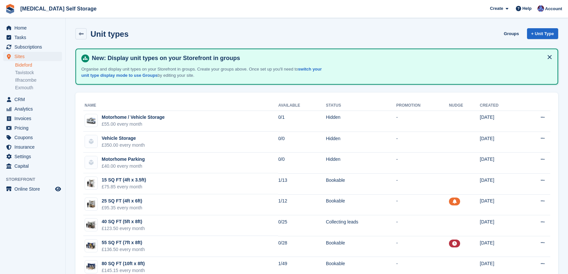
scroll to position [101, 0]
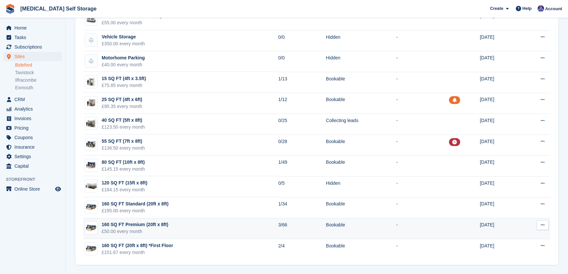
click at [193, 226] on td "160 SQ FT Premium (20ft x 8ft) £50.00 every month" at bounding box center [180, 228] width 195 height 21
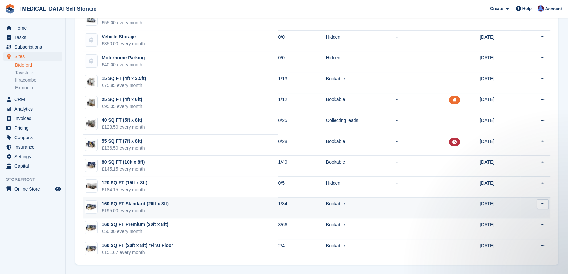
scroll to position [0, 0]
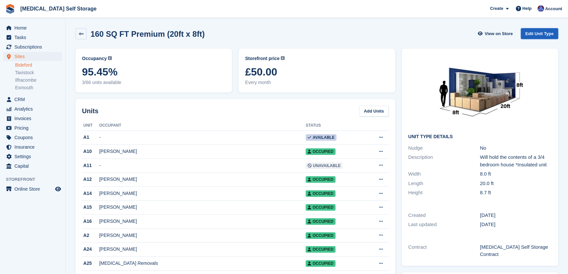
click at [538, 33] on link "Edit Unit Type" at bounding box center [538, 33] width 37 height 11
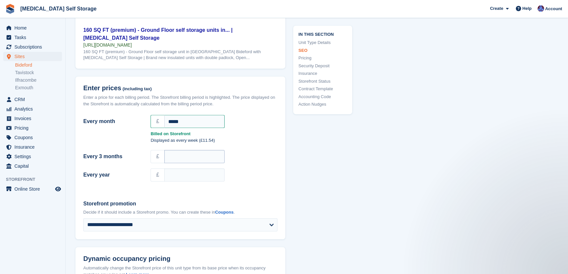
scroll to position [536, 0]
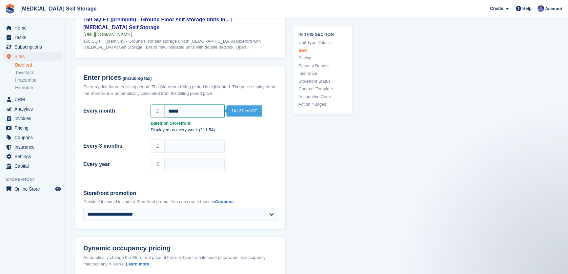
drag, startPoint x: 190, startPoint y: 108, endPoint x: 155, endPoint y: 108, distance: 35.4
click at [155, 108] on div "£ *****" at bounding box center [213, 110] width 127 height 13
type input "******"
click at [116, 127] on div "Displayed as every week (£48.50)" at bounding box center [180, 131] width 202 height 9
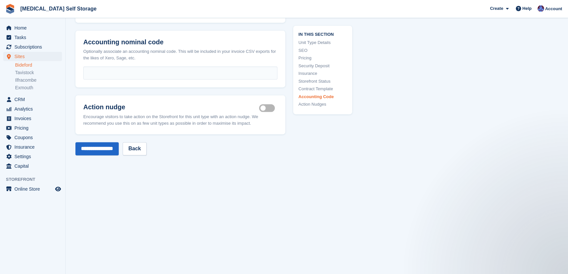
scroll to position [1192, 0]
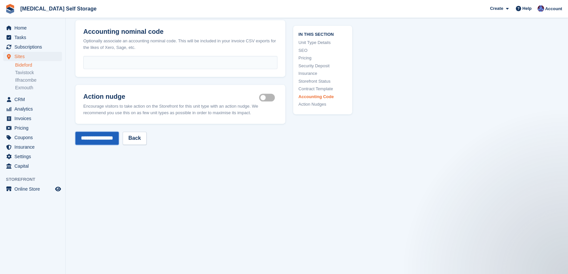
click at [111, 134] on input "**********" at bounding box center [96, 137] width 43 height 13
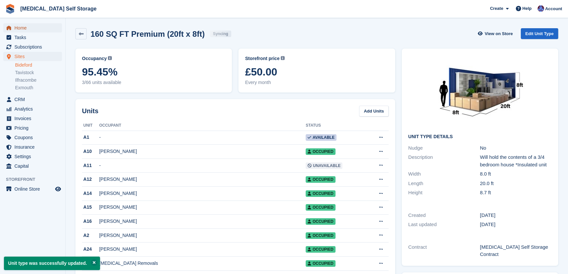
click at [19, 26] on span "Home" at bounding box center [33, 27] width 39 height 9
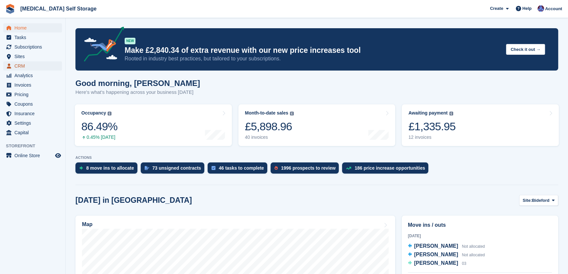
click at [19, 66] on span "CRM" at bounding box center [33, 65] width 39 height 9
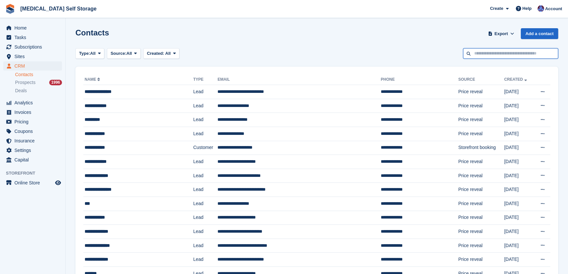
click at [476, 54] on input "text" at bounding box center [510, 53] width 95 height 11
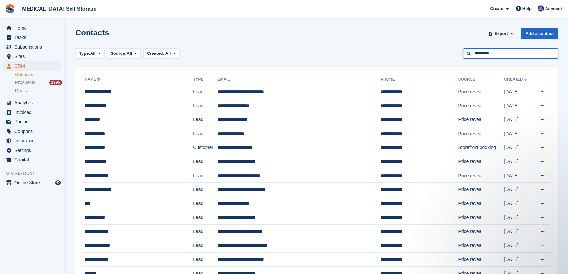
type input "*********"
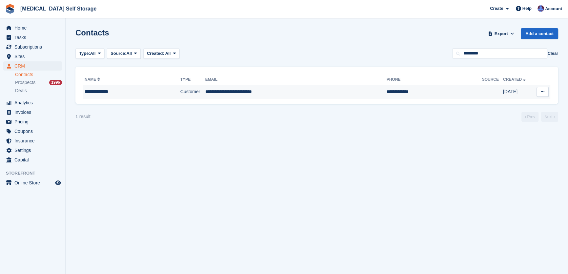
click at [227, 96] on td "**********" at bounding box center [295, 92] width 181 height 14
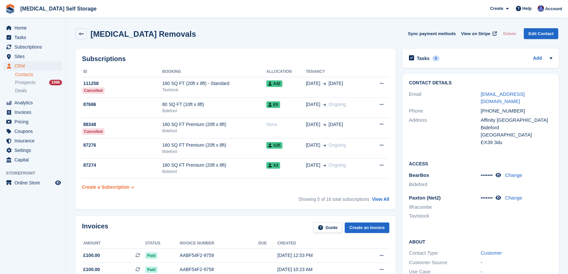
click at [106, 185] on div "Create a Subscription" at bounding box center [106, 187] width 48 height 7
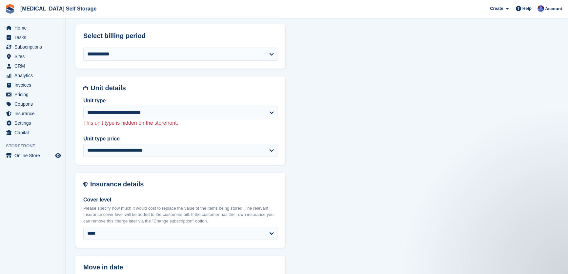
scroll to position [328, 0]
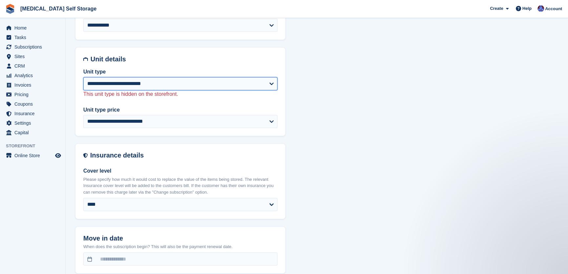
click at [147, 84] on select "**********" at bounding box center [180, 83] width 194 height 13
select select "***"
click at [83, 77] on select "**********" at bounding box center [180, 83] width 194 height 13
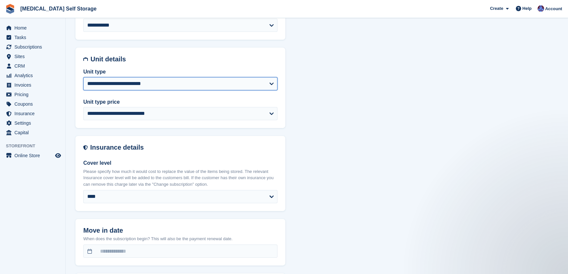
select select "*****"
select select "**********"
select select "*****"
select select "**"
select select "*"
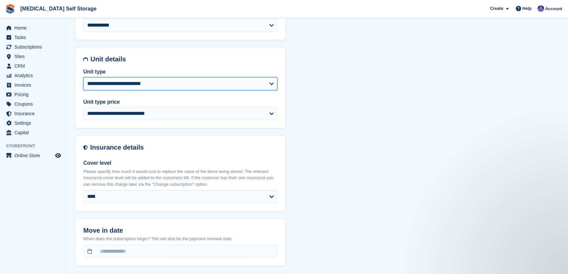
select select "*****"
select select
select select "***"
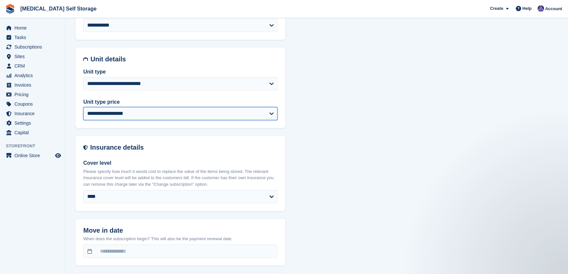
click at [121, 115] on select "**********" at bounding box center [180, 113] width 194 height 13
select select "*****"
click at [83, 107] on select "**********" at bounding box center [180, 113] width 194 height 13
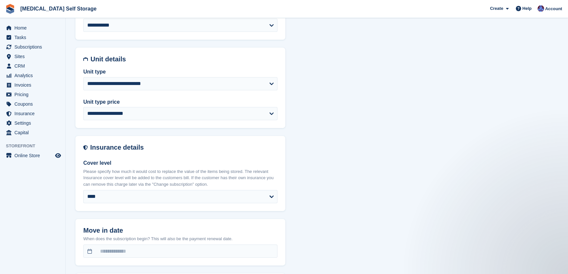
click at [150, 98] on label "Unit type price" at bounding box center [180, 102] width 194 height 8
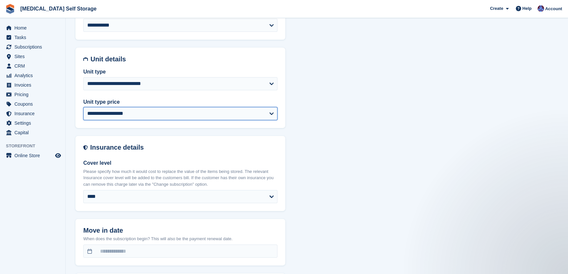
click at [150, 107] on select "**********" at bounding box center [180, 113] width 194 height 13
select select "*****"
select select "**********"
select select "**"
select select "*"
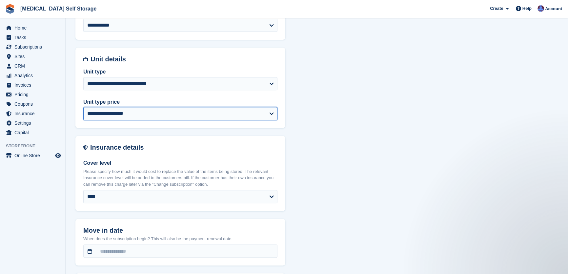
select select "***"
select select
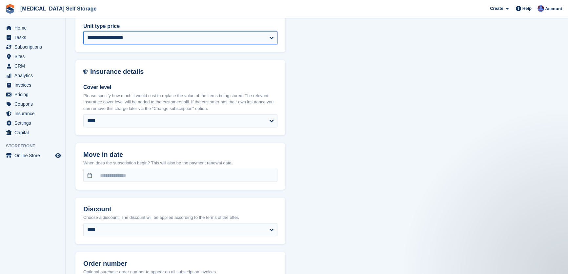
scroll to position [417, 0]
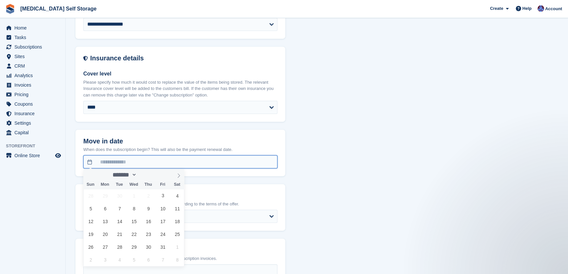
click at [125, 158] on input "text" at bounding box center [180, 161] width 194 height 13
click at [163, 197] on span "3" at bounding box center [162, 195] width 13 height 13
type input "**********"
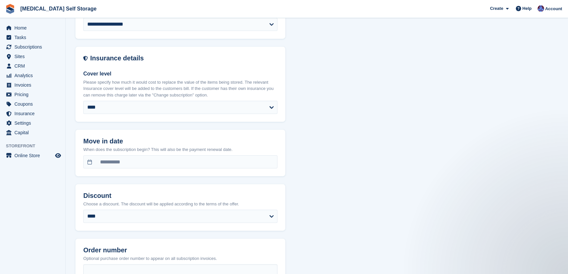
click at [128, 186] on header "Discount" at bounding box center [180, 191] width 210 height 15
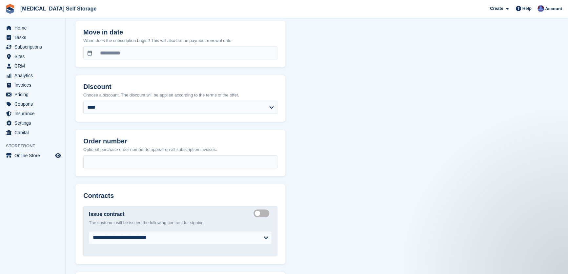
scroll to position [536, 0]
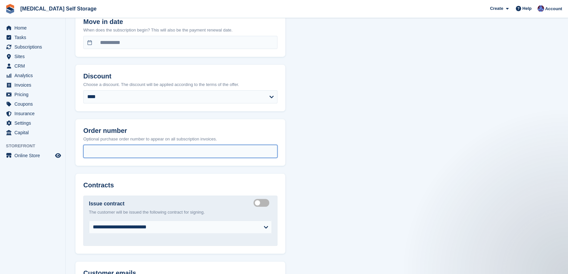
click at [114, 152] on input "text" at bounding box center [180, 151] width 194 height 13
type input "**********"
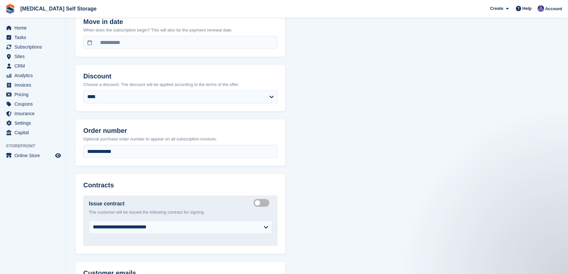
click at [139, 170] on form "**********" at bounding box center [180, 10] width 210 height 982
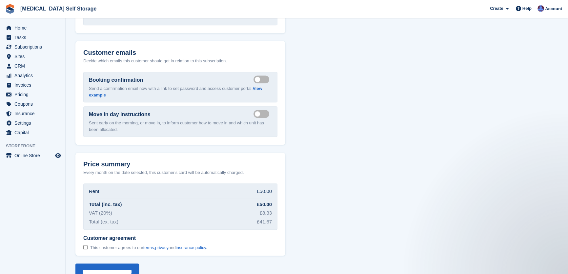
scroll to position [771, 0]
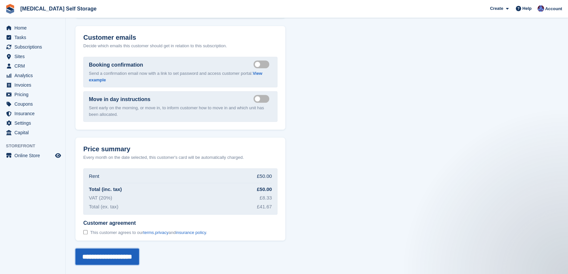
click at [124, 257] on input "**********" at bounding box center [107, 256] width 64 height 16
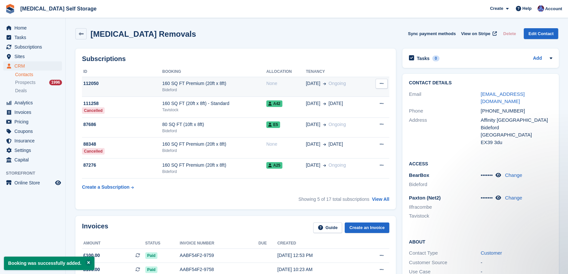
click at [197, 84] on div "160 SQ FT Premium (20ft x 8ft)" at bounding box center [214, 83] width 104 height 7
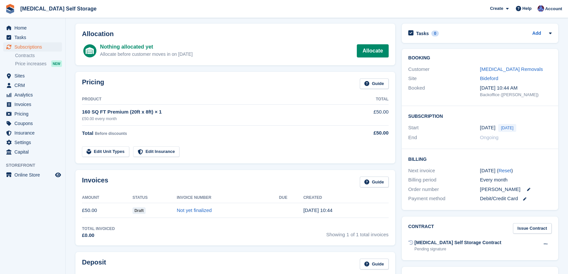
scroll to position [149, 0]
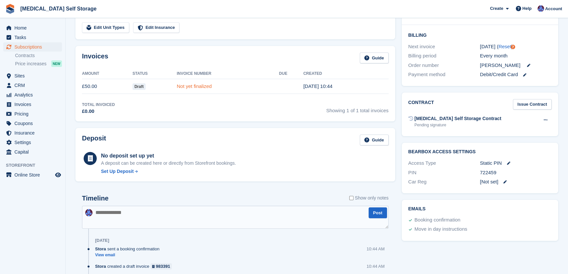
click at [189, 88] on link "Not yet finalized" at bounding box center [194, 86] width 35 height 6
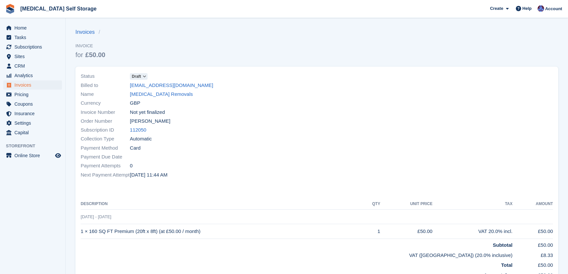
click at [145, 74] on icon at bounding box center [145, 76] width 4 height 4
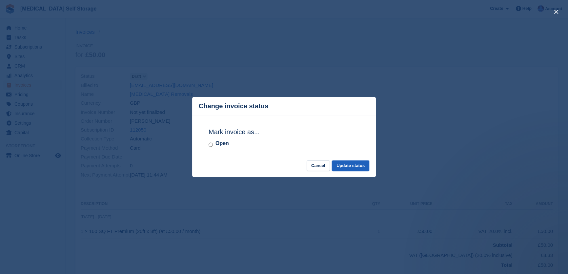
click at [352, 170] on button "Update status" at bounding box center [350, 165] width 37 height 11
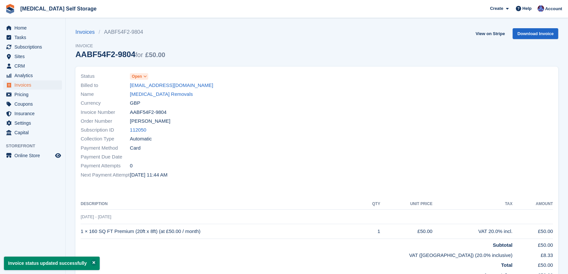
click at [146, 76] on icon at bounding box center [145, 76] width 4 height 4
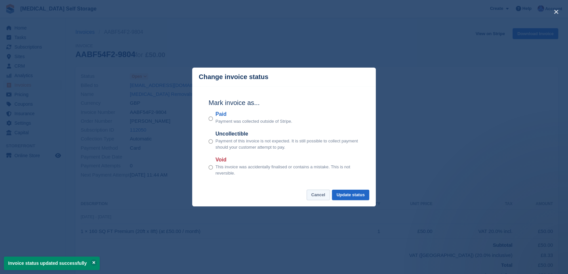
click at [319, 198] on button "Cancel" at bounding box center [317, 194] width 23 height 11
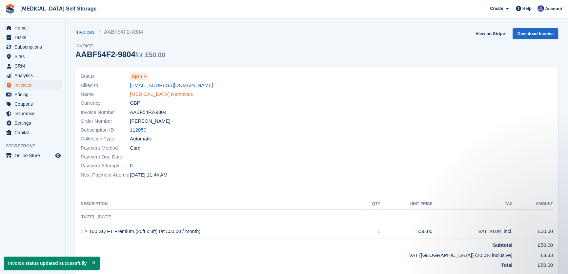
click at [143, 95] on link "[MEDICAL_DATA] Removals" at bounding box center [161, 94] width 63 height 8
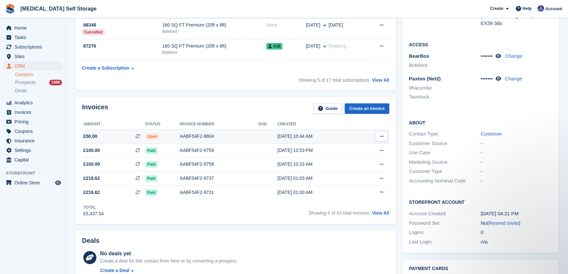
click at [202, 136] on div "AABF54F2-9804" at bounding box center [219, 136] width 79 height 7
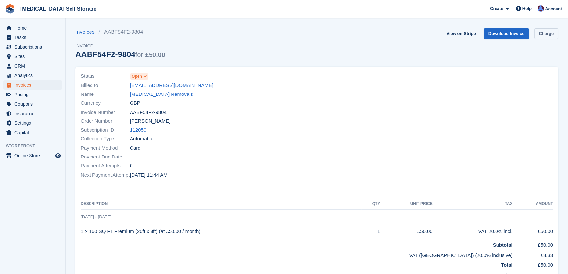
click at [549, 33] on link "Charge" at bounding box center [546, 33] width 24 height 11
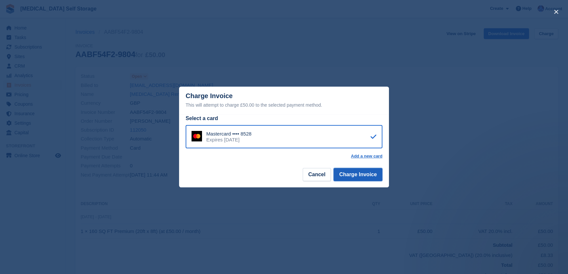
click at [359, 175] on button "Charge Invoice" at bounding box center [357, 174] width 49 height 13
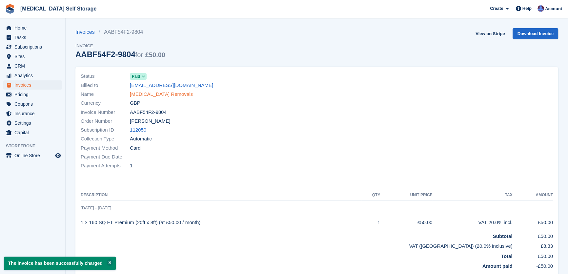
click at [146, 95] on link "[MEDICAL_DATA] Removals" at bounding box center [161, 94] width 63 height 8
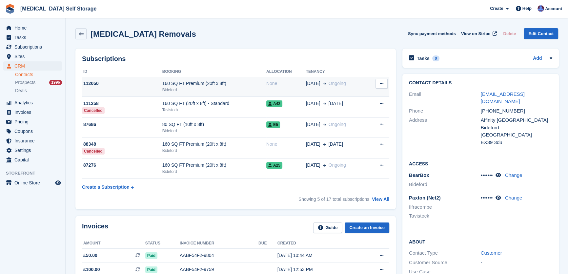
click at [200, 84] on div "160 SQ FT Premium (20ft x 8ft)" at bounding box center [214, 83] width 104 height 7
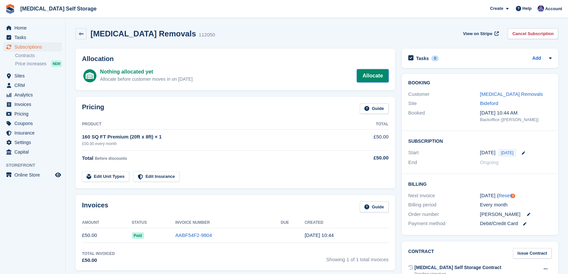
click at [374, 74] on link "Allocate" at bounding box center [372, 75] width 31 height 13
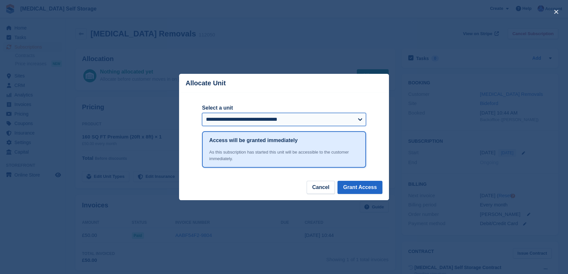
click at [243, 124] on select "**********" at bounding box center [284, 119] width 164 height 13
select select "*****"
click at [202, 113] on select "**********" at bounding box center [284, 119] width 164 height 13
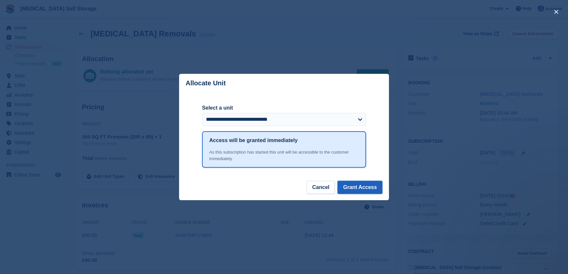
click at [364, 189] on button "Grant Access" at bounding box center [359, 187] width 45 height 13
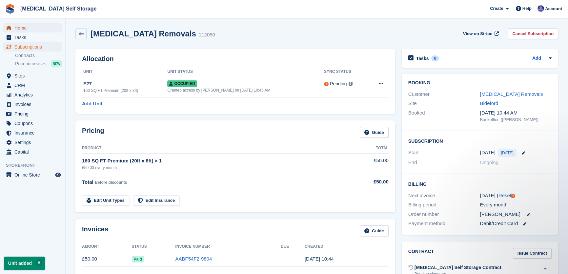
click at [20, 29] on span "Home" at bounding box center [33, 27] width 39 height 9
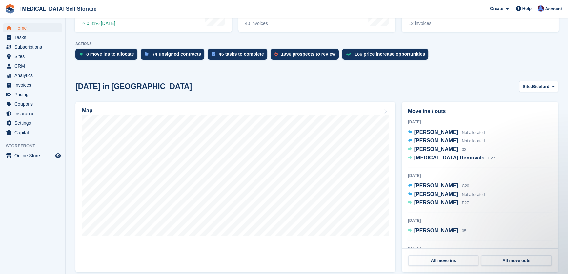
scroll to position [119, 0]
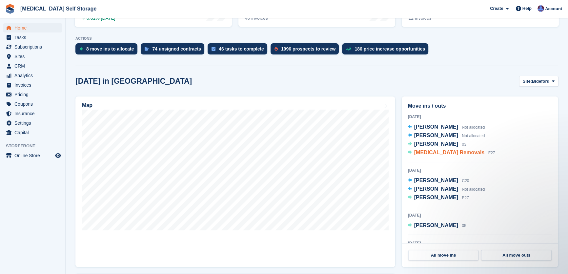
click at [421, 154] on span "[MEDICAL_DATA] Removals" at bounding box center [449, 152] width 70 height 6
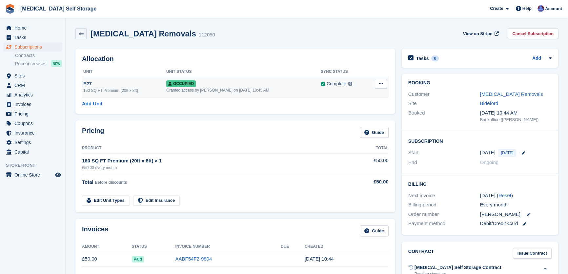
click at [380, 84] on icon at bounding box center [381, 83] width 4 height 4
click at [272, 108] on div "Allocation Unit Unit Status Sync Status F27 160 SQ FT Premium (20ft x 8ft) Occu…" at bounding box center [235, 81] width 320 height 65
click at [259, 84] on div "Occupied" at bounding box center [243, 83] width 154 height 7
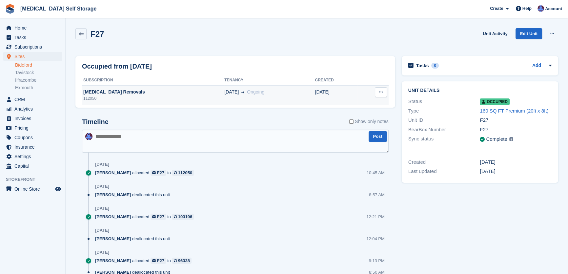
click at [380, 90] on icon at bounding box center [381, 92] width 4 height 4
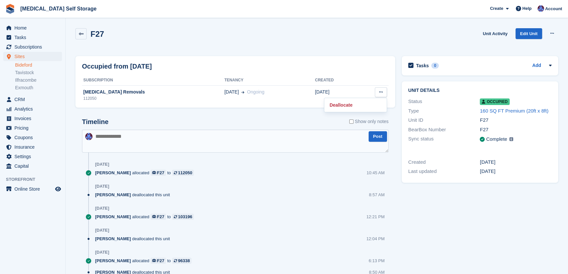
click at [256, 29] on div "F27 Unit Activity Edit Unit Overlock Deallocate" at bounding box center [316, 37] width 482 height 19
drag, startPoint x: 25, startPoint y: 28, endPoint x: 48, endPoint y: 42, distance: 27.2
click at [25, 29] on span "Home" at bounding box center [33, 27] width 39 height 9
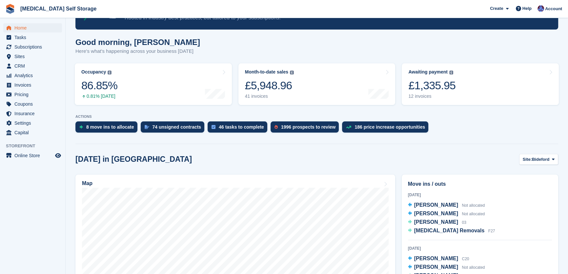
scroll to position [149, 0]
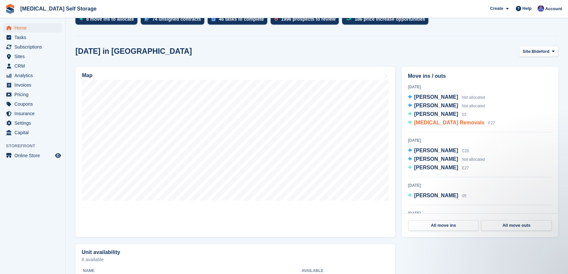
click at [438, 123] on span "[MEDICAL_DATA] Removals" at bounding box center [449, 123] width 70 height 6
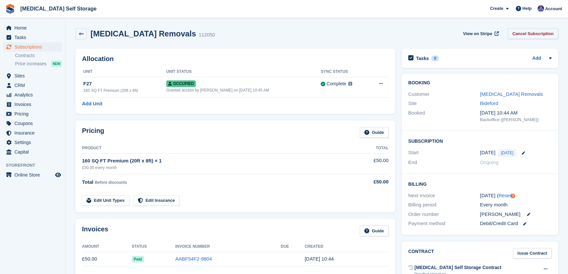
click at [542, 31] on link "Cancel Subscription" at bounding box center [532, 33] width 50 height 11
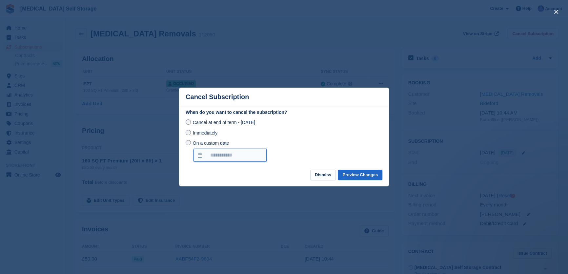
click at [220, 158] on input "On a custom date" at bounding box center [229, 154] width 73 height 13
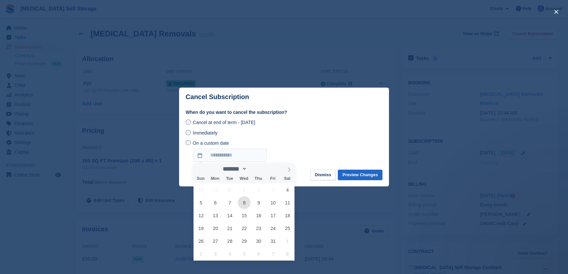
click at [244, 204] on span "8" at bounding box center [244, 202] width 13 height 13
type input "**********"
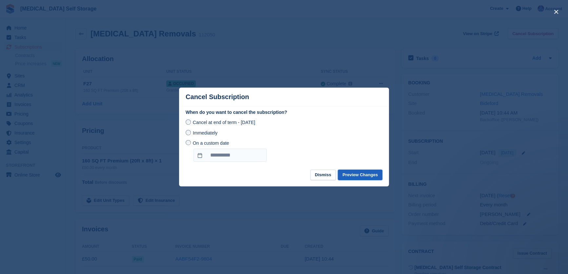
click at [358, 177] on button "Preview Changes" at bounding box center [360, 174] width 45 height 11
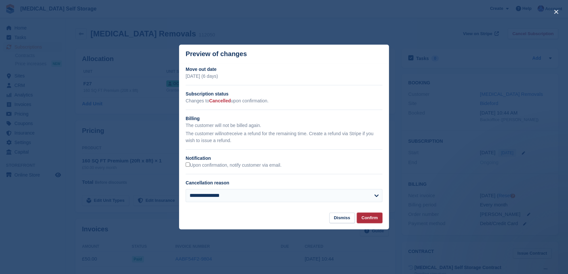
click at [371, 218] on button "Confirm" at bounding box center [370, 217] width 26 height 11
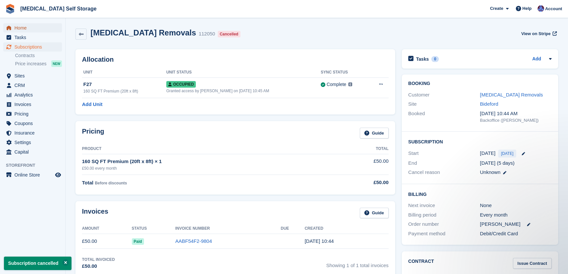
click at [19, 29] on span "Home" at bounding box center [33, 27] width 39 height 9
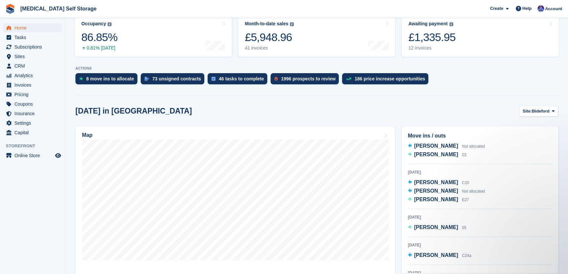
scroll to position [29, 0]
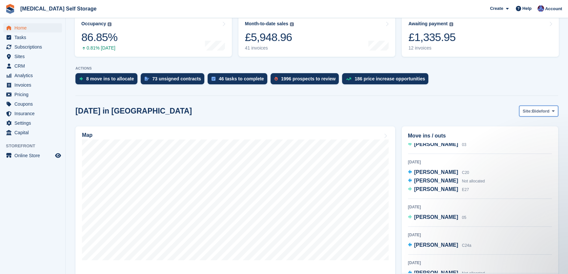
click at [536, 112] on span "Bideford" at bounding box center [540, 111] width 17 height 7
click at [516, 148] on link "Ilfracombe" at bounding box center [526, 150] width 57 height 12
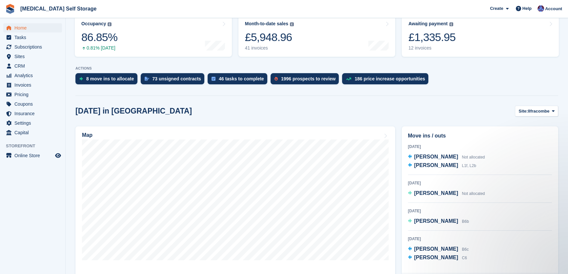
click at [536, 102] on section "NEW Make £2,840.34 of extra revenue with our new price increases tool Rooted in…" at bounding box center [317, 245] width 502 height 668
click at [532, 114] on span "Ilfracombe" at bounding box center [539, 111] width 22 height 7
click at [516, 131] on link "Bideford" at bounding box center [526, 127] width 57 height 12
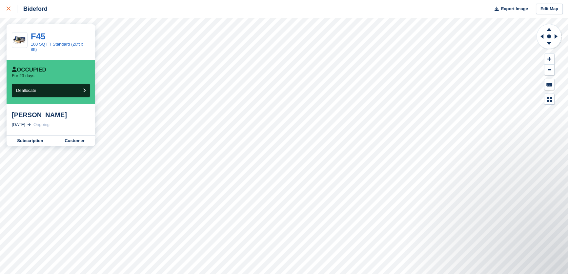
click at [8, 7] on div at bounding box center [12, 9] width 11 height 8
